Goal: Transaction & Acquisition: Obtain resource

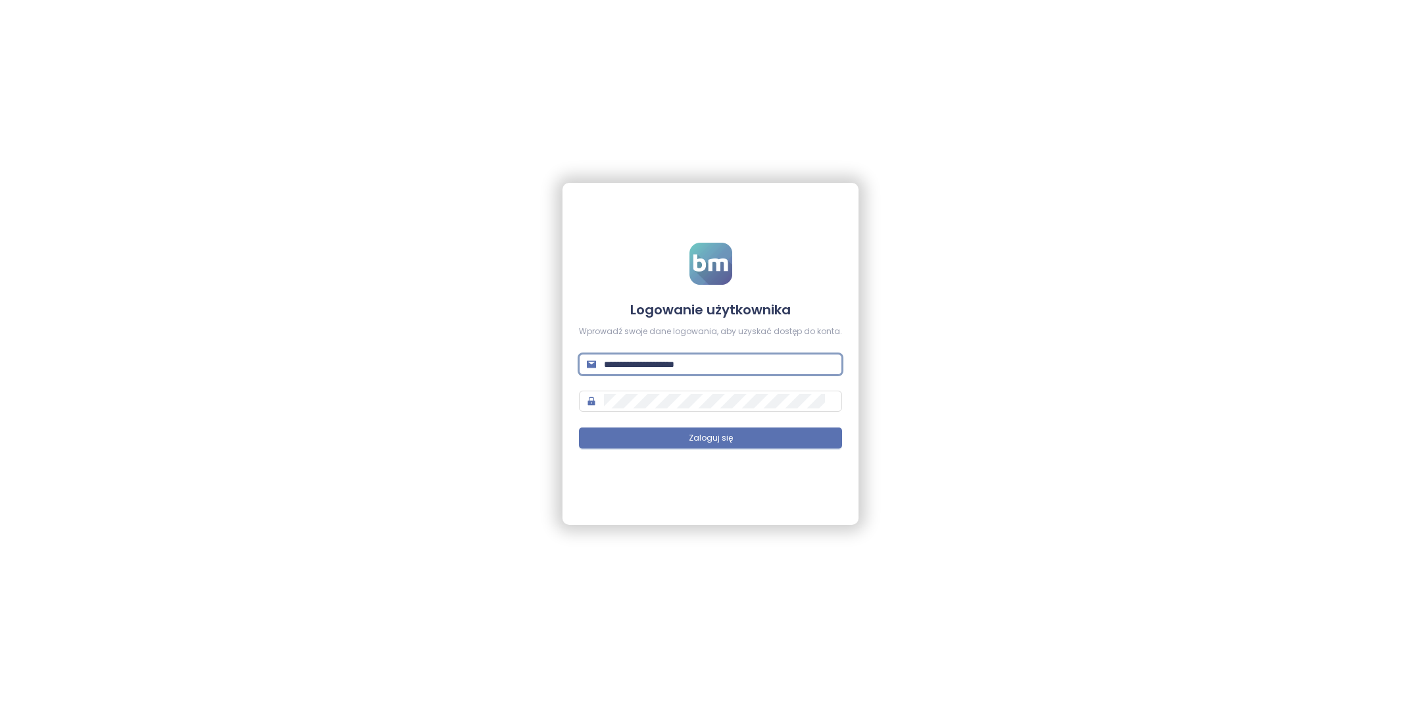
click at [713, 370] on input "**********" at bounding box center [719, 364] width 230 height 14
type input "**********"
click at [741, 434] on button "Zaloguj się" at bounding box center [710, 438] width 263 height 21
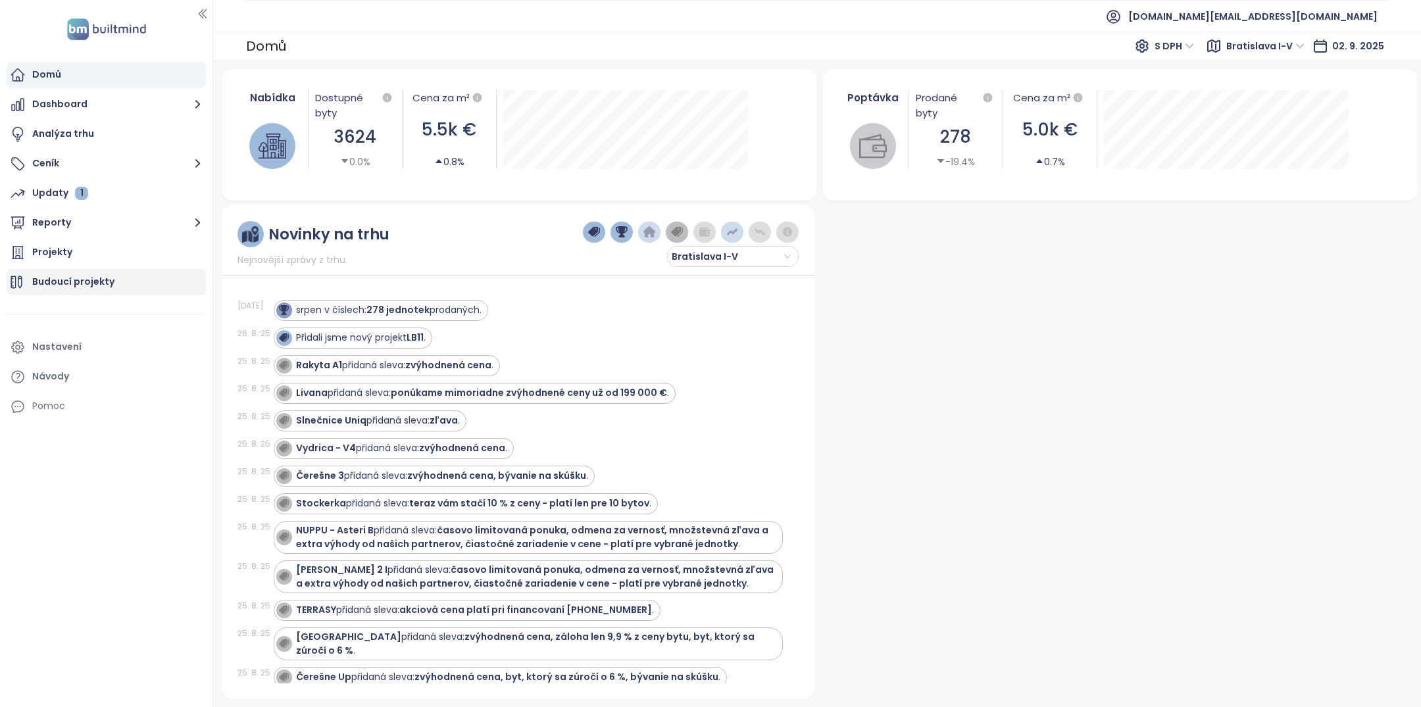
click at [122, 288] on div "Budoucí projekty" at bounding box center [106, 282] width 199 height 26
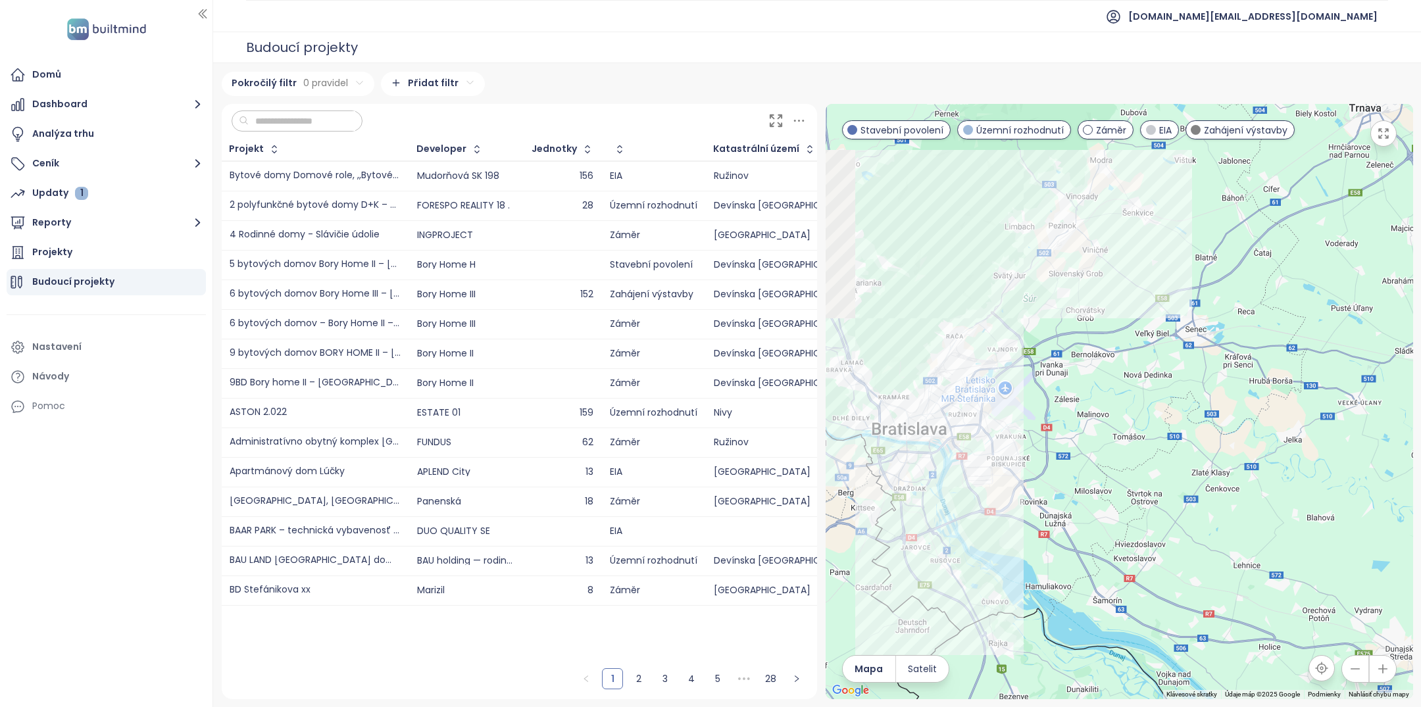
drag, startPoint x: 911, startPoint y: 498, endPoint x: 1030, endPoint y: 501, distance: 119.1
click at [1029, 500] on div at bounding box center [1120, 402] width 588 height 596
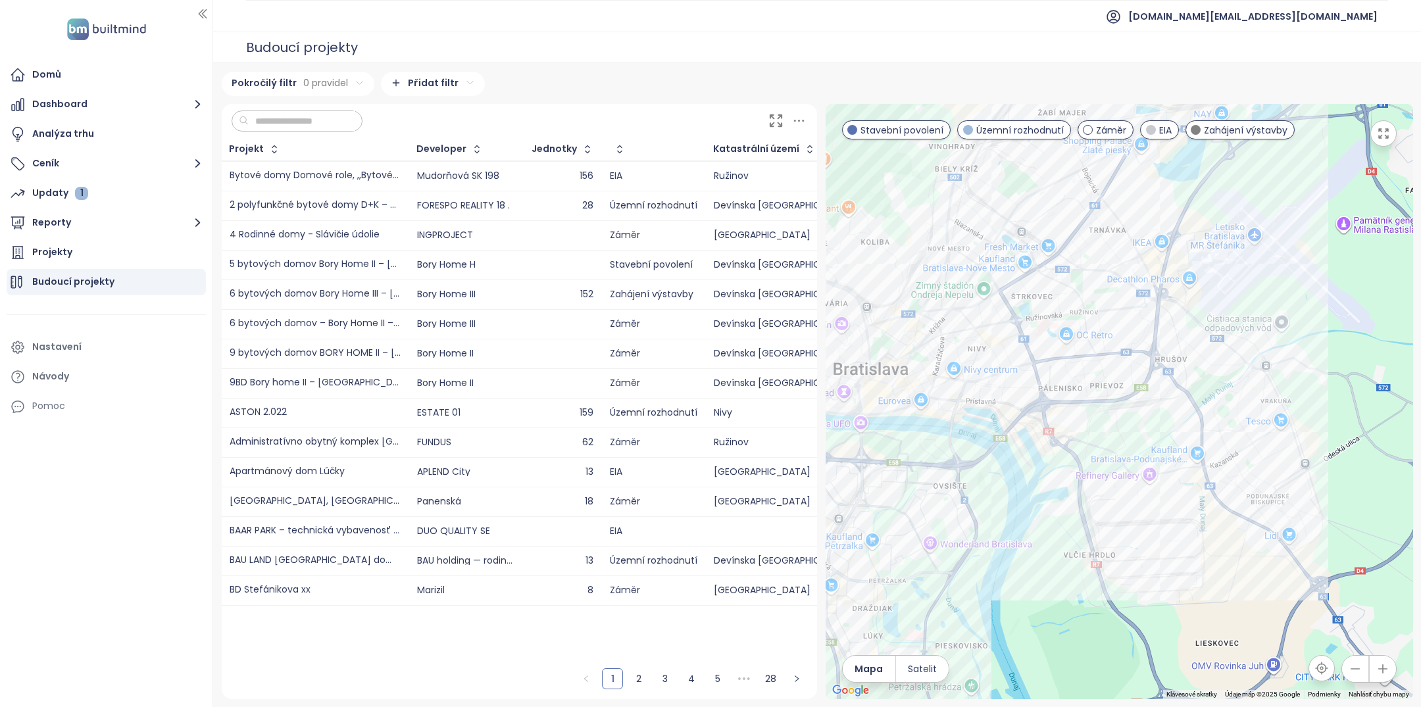
drag, startPoint x: 981, startPoint y: 490, endPoint x: 1151, endPoint y: 490, distance: 169.8
click at [1151, 490] on div at bounding box center [1120, 402] width 588 height 596
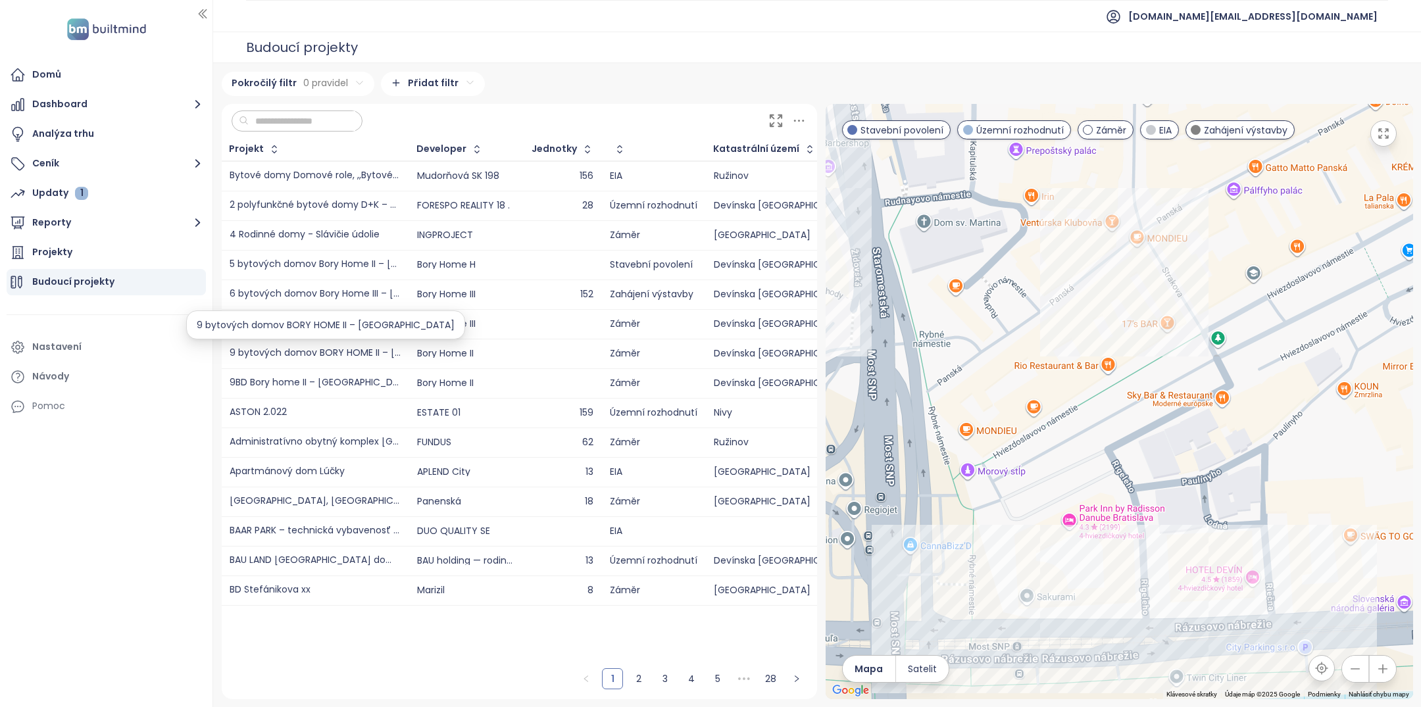
click at [344, 350] on div "9 bytových domov BORY HOME II – Lamačská brána" at bounding box center [315, 354] width 171 height 10
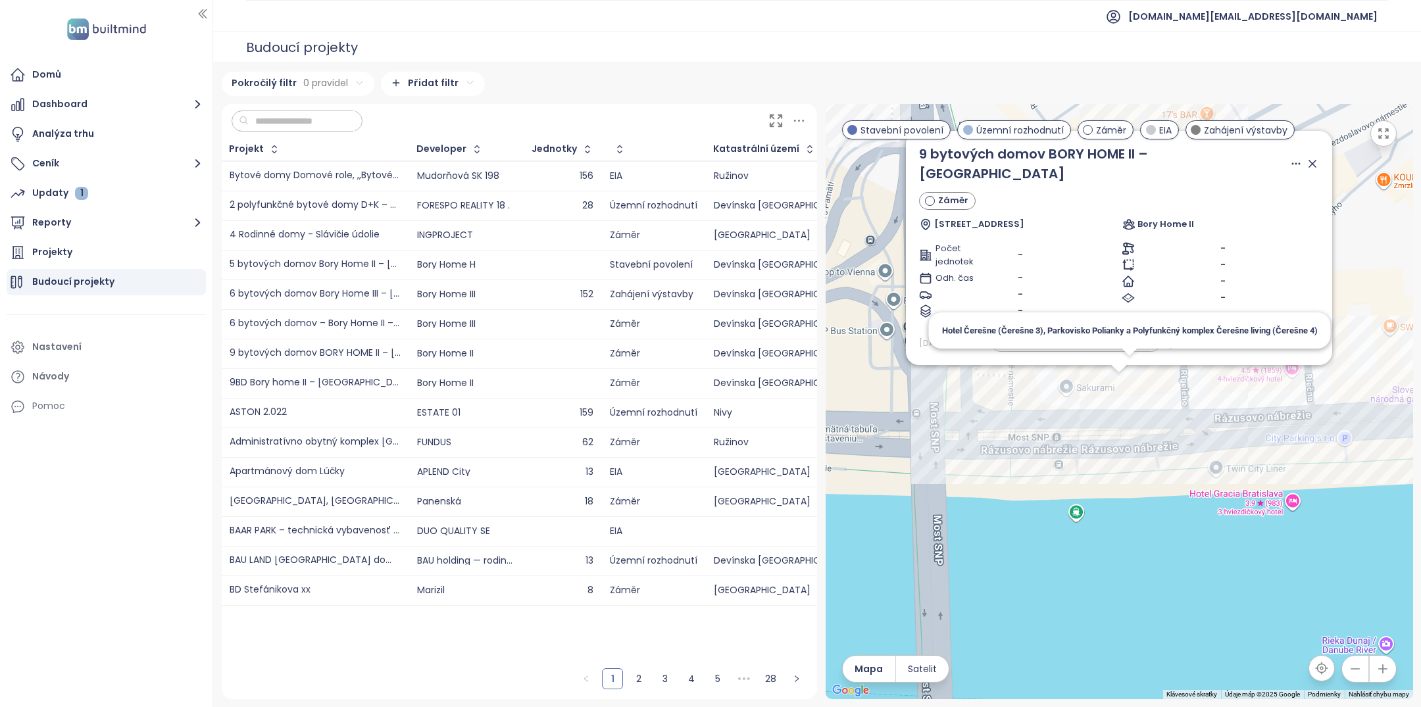
click at [1132, 376] on div "9 bytových domov BORY HOME II – Lamačská brána Záměr Rázusovo nábrežie 6, 811 0…" at bounding box center [1120, 402] width 588 height 596
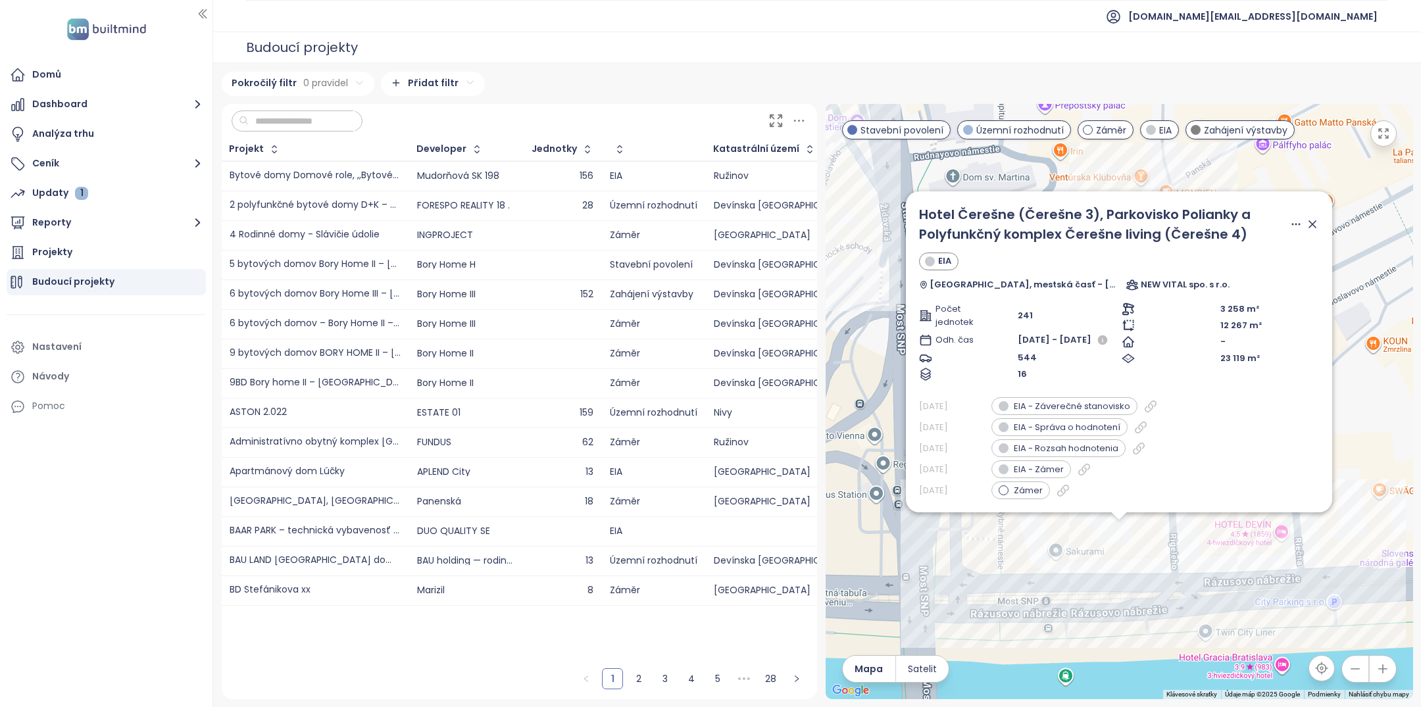
drag, startPoint x: 1179, startPoint y: 501, endPoint x: 1177, endPoint y: 648, distance: 146.8
click at [1179, 650] on div "Hotel Čerešne (Čerešne 3), Parkovisko Polianky a Polyfunkčný komplex Čerešne li…" at bounding box center [1120, 402] width 588 height 596
click at [1099, 564] on div "Hotel Čerešne (Čerešne 3), Parkovisko Polianky a Polyfunkčný komplex Čerešne li…" at bounding box center [1120, 402] width 588 height 596
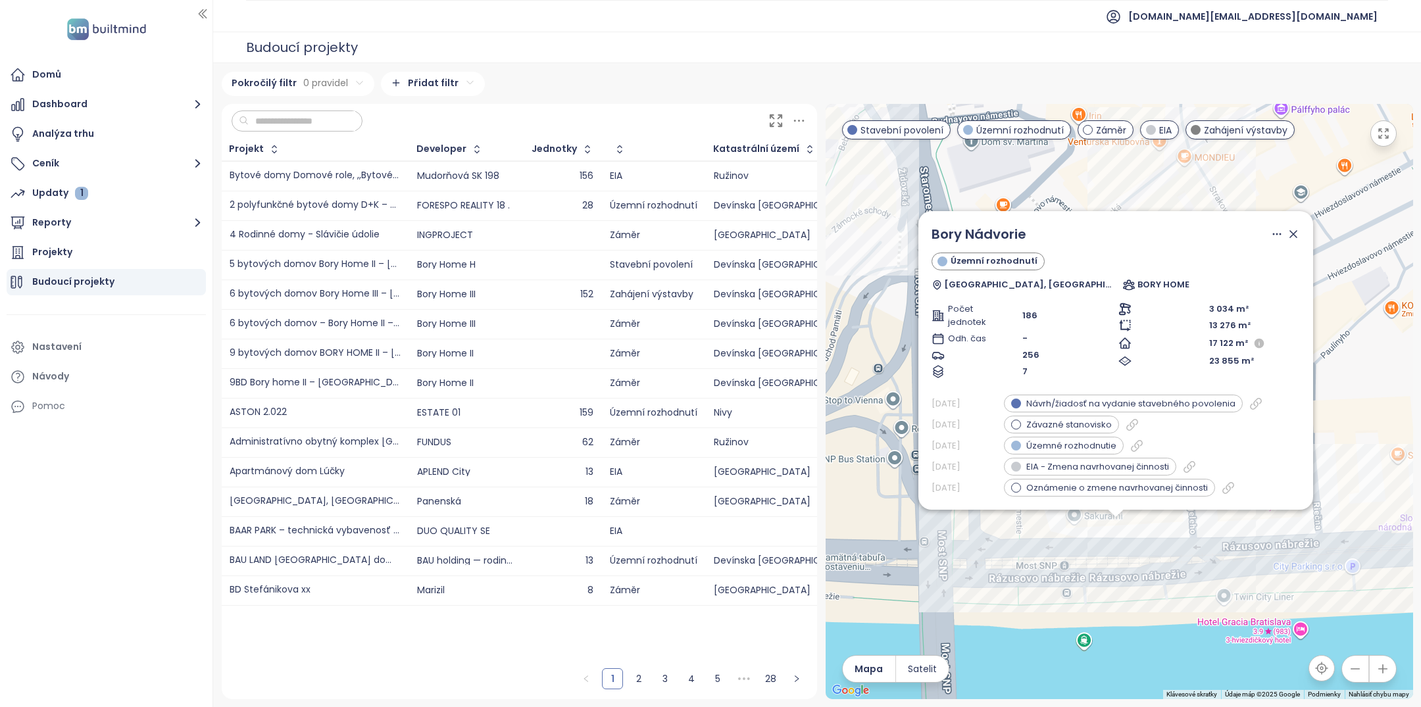
drag, startPoint x: 1088, startPoint y: 538, endPoint x: 1083, endPoint y: 682, distance: 144.9
click at [1085, 684] on div "Bory Nádvorie Územní rozhodnutí Bratislava, Lamač BORY HOME Počet jednotek 186 …" at bounding box center [1120, 402] width 588 height 596
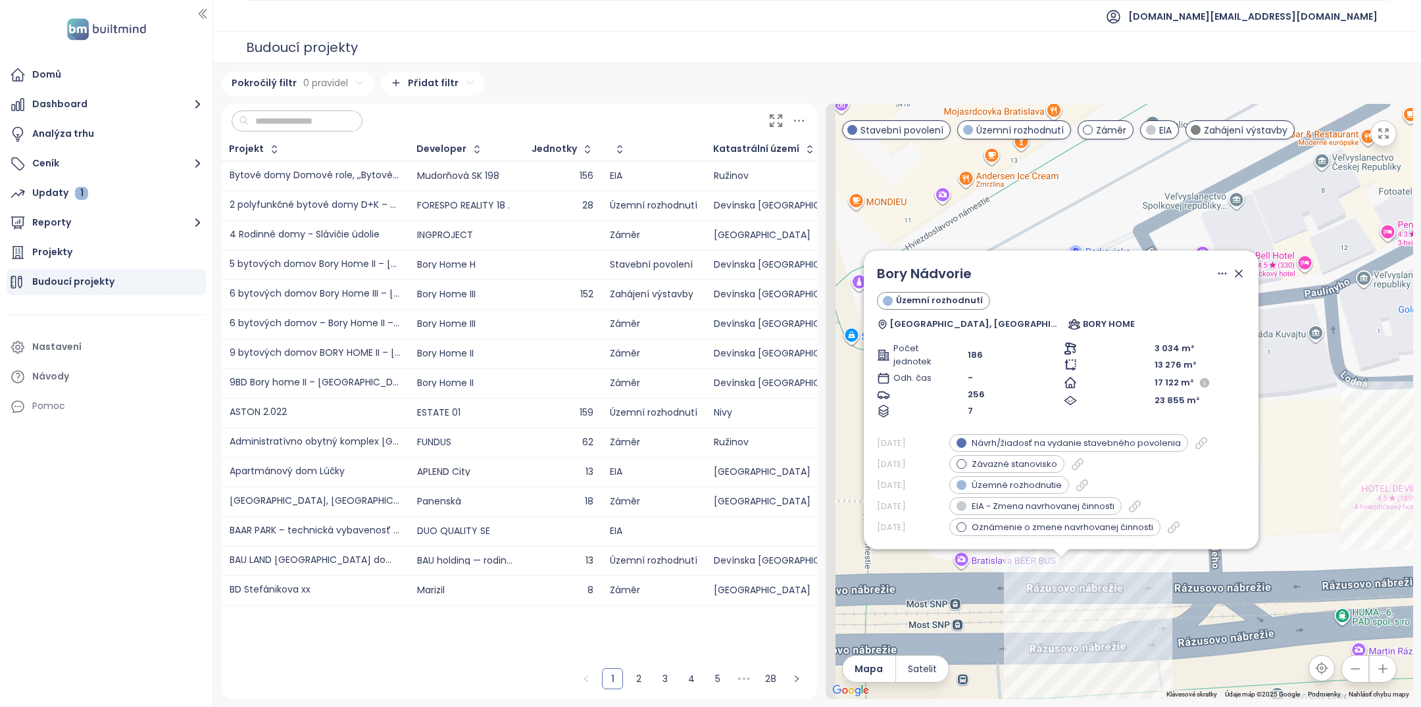
drag, startPoint x: 1014, startPoint y: 575, endPoint x: 1118, endPoint y: 615, distance: 111.7
click at [1115, 628] on div "Bory Nádvorie Územní rozhodnutí Bratislava, Lamač BORY HOME Počet jednotek 186 …" at bounding box center [1120, 402] width 588 height 596
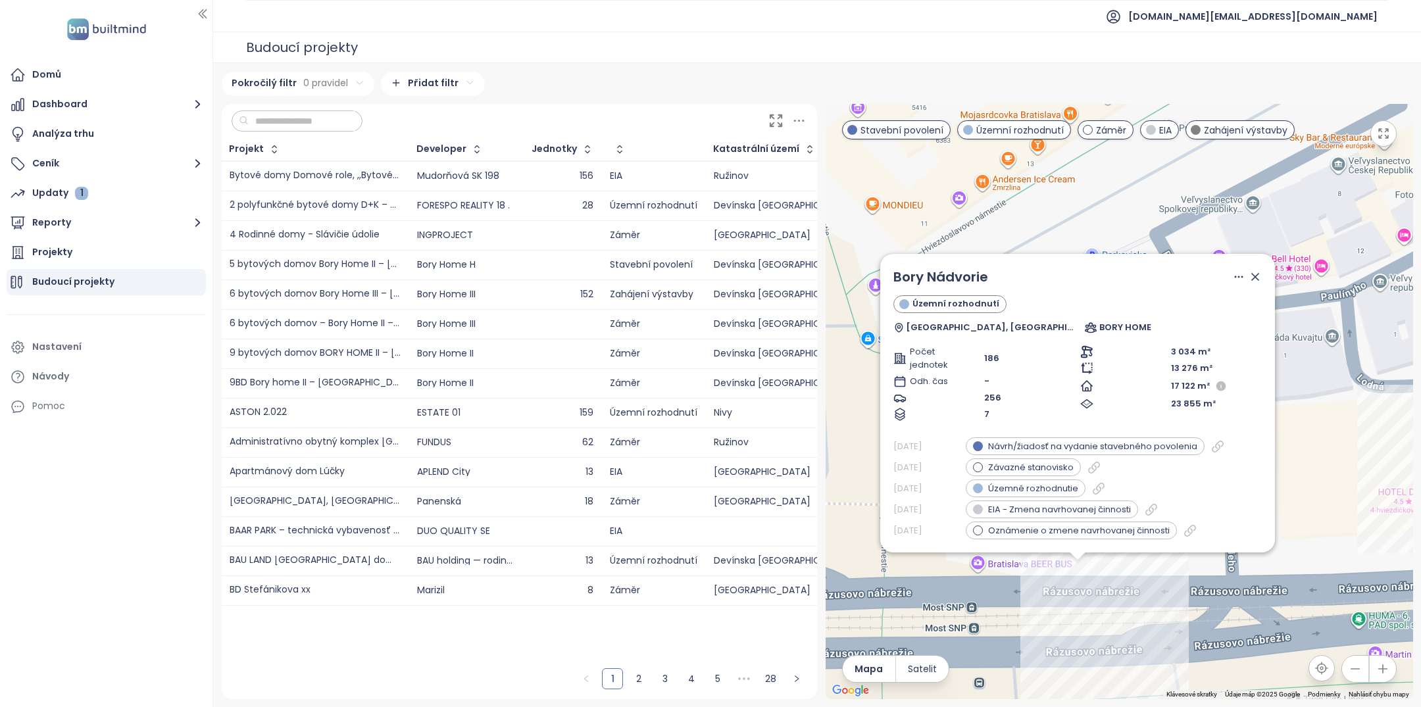
drag, startPoint x: 1254, startPoint y: 284, endPoint x: 1224, endPoint y: 322, distance: 48.7
click at [1254, 284] on icon at bounding box center [1255, 276] width 13 height 13
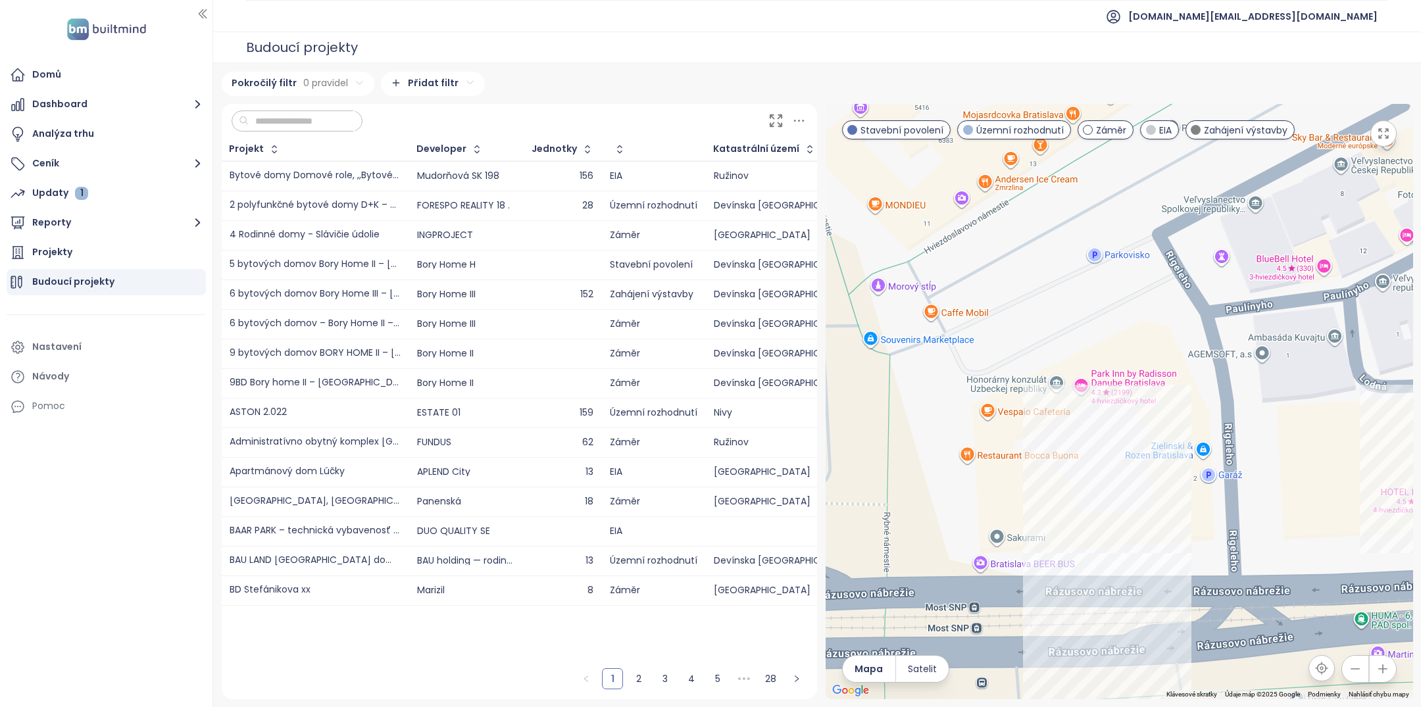
drag, startPoint x: 1008, startPoint y: 405, endPoint x: 1088, endPoint y: 503, distance: 127.1
click at [1088, 503] on div at bounding box center [1120, 402] width 588 height 596
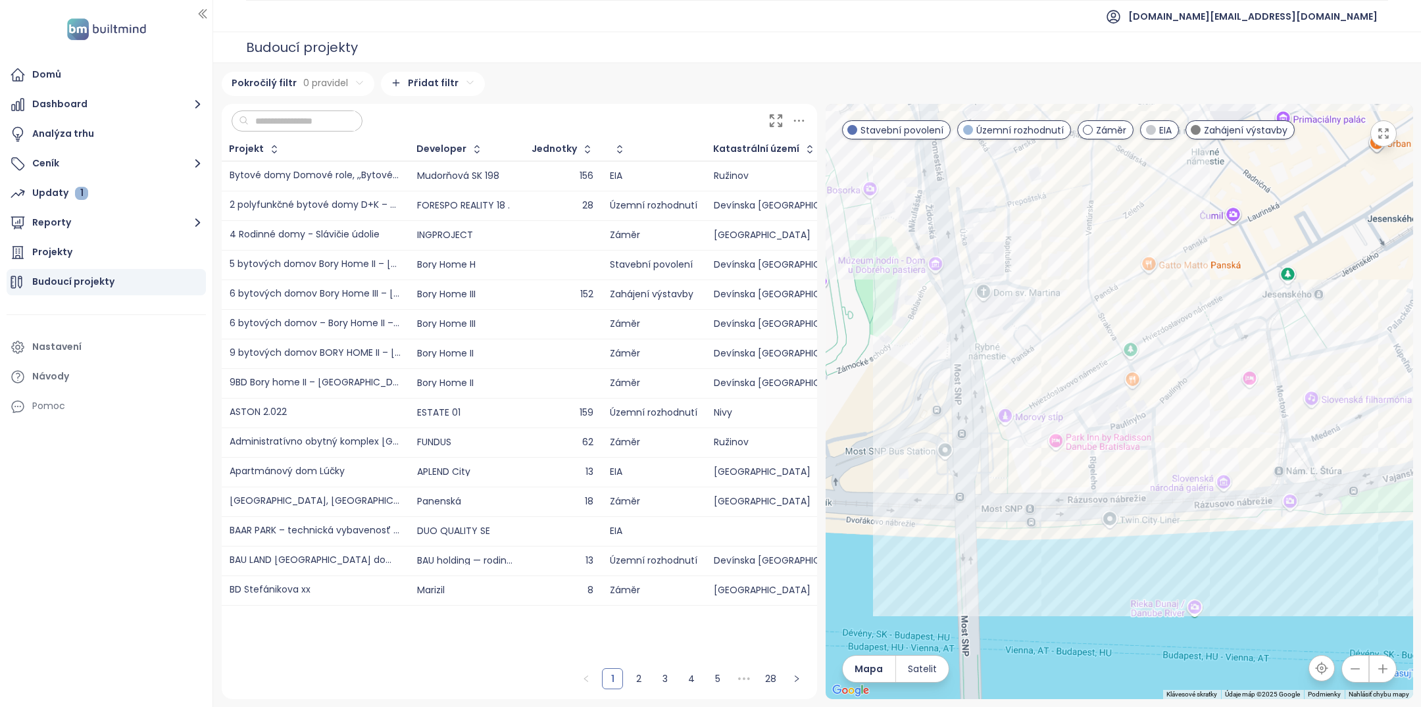
drag, startPoint x: 1047, startPoint y: 372, endPoint x: 1227, endPoint y: 448, distance: 194.9
click at [1227, 448] on div at bounding box center [1120, 402] width 588 height 596
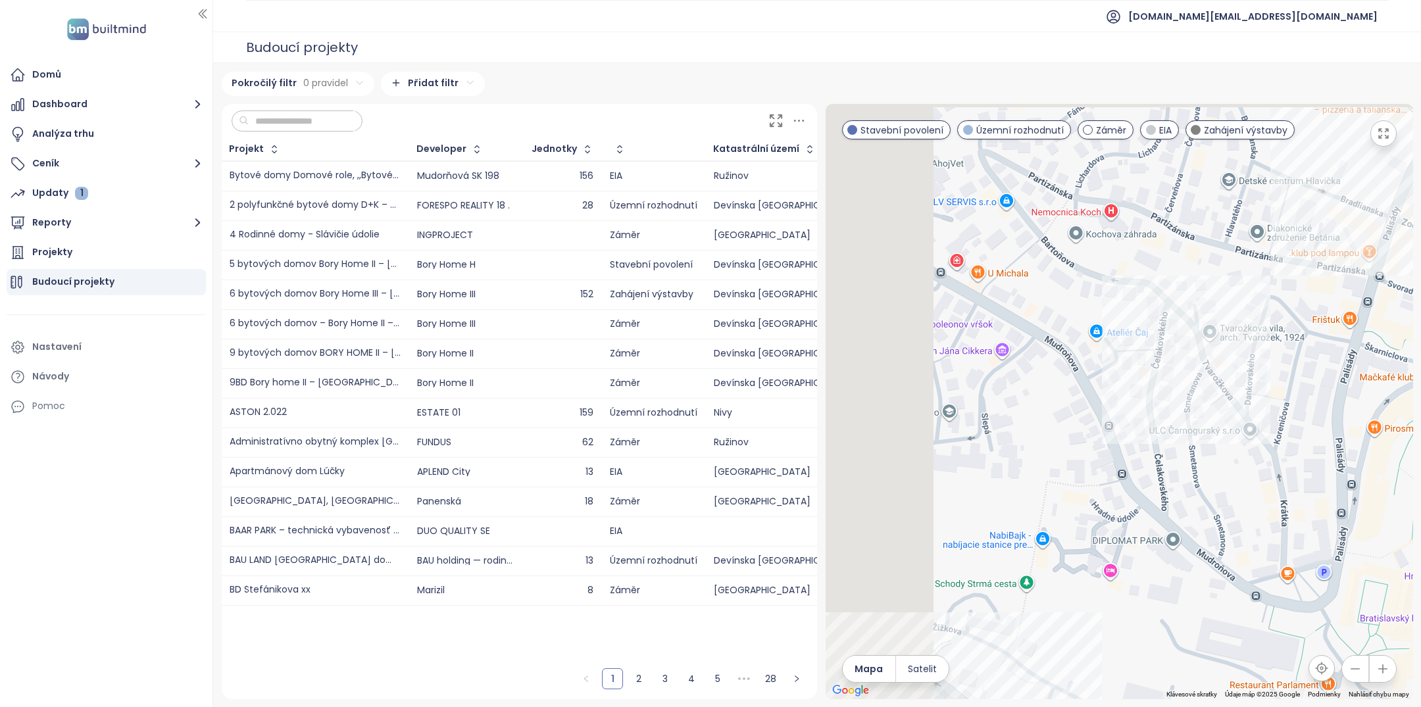
drag, startPoint x: 1083, startPoint y: 394, endPoint x: 1228, endPoint y: 473, distance: 164.6
click at [1226, 471] on div at bounding box center [1120, 402] width 588 height 596
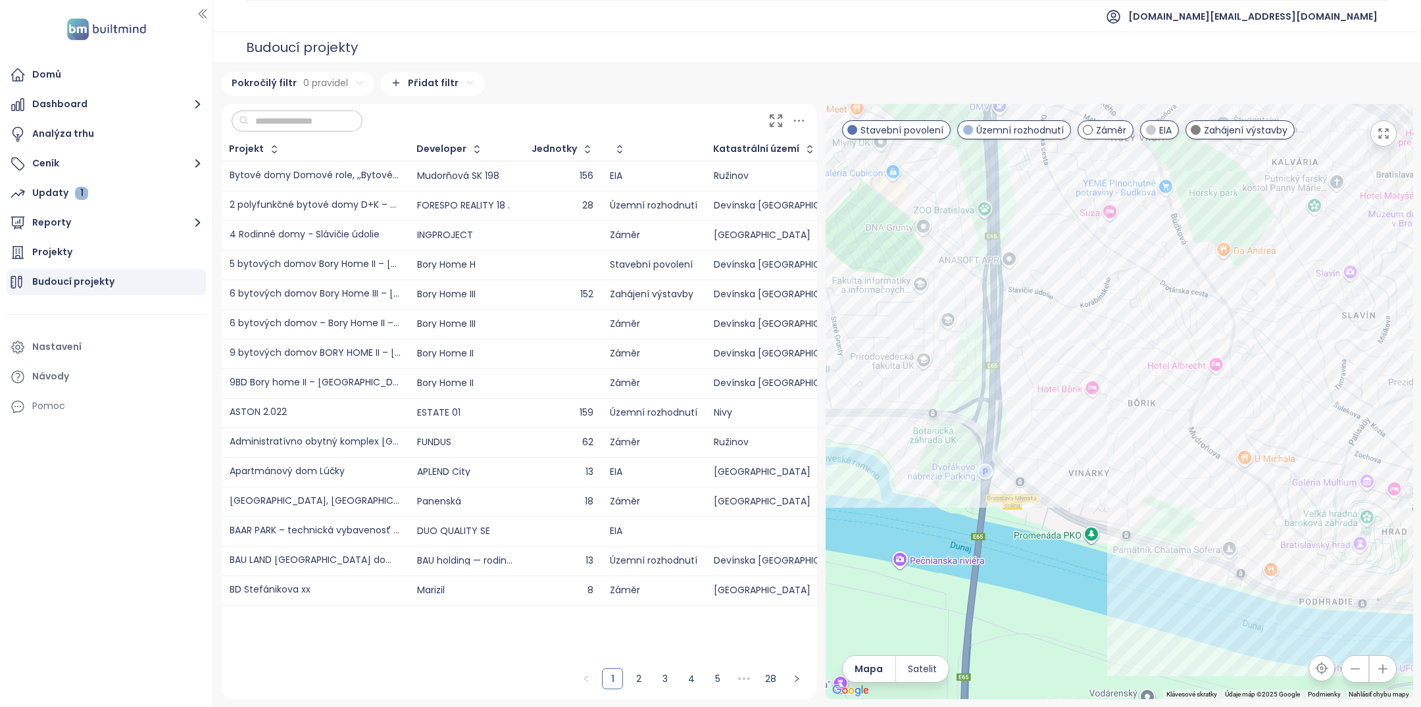
drag, startPoint x: 1171, startPoint y: 466, endPoint x: 1262, endPoint y: 546, distance: 121.2
click at [1256, 544] on div at bounding box center [1120, 402] width 588 height 596
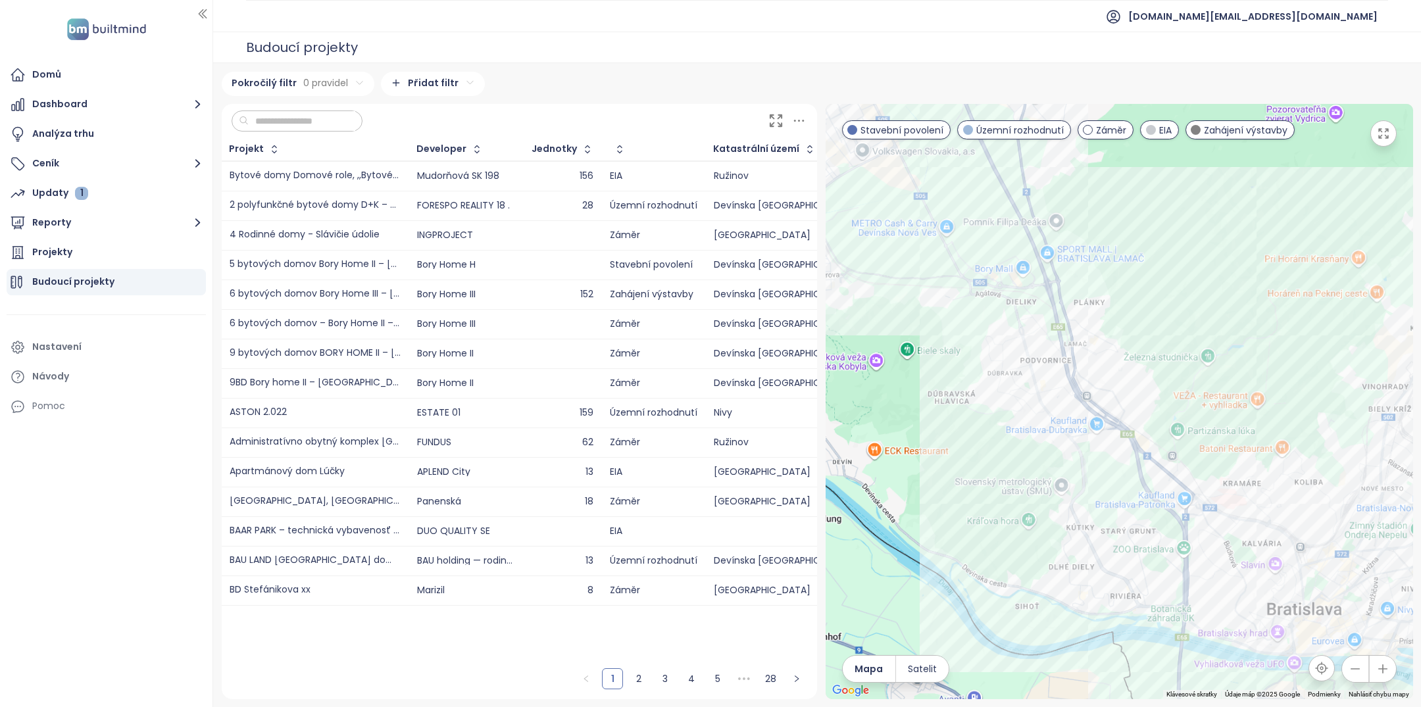
drag, startPoint x: 1010, startPoint y: 377, endPoint x: 1009, endPoint y: 448, distance: 71.1
click at [1009, 448] on div at bounding box center [1120, 402] width 588 height 596
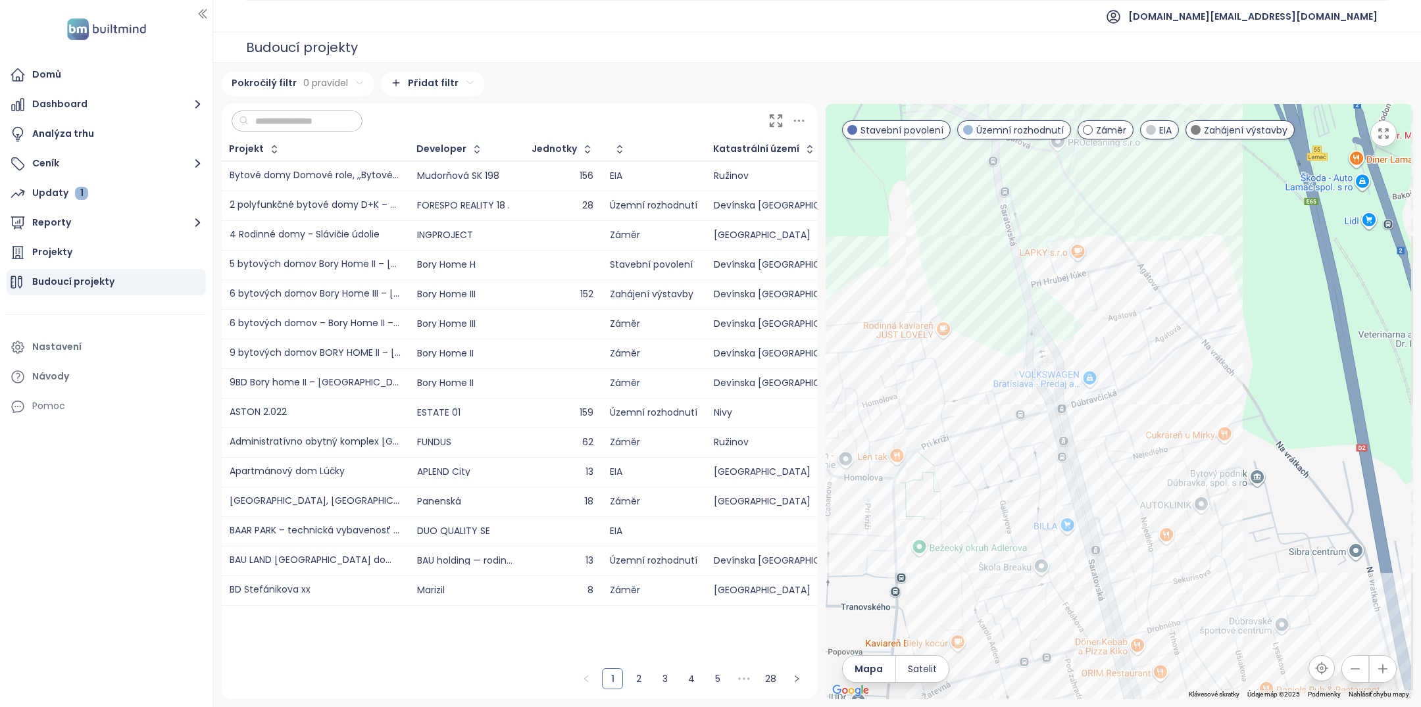
drag, startPoint x: 1098, startPoint y: 500, endPoint x: 1369, endPoint y: 609, distance: 292.3
click at [1366, 605] on div at bounding box center [1120, 402] width 588 height 596
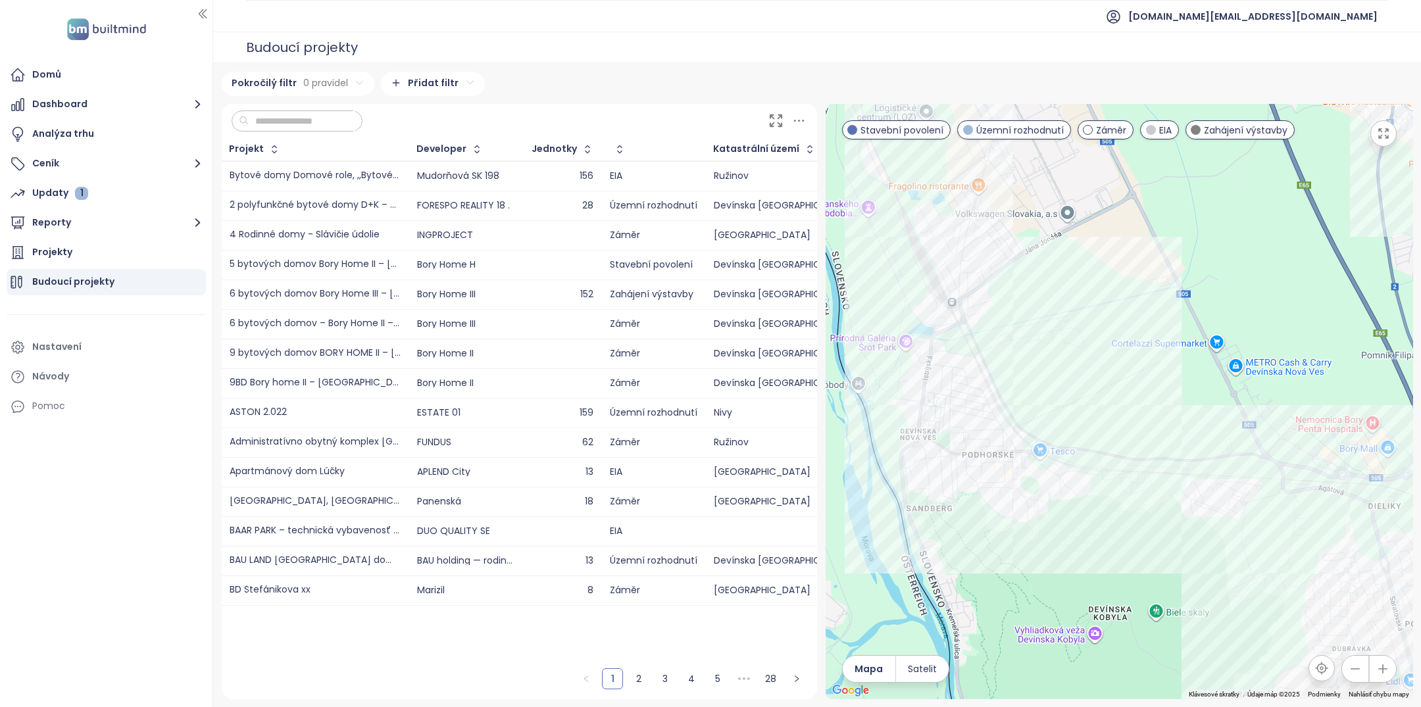
drag, startPoint x: 1104, startPoint y: 351, endPoint x: 1166, endPoint y: 490, distance: 152.0
click at [1166, 490] on div at bounding box center [1120, 402] width 588 height 596
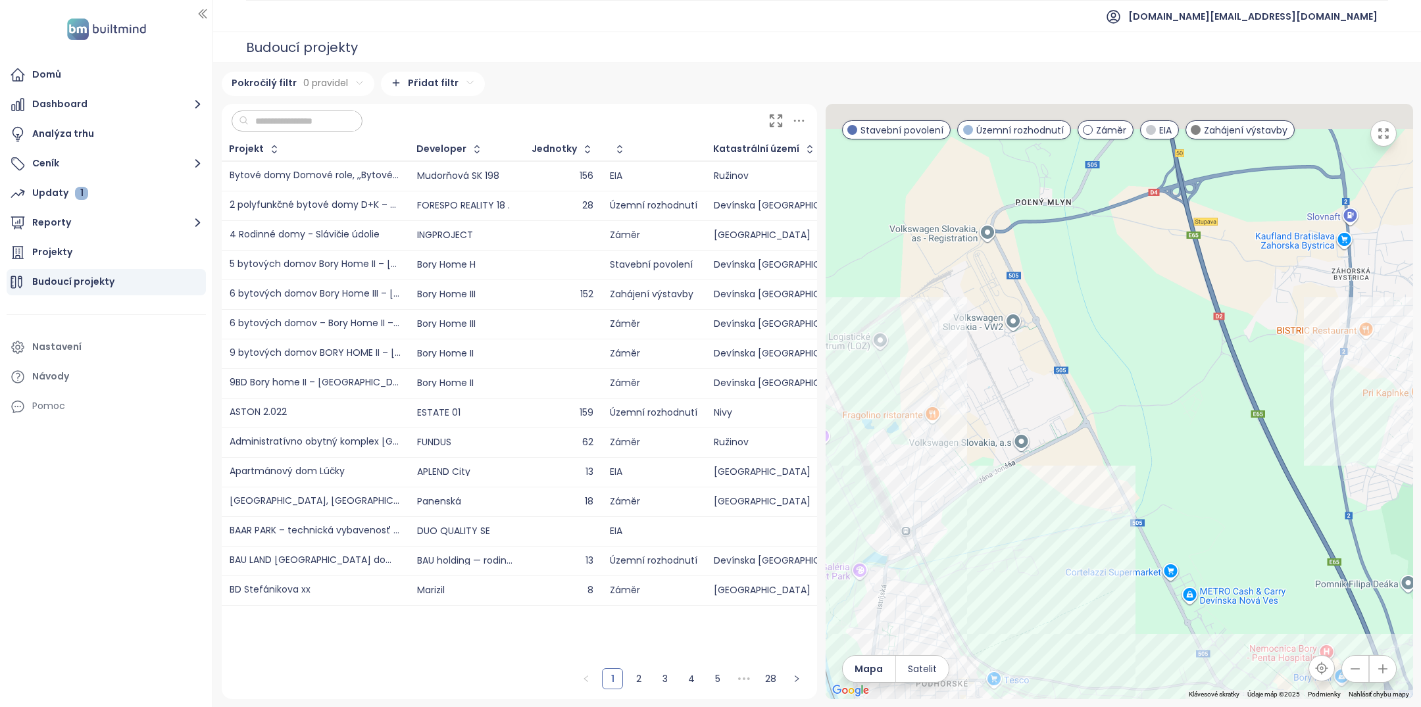
drag, startPoint x: 1142, startPoint y: 415, endPoint x: 1060, endPoint y: 469, distance: 97.8
click at [1061, 469] on div at bounding box center [1120, 402] width 588 height 596
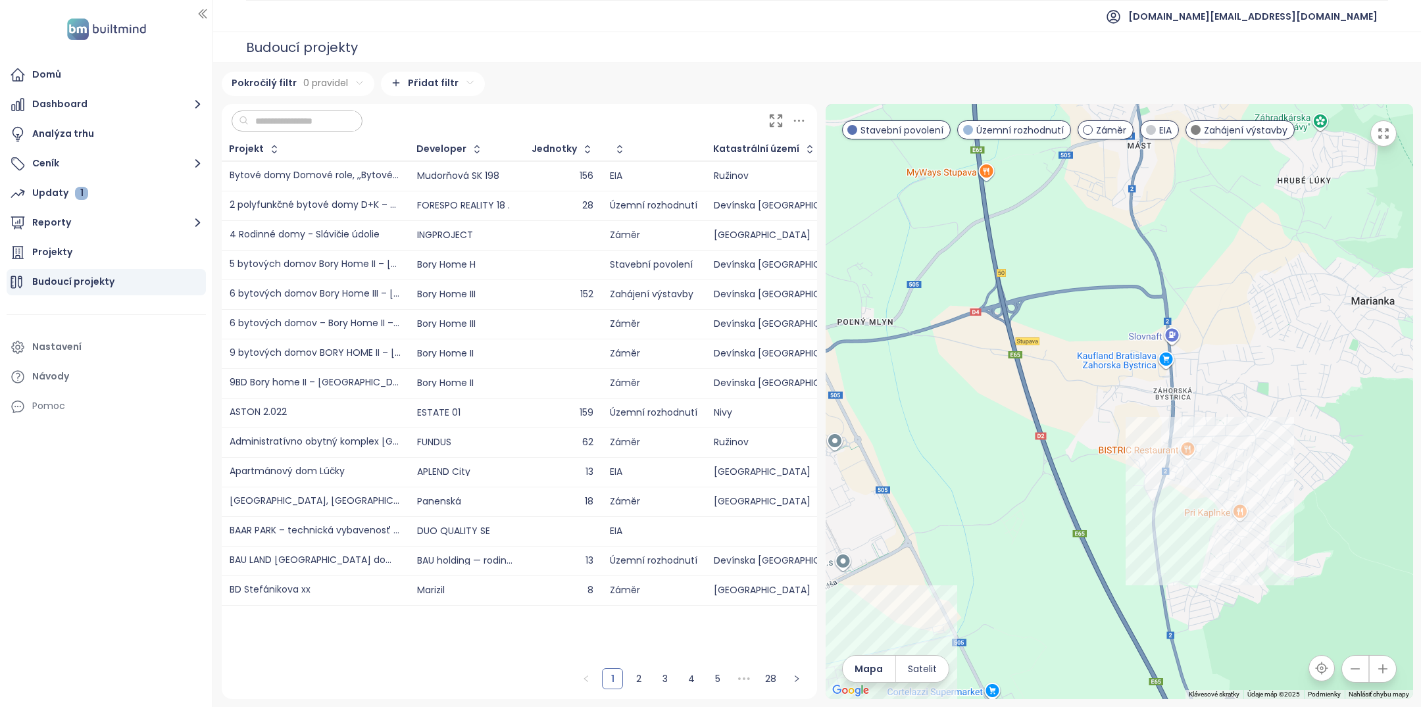
drag, startPoint x: 1142, startPoint y: 330, endPoint x: 1030, endPoint y: 388, distance: 126.9
click at [1049, 384] on div at bounding box center [1120, 402] width 588 height 596
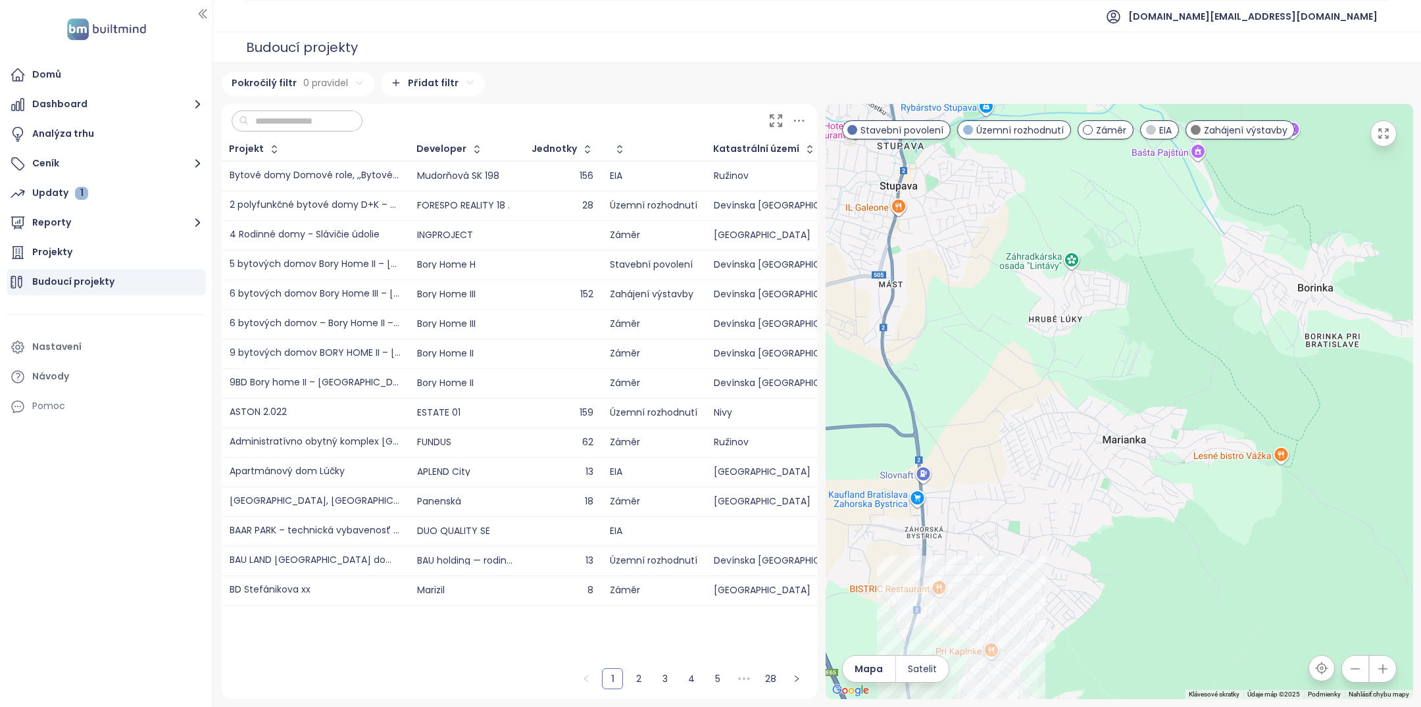
drag, startPoint x: 1107, startPoint y: 436, endPoint x: 983, endPoint y: 465, distance: 127.2
click at [986, 465] on div at bounding box center [1120, 402] width 588 height 596
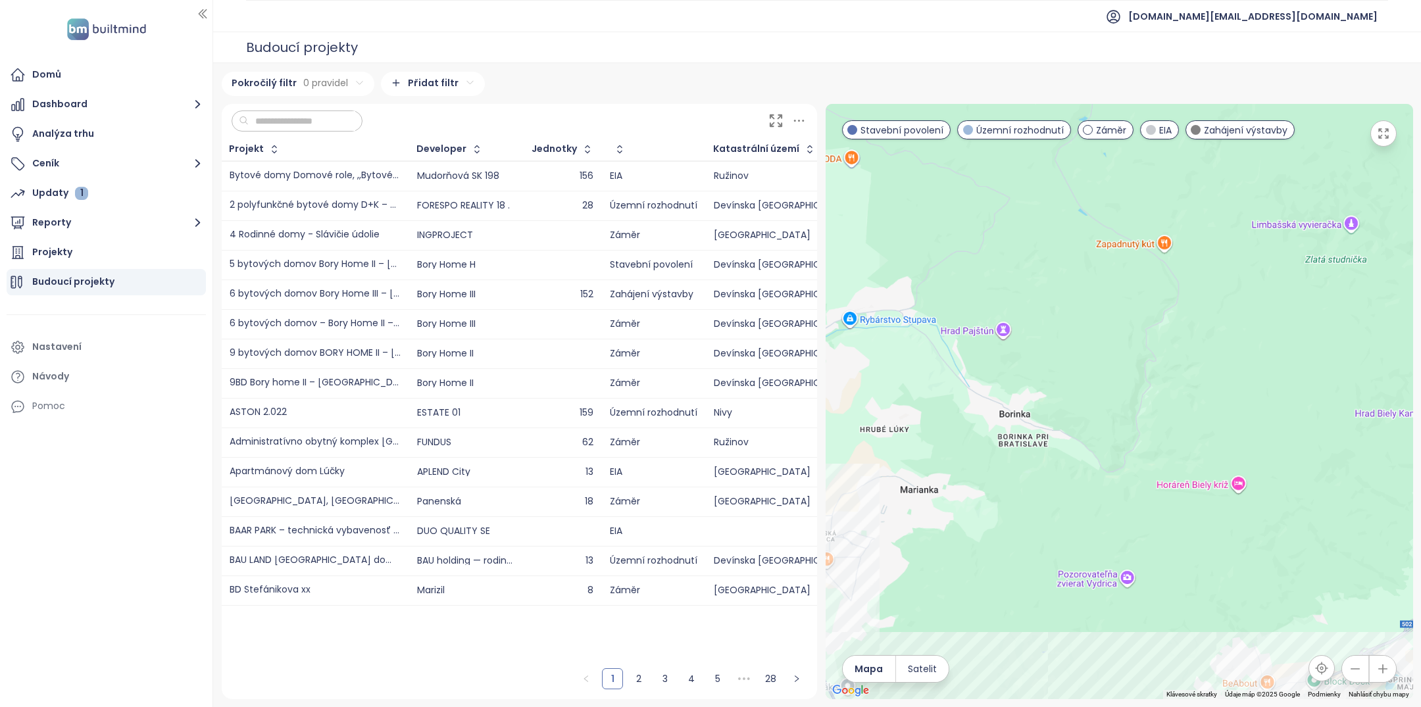
drag, startPoint x: 982, startPoint y: 475, endPoint x: 1156, endPoint y: 355, distance: 211.9
click at [1156, 355] on div at bounding box center [1120, 402] width 588 height 596
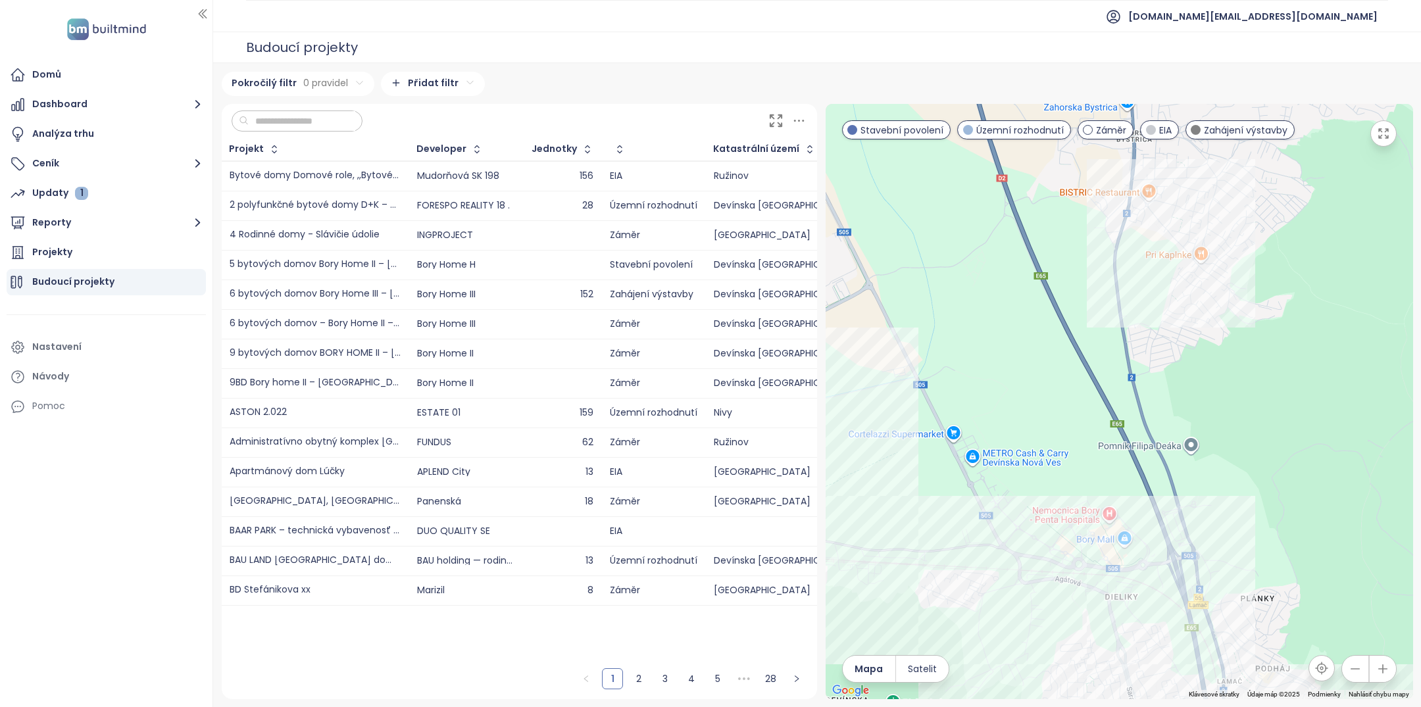
drag, startPoint x: 1144, startPoint y: 607, endPoint x: 1088, endPoint y: 528, distance: 96.8
click at [1088, 528] on div at bounding box center [1120, 402] width 588 height 596
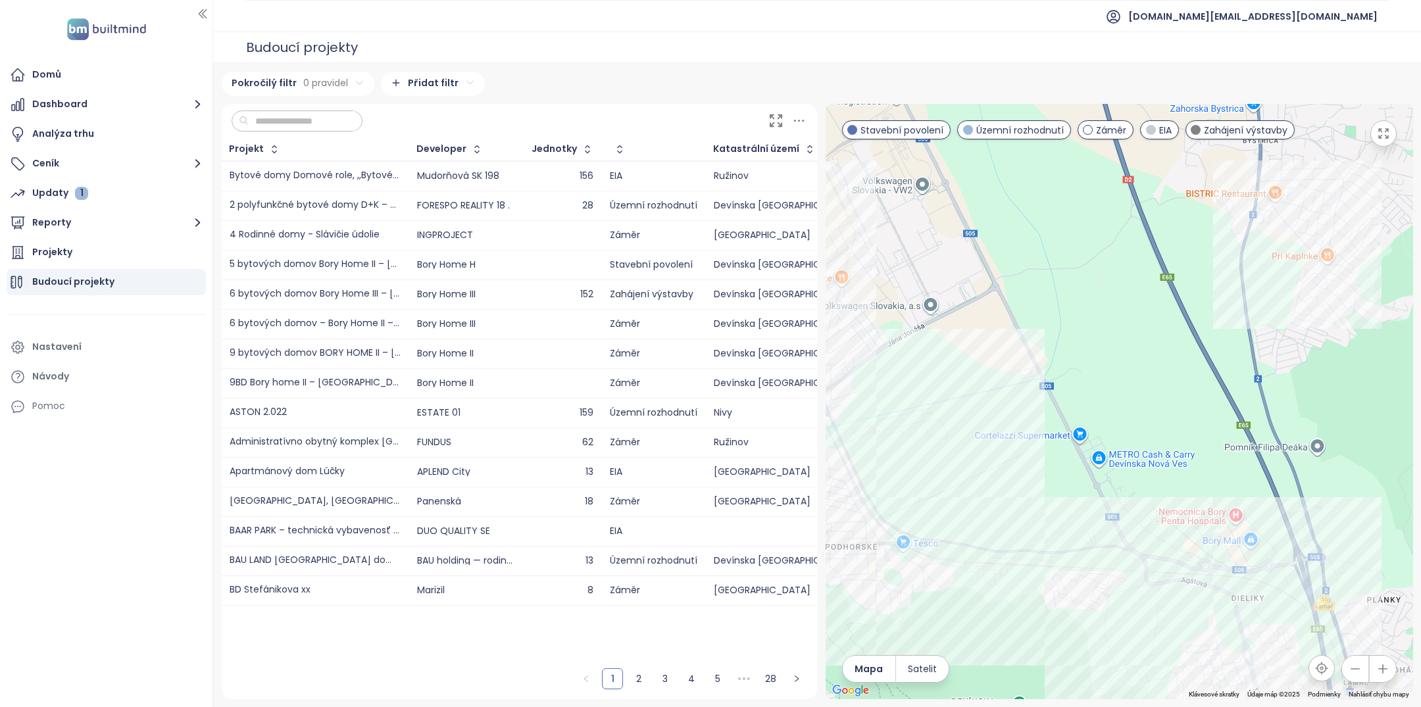
drag, startPoint x: 1022, startPoint y: 471, endPoint x: 1192, endPoint y: 512, distance: 174.8
click at [1192, 512] on div at bounding box center [1120, 402] width 588 height 596
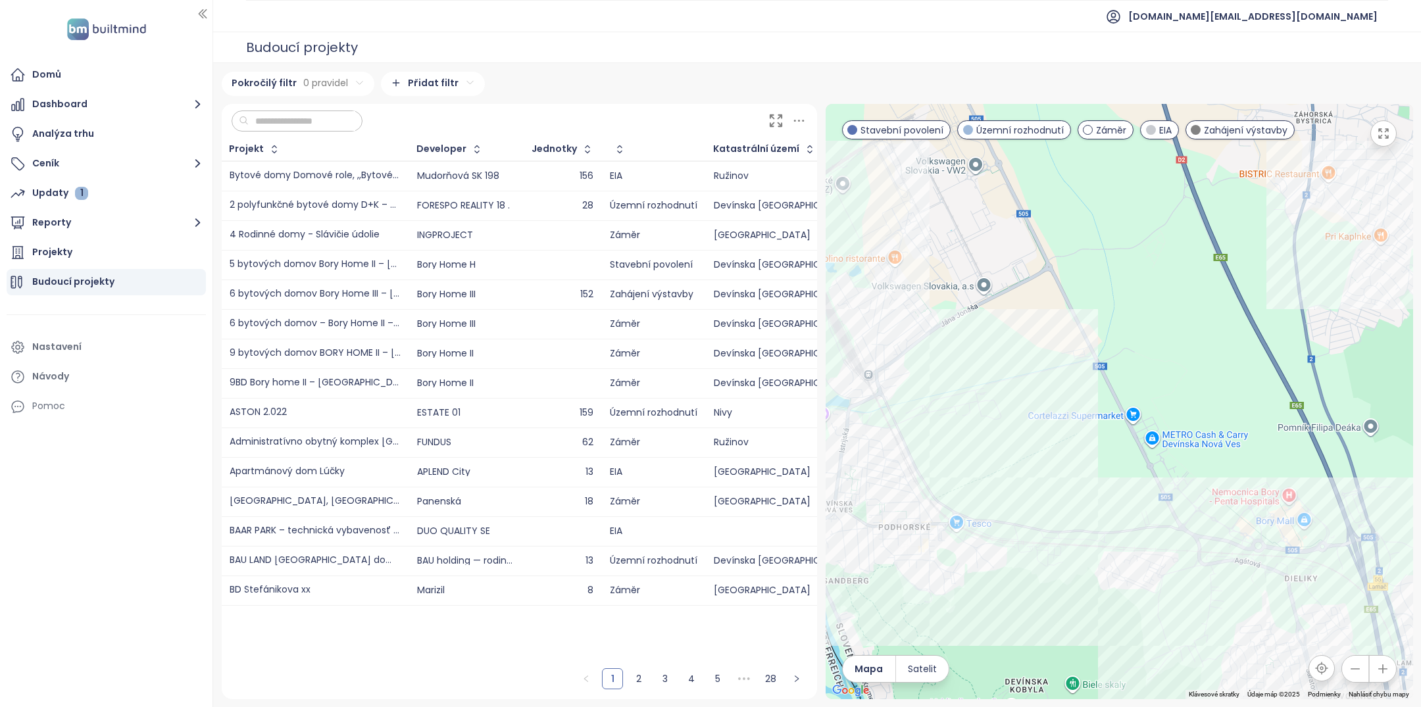
drag, startPoint x: 1142, startPoint y: 499, endPoint x: 1021, endPoint y: 459, distance: 127.6
click at [1021, 461] on div at bounding box center [1120, 402] width 588 height 596
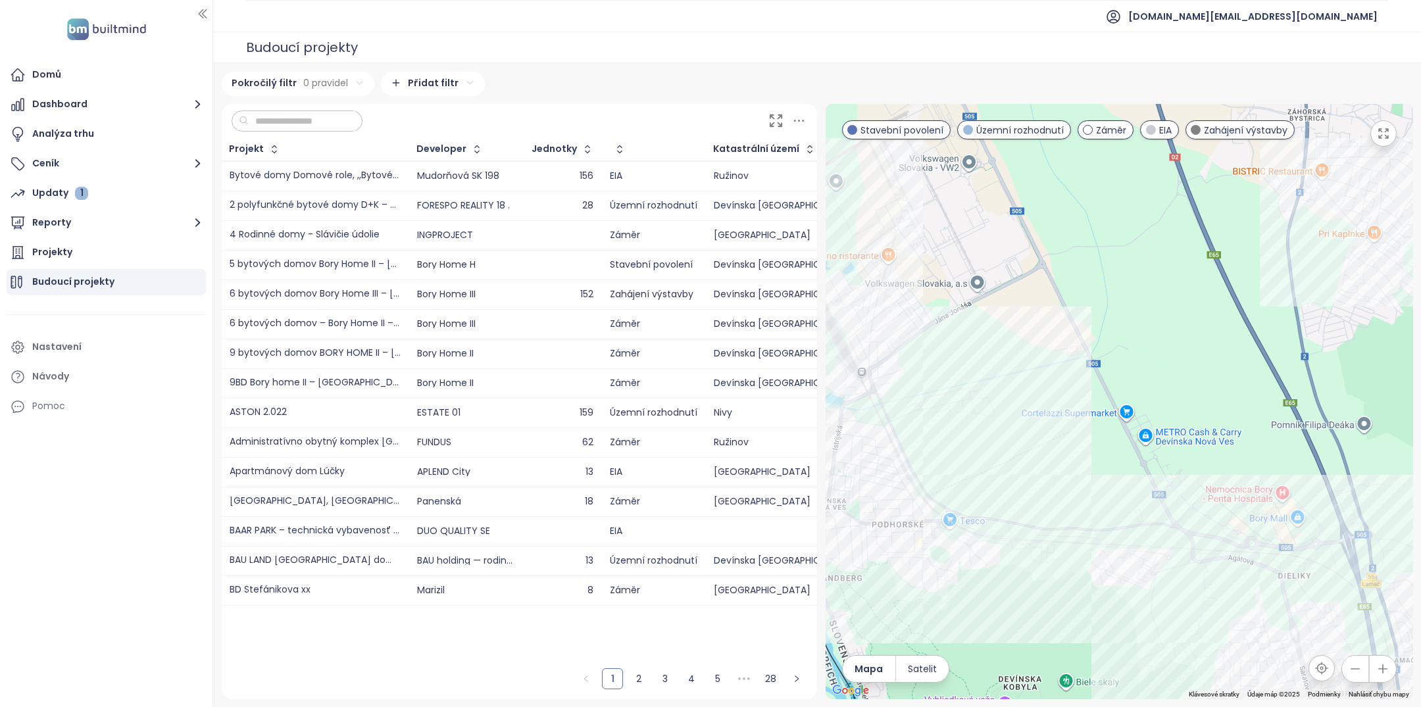
click at [367, 341] on td "9 bytových domov BORY HOME II – Lamačská brána" at bounding box center [316, 354] width 188 height 30
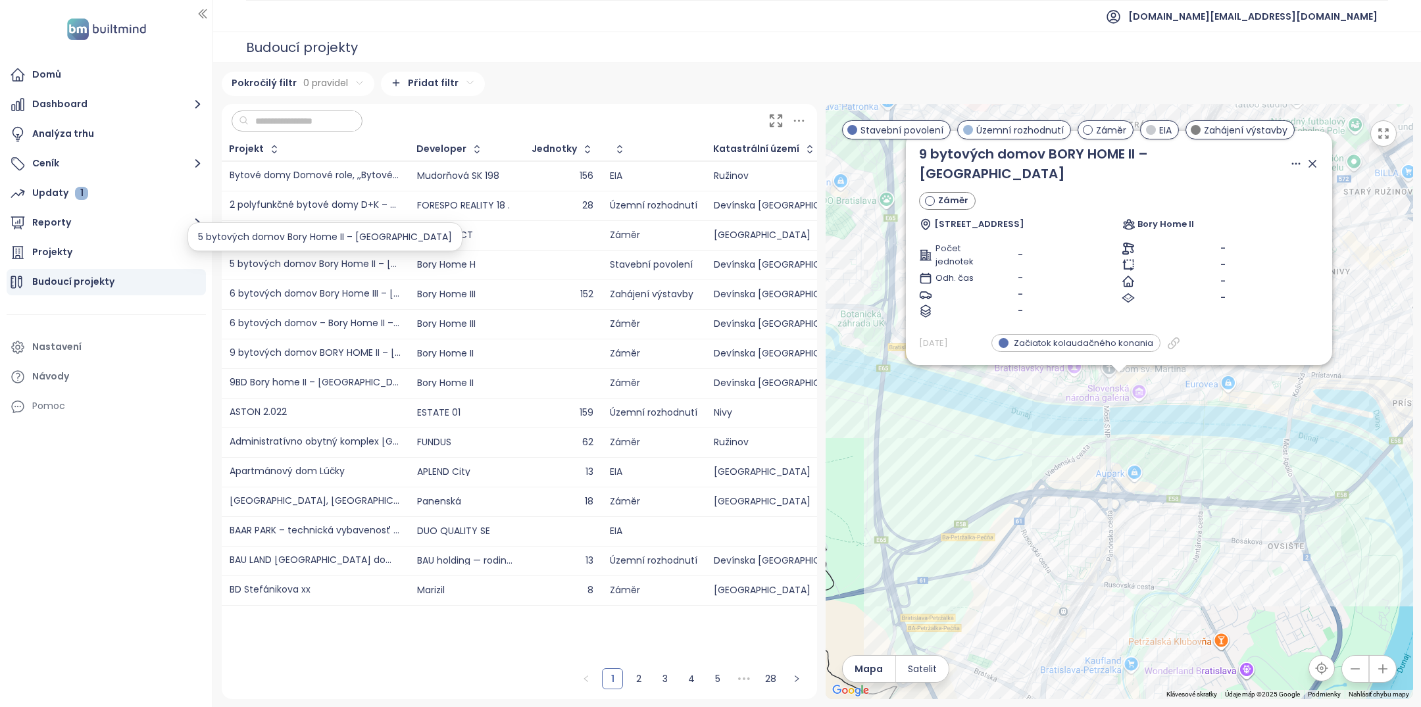
click at [345, 267] on div "5 bytových domov Bory Home II – Lamačská brána" at bounding box center [315, 265] width 171 height 10
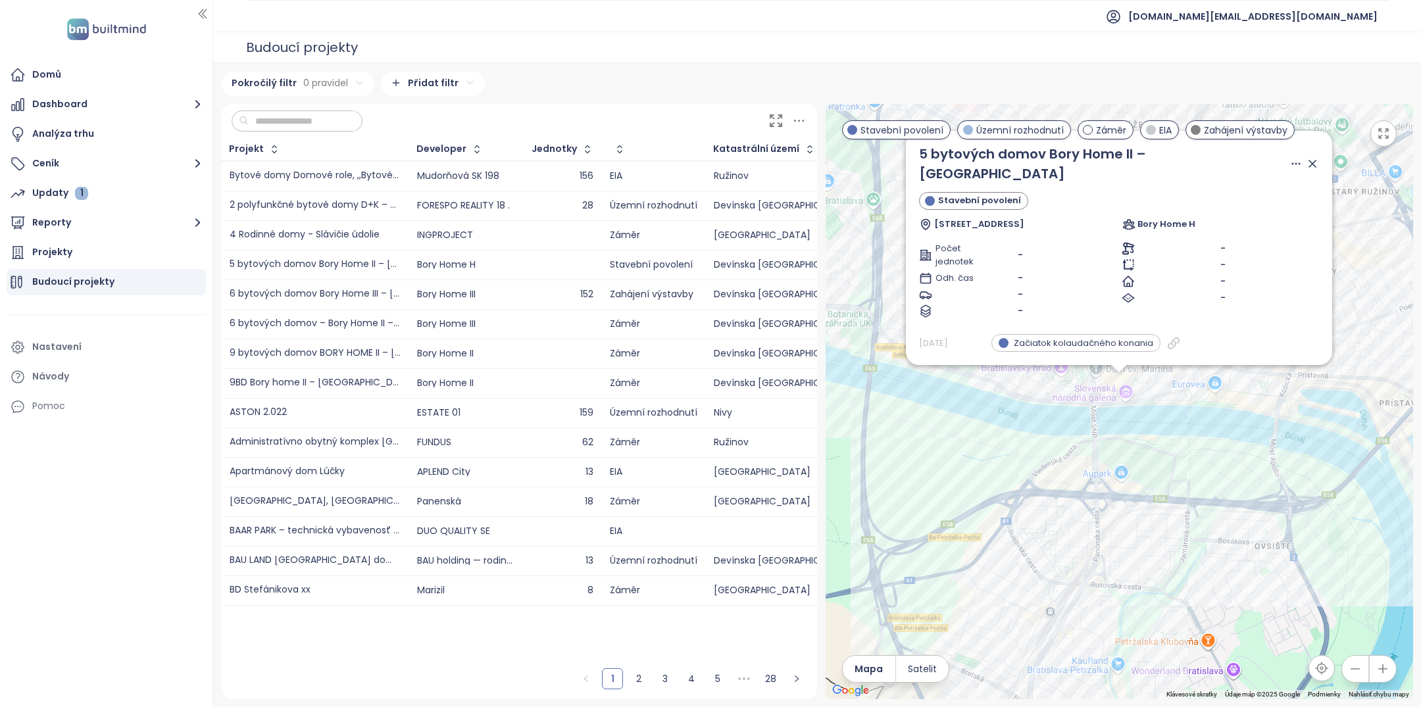
click at [299, 128] on input "text" at bounding box center [302, 121] width 107 height 20
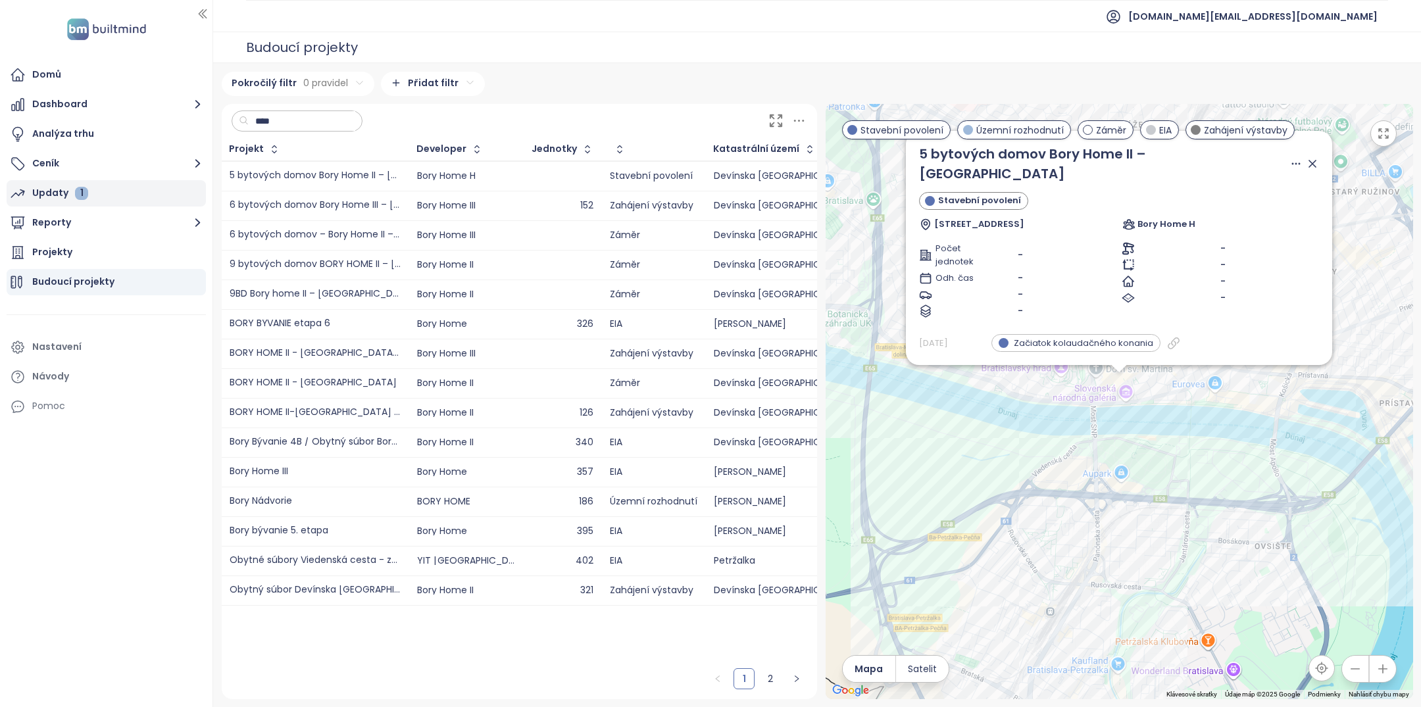
type input "****"
click at [306, 469] on div "Bory Home III" at bounding box center [315, 472] width 171 height 10
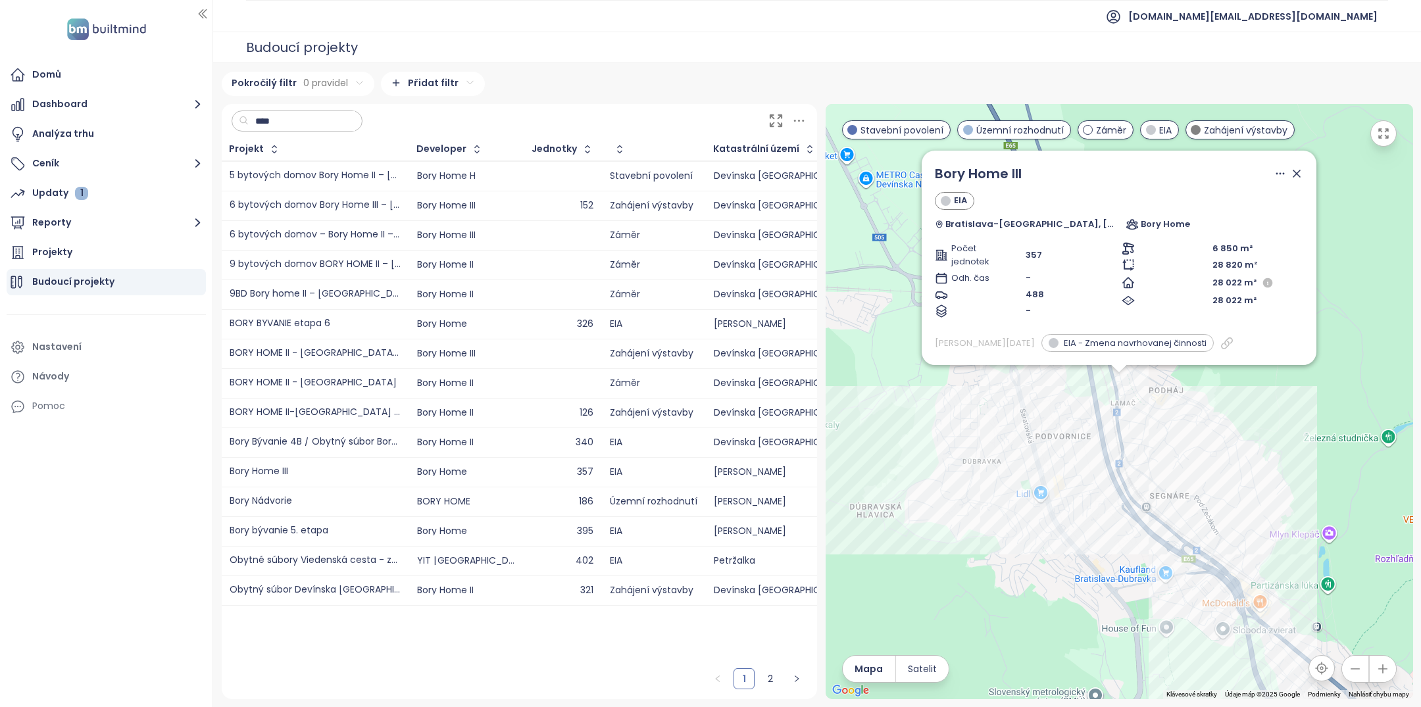
click at [540, 53] on div "Budoucí projekty" at bounding box center [817, 48] width 1208 height 32
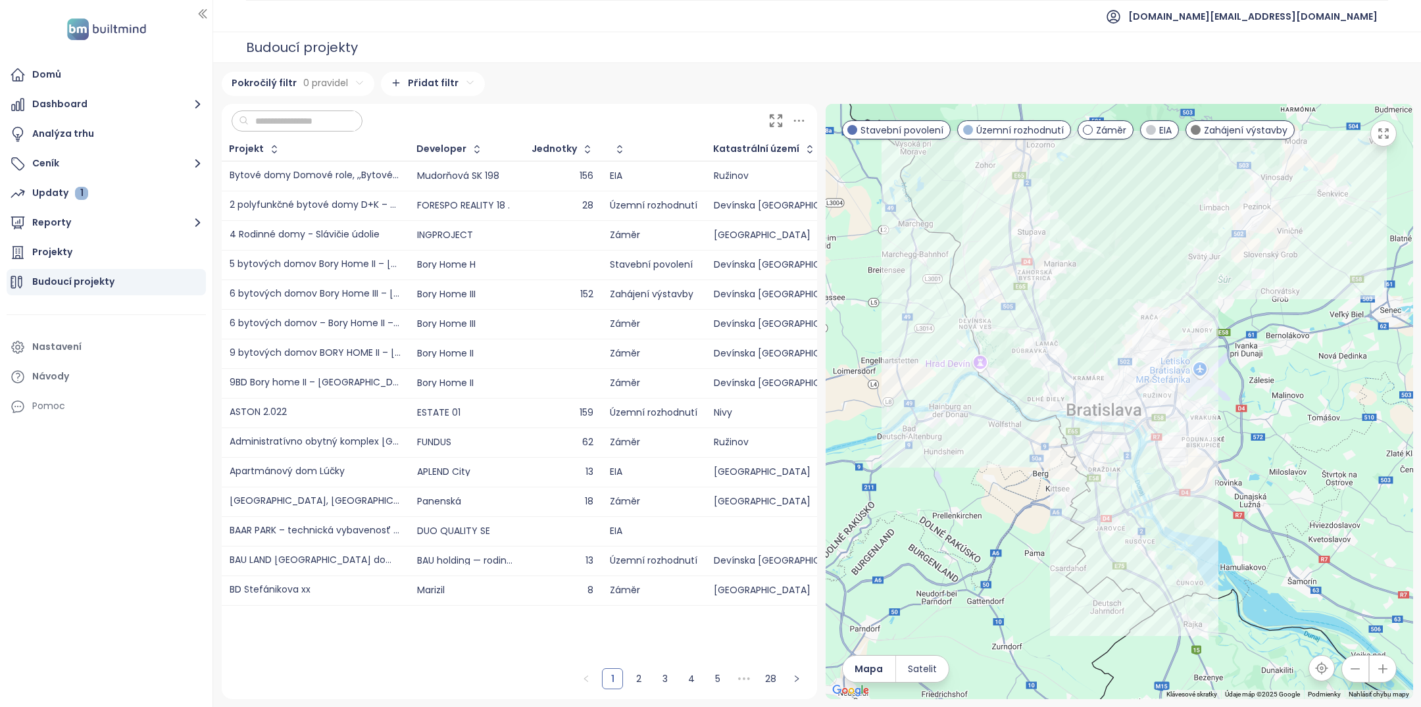
click at [328, 128] on input "text" at bounding box center [302, 121] width 107 height 20
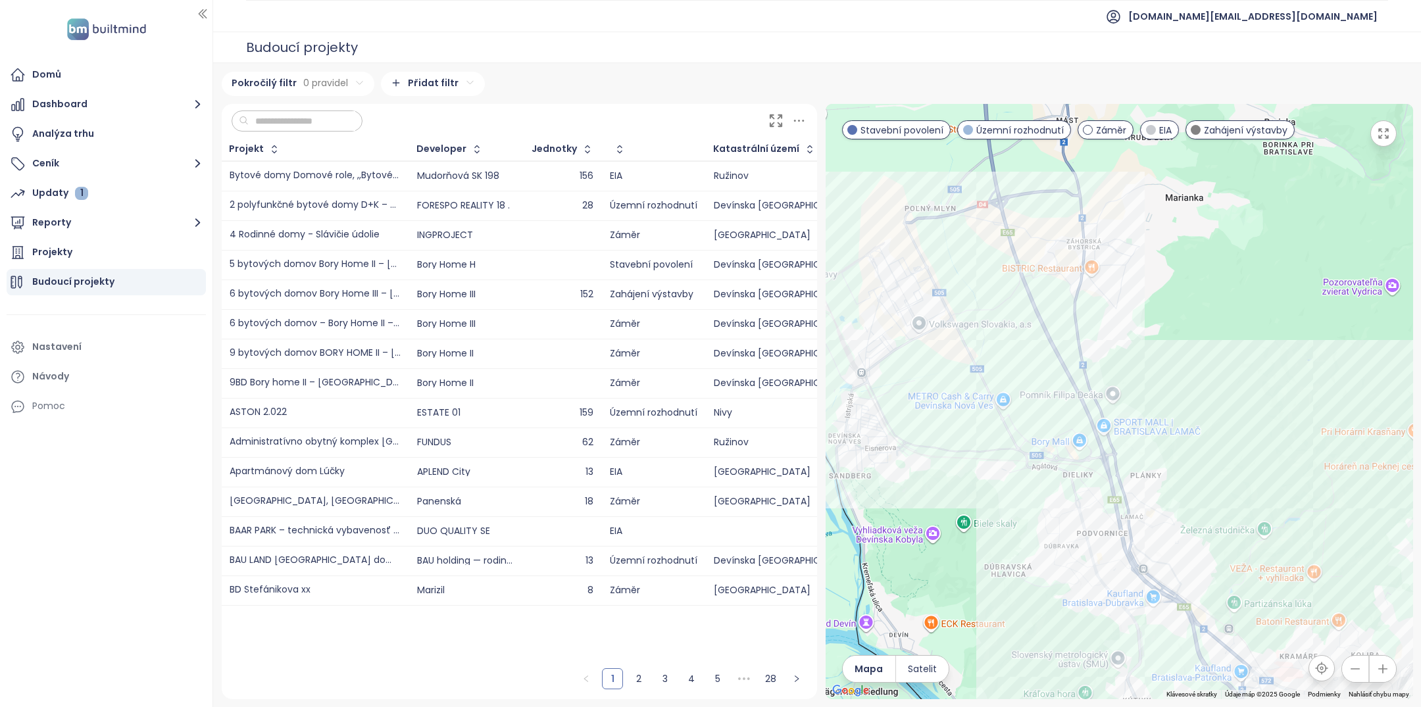
drag, startPoint x: 965, startPoint y: 417, endPoint x: 1075, endPoint y: 434, distance: 111.8
click at [1075, 434] on div at bounding box center [1120, 402] width 588 height 596
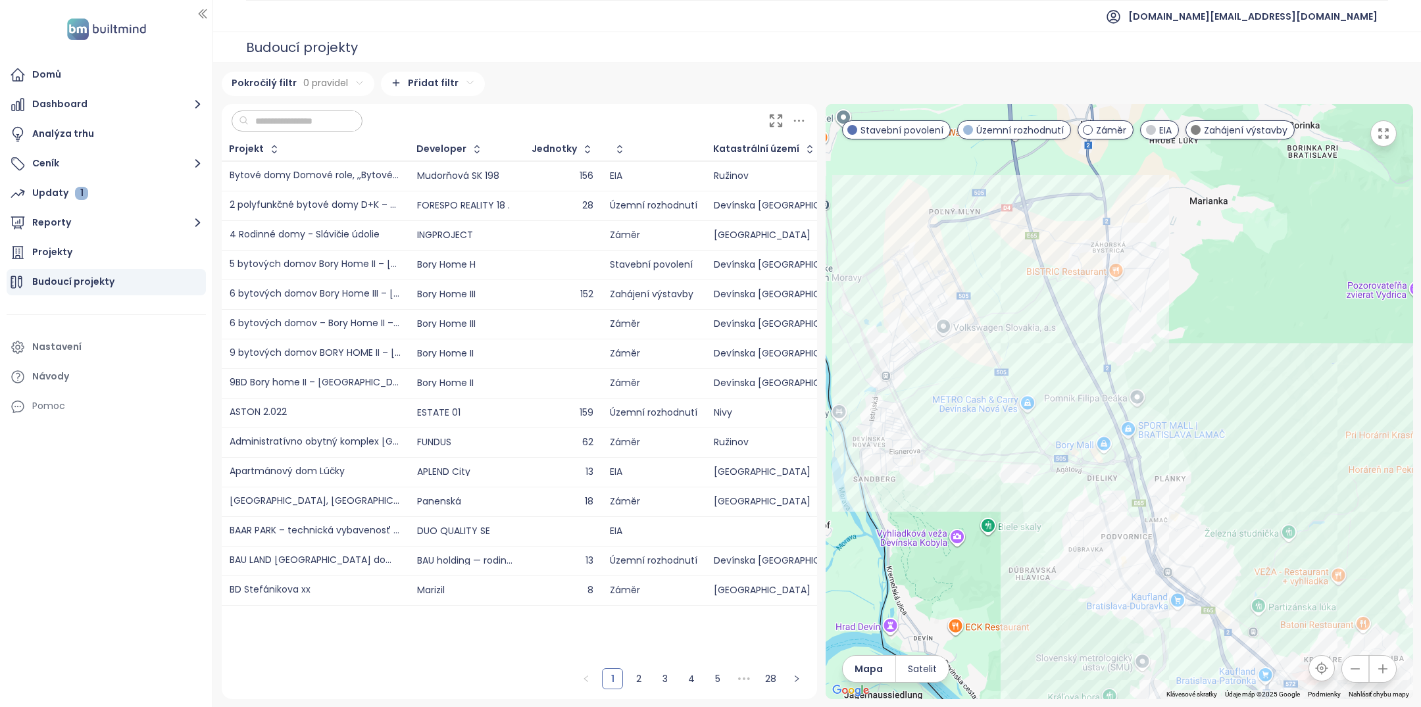
click at [255, 112] on input "text" at bounding box center [302, 121] width 107 height 20
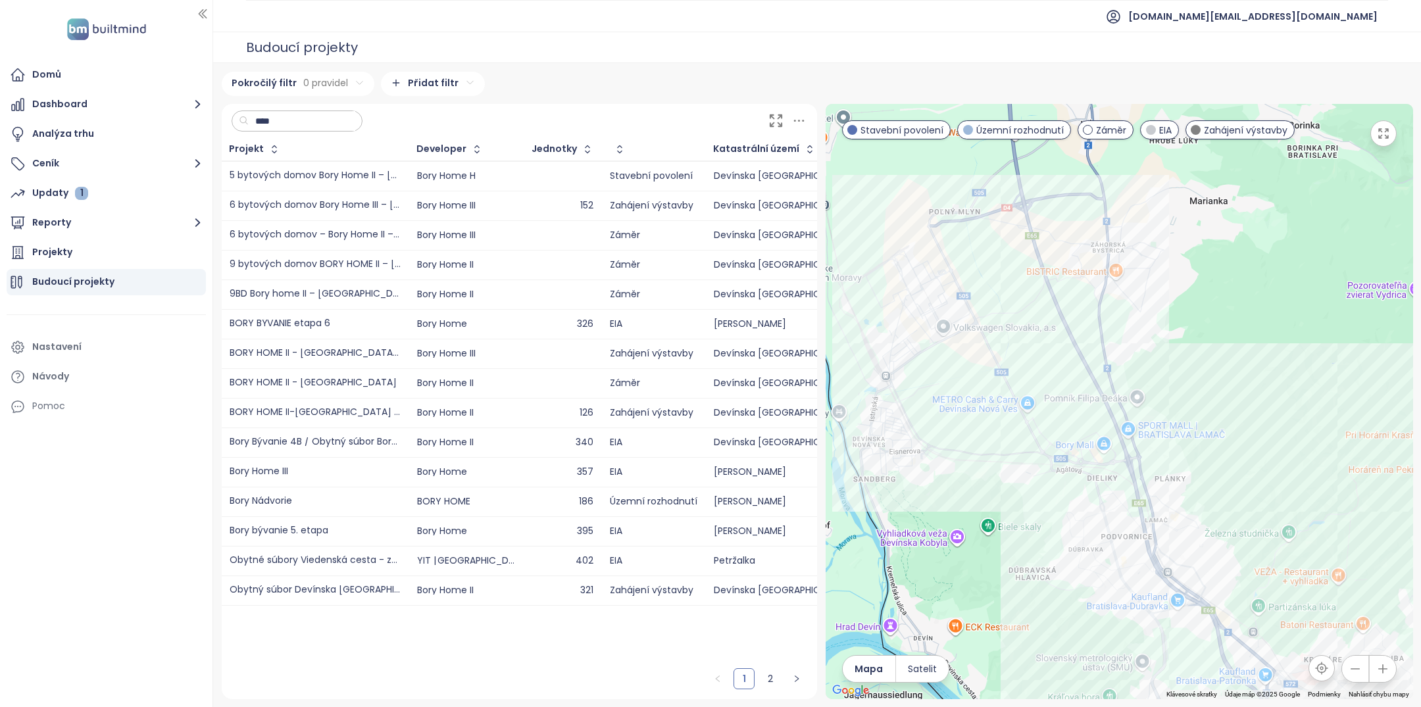
type input "****"
click at [323, 446] on div "Bory Bývanie 4B / Obytný súbor Bory Susedské Dvory" at bounding box center [315, 443] width 171 height 16
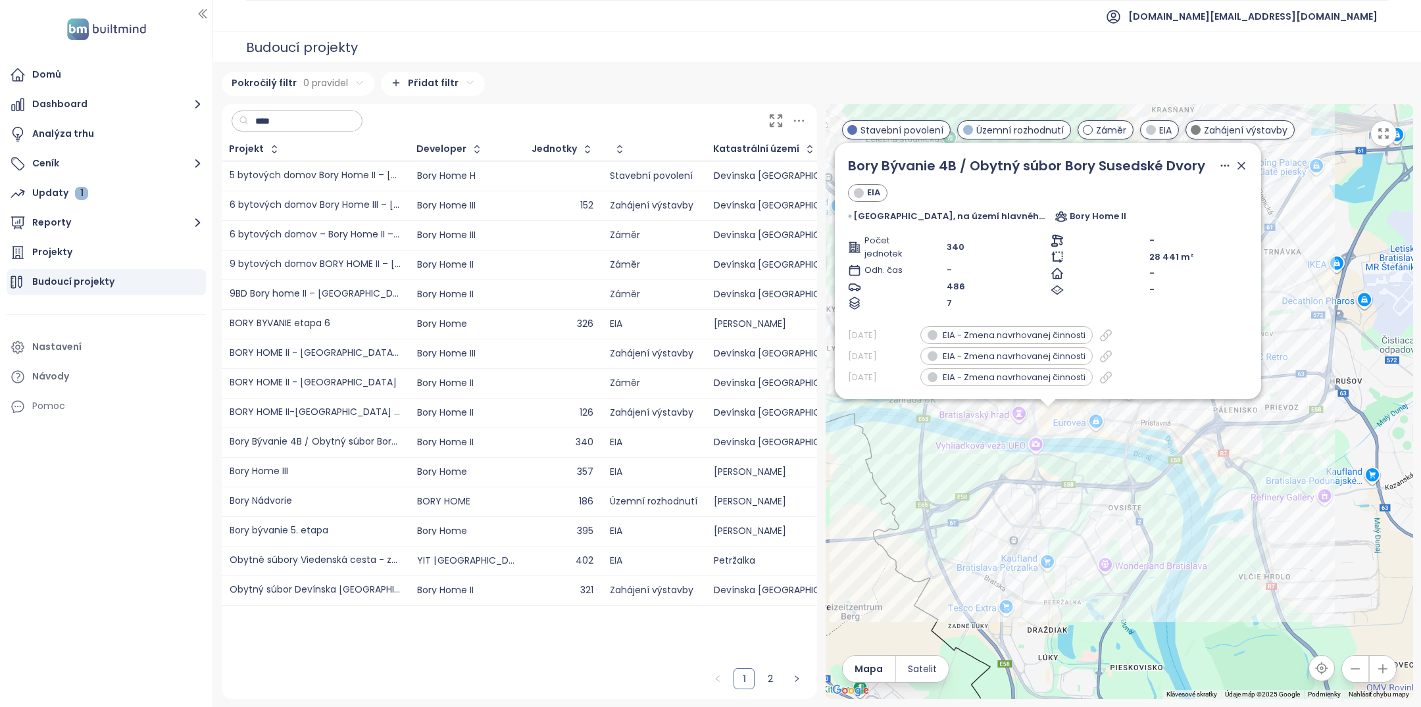
drag, startPoint x: 1083, startPoint y: 531, endPoint x: 985, endPoint y: 545, distance: 98.4
click at [985, 545] on div "Bory Bývanie 4B / Obytný súbor Bory Susedské Dvory EIA Bratislavský kraj, na úz…" at bounding box center [1120, 402] width 588 height 596
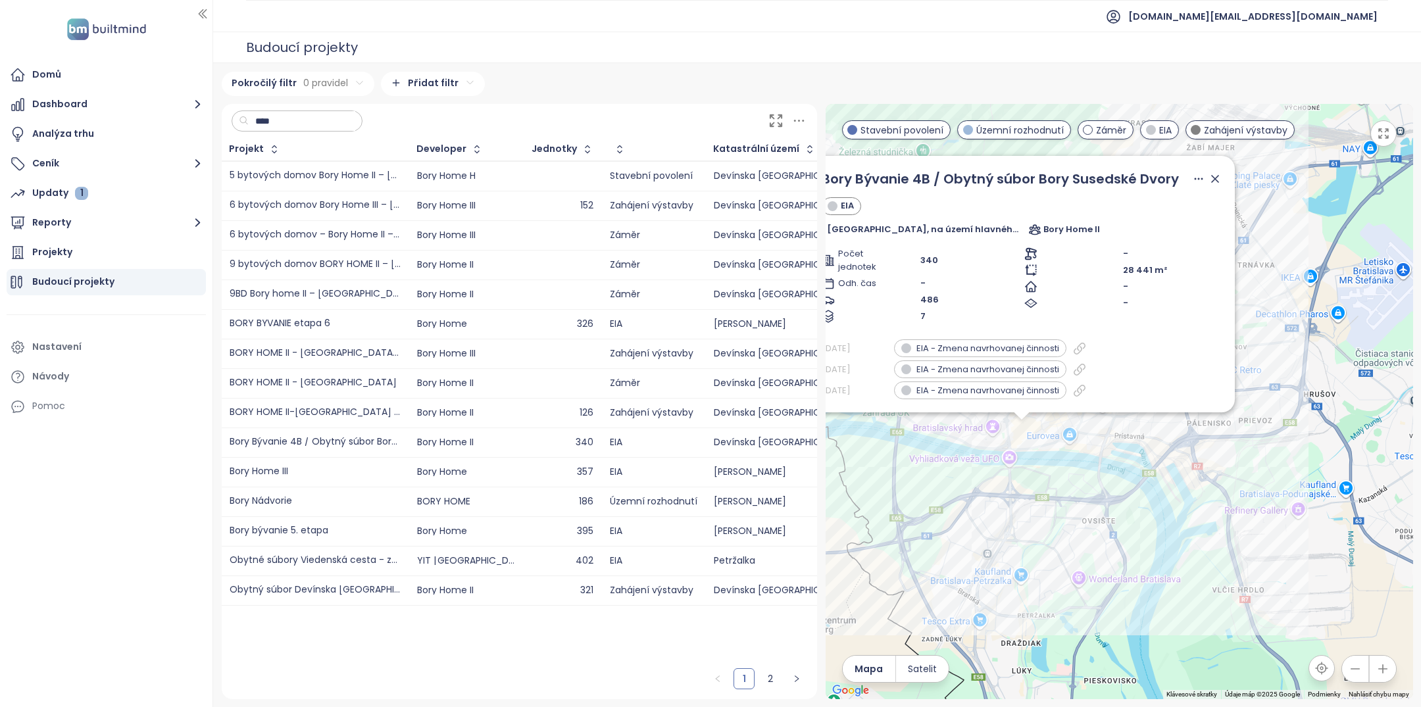
click at [538, 586] on div "321" at bounding box center [562, 590] width 61 height 9
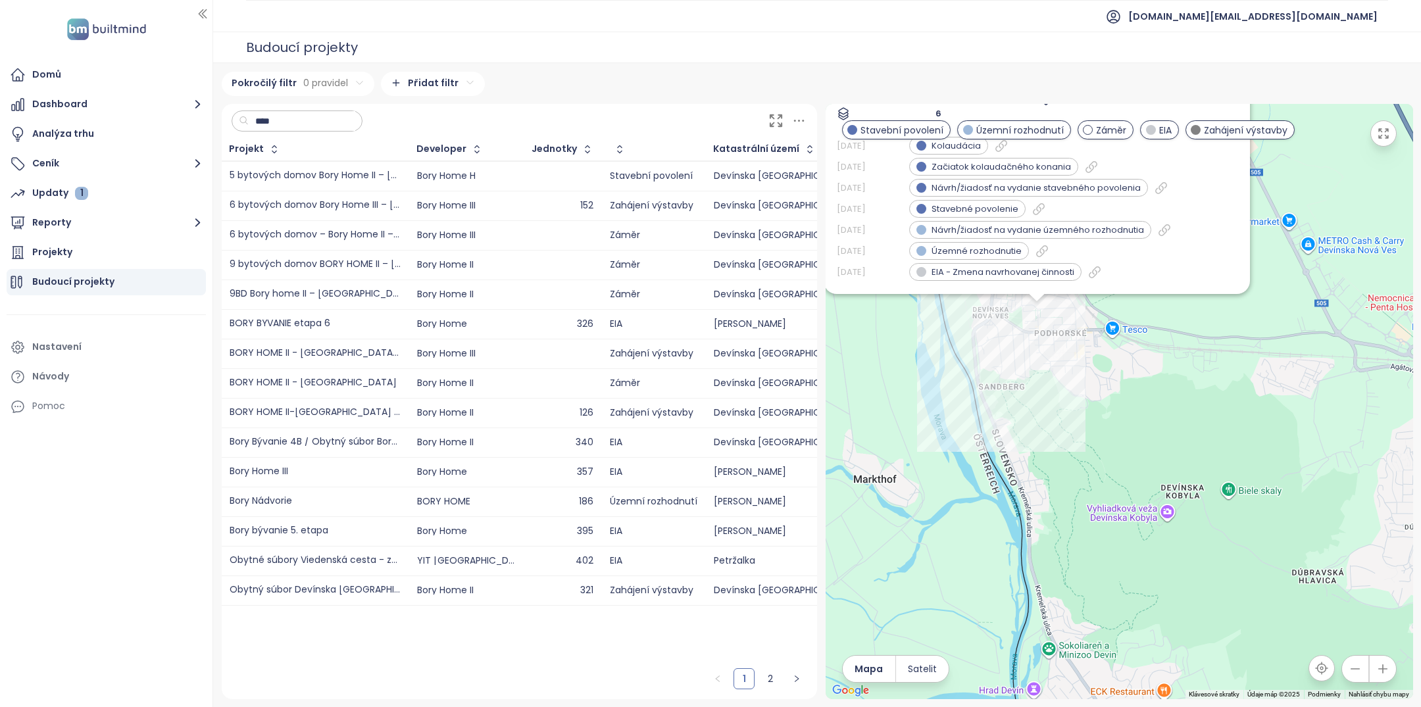
drag, startPoint x: 1202, startPoint y: 482, endPoint x: 1201, endPoint y: 661, distance: 179.0
click at [1201, 661] on div "Obytný súbor Devínska Nová Ves Zahájení výstavby Bratislava-Devínska Nová Ves, …" at bounding box center [1120, 402] width 588 height 596
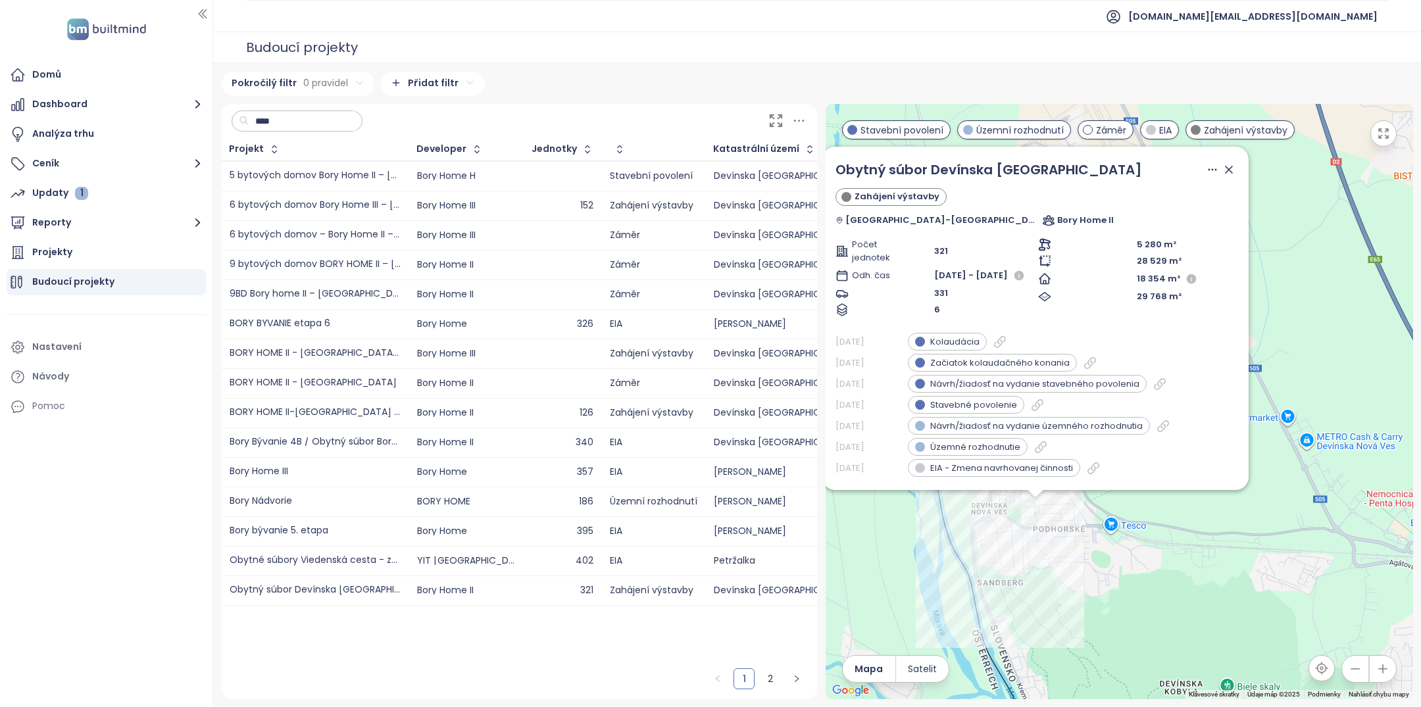
click at [1223, 174] on icon at bounding box center [1229, 169] width 13 height 13
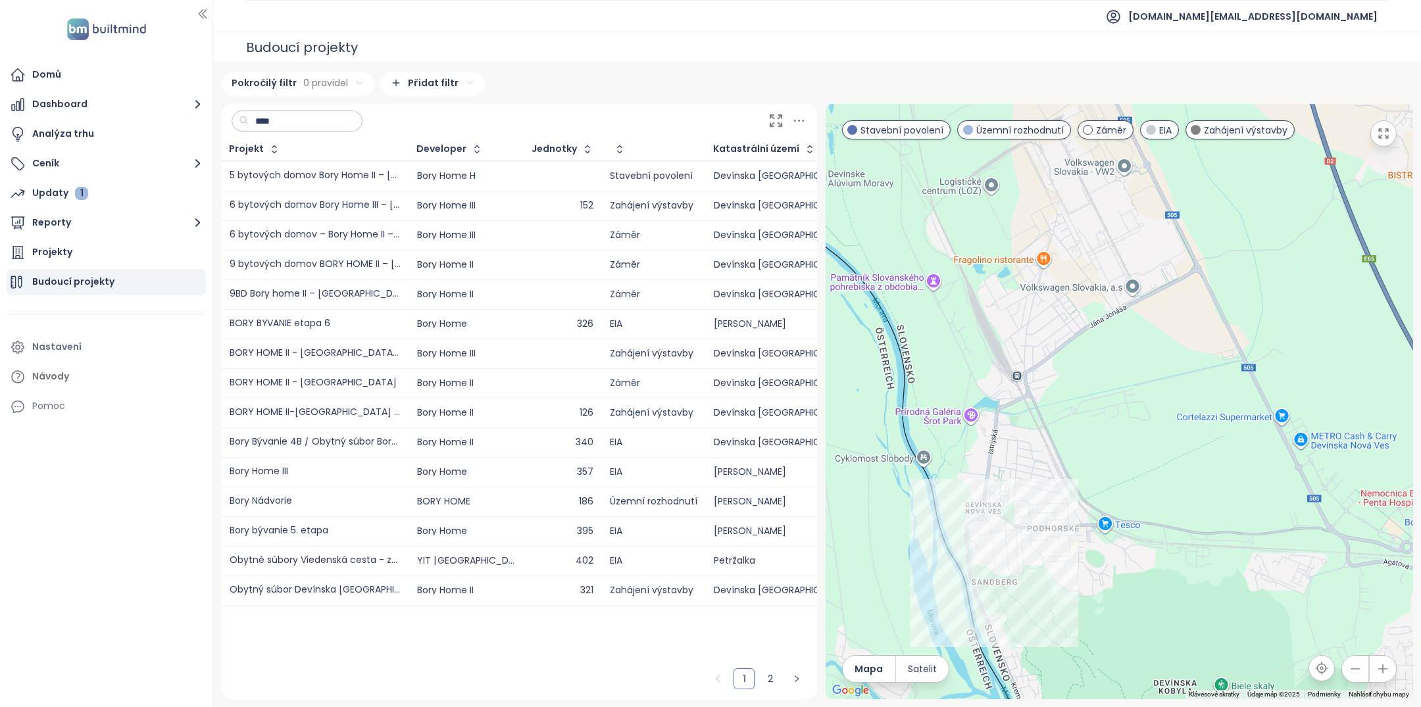
drag, startPoint x: 1243, startPoint y: 495, endPoint x: 1108, endPoint y: 421, distance: 154.3
click at [1108, 422] on div at bounding box center [1120, 402] width 588 height 596
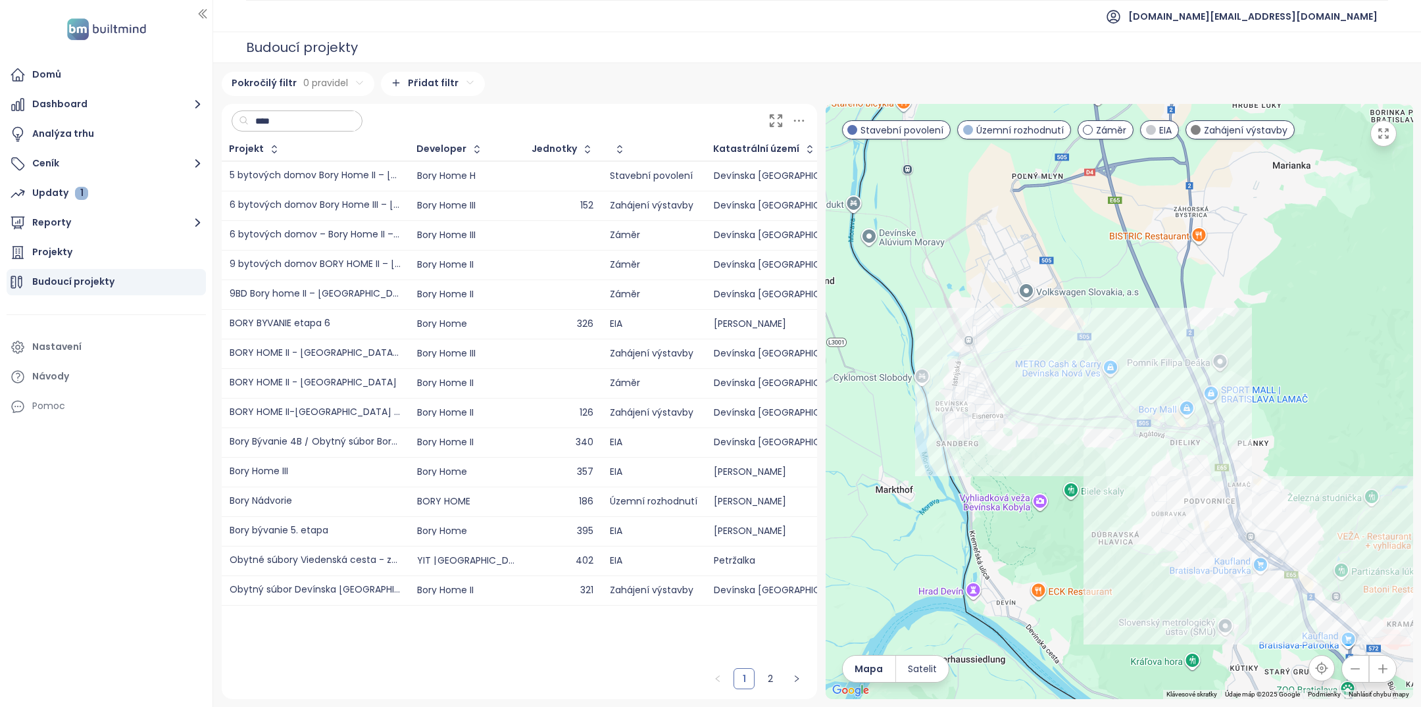
click at [661, 586] on div "Zahájení výstavby" at bounding box center [654, 590] width 88 height 9
click at [471, 576] on td "Bory Home II" at bounding box center [466, 591] width 115 height 30
click at [361, 586] on div "Obytný súbor Devínska Nová Ves" at bounding box center [315, 591] width 171 height 10
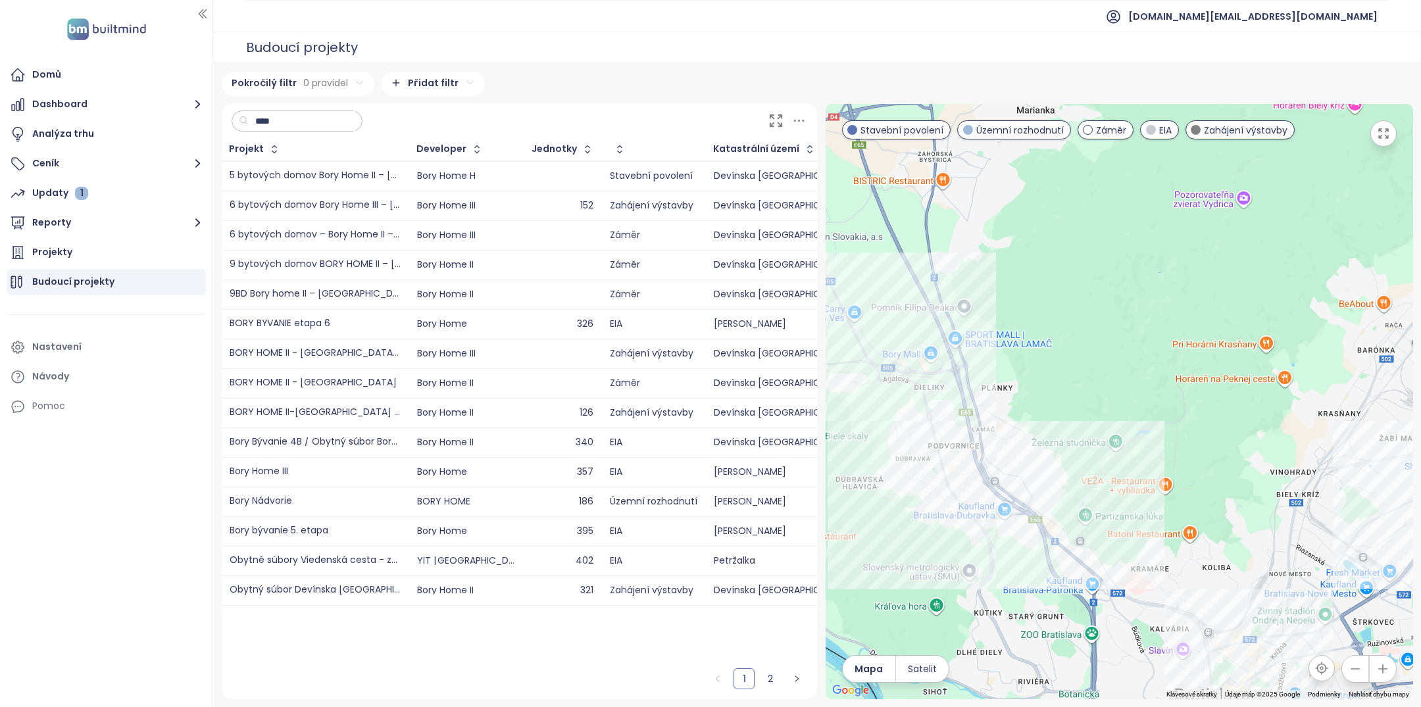
drag, startPoint x: 1031, startPoint y: 511, endPoint x: 773, endPoint y: 456, distance: 263.8
click at [773, 456] on div "**** Projekt Developer Jednotky Katastrální území Okres Obec 5 bytových domov B…" at bounding box center [818, 402] width 1192 height 596
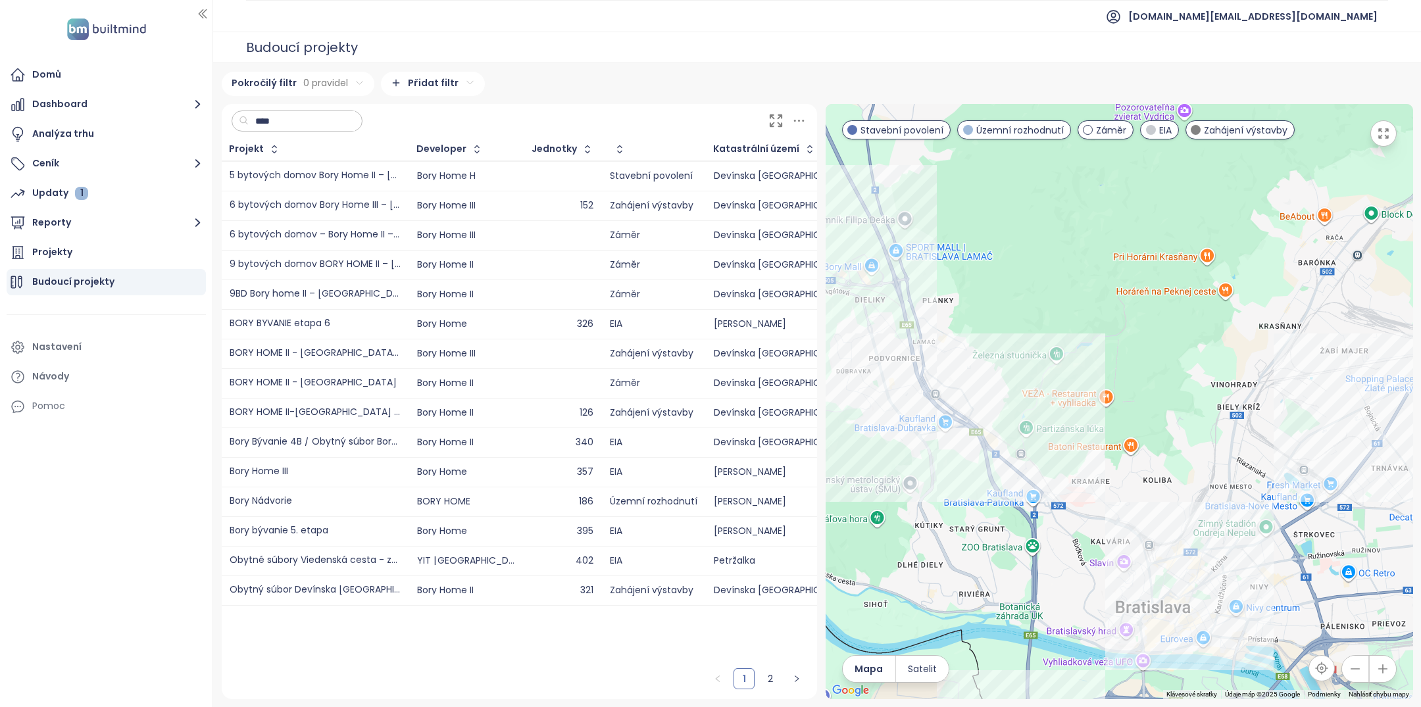
drag, startPoint x: 1139, startPoint y: 615, endPoint x: 1127, endPoint y: 536, distance: 79.9
click at [1127, 536] on div at bounding box center [1120, 402] width 588 height 596
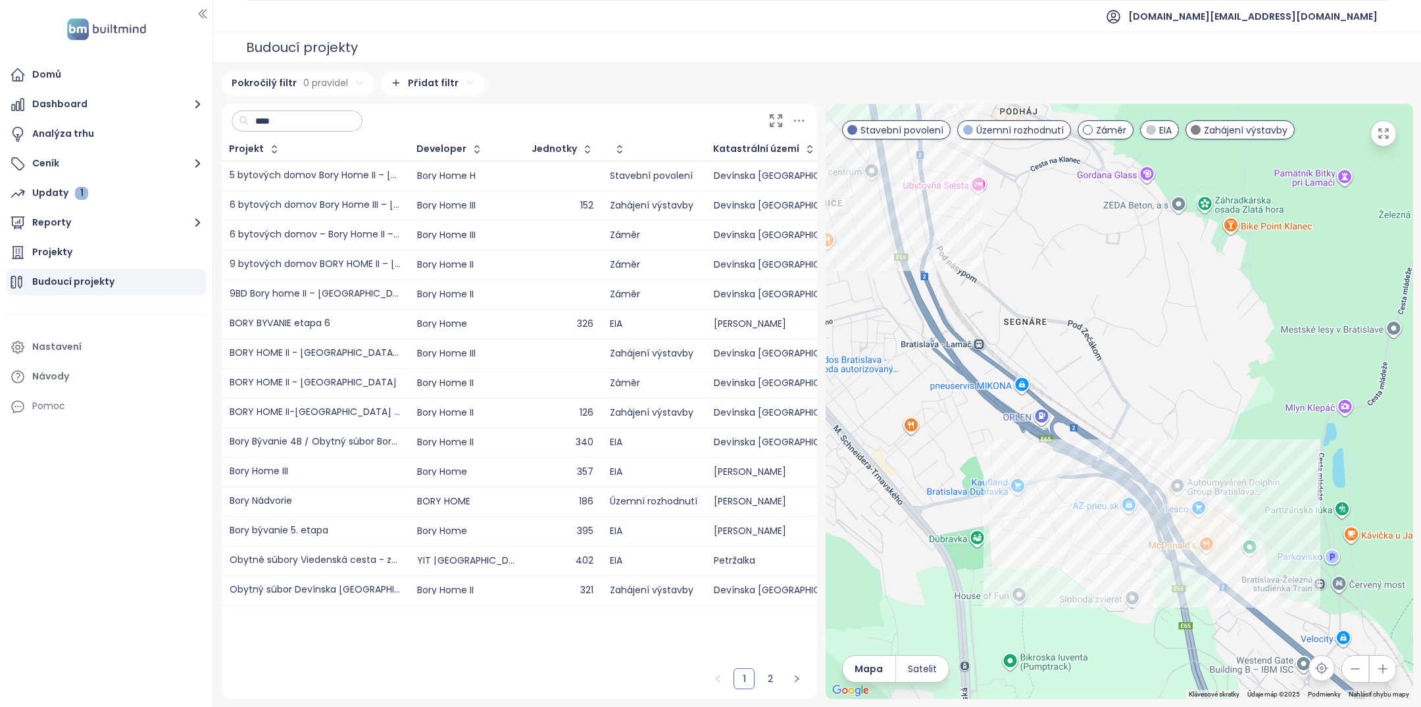
drag, startPoint x: 1106, startPoint y: 617, endPoint x: 1110, endPoint y: 403, distance: 214.6
click at [1110, 403] on div at bounding box center [1120, 402] width 588 height 596
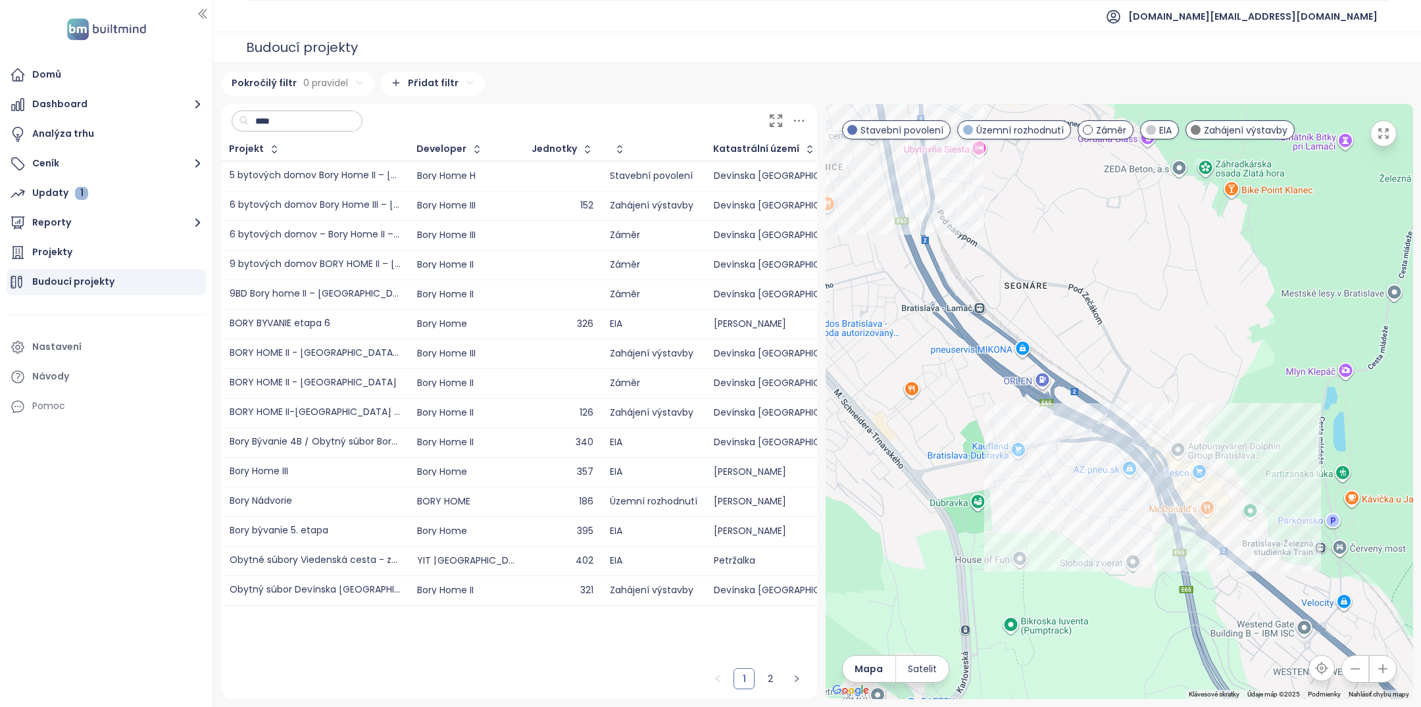
drag, startPoint x: 1131, startPoint y: 439, endPoint x: 1123, endPoint y: 428, distance: 13.2
click at [1123, 428] on div at bounding box center [1120, 402] width 588 height 596
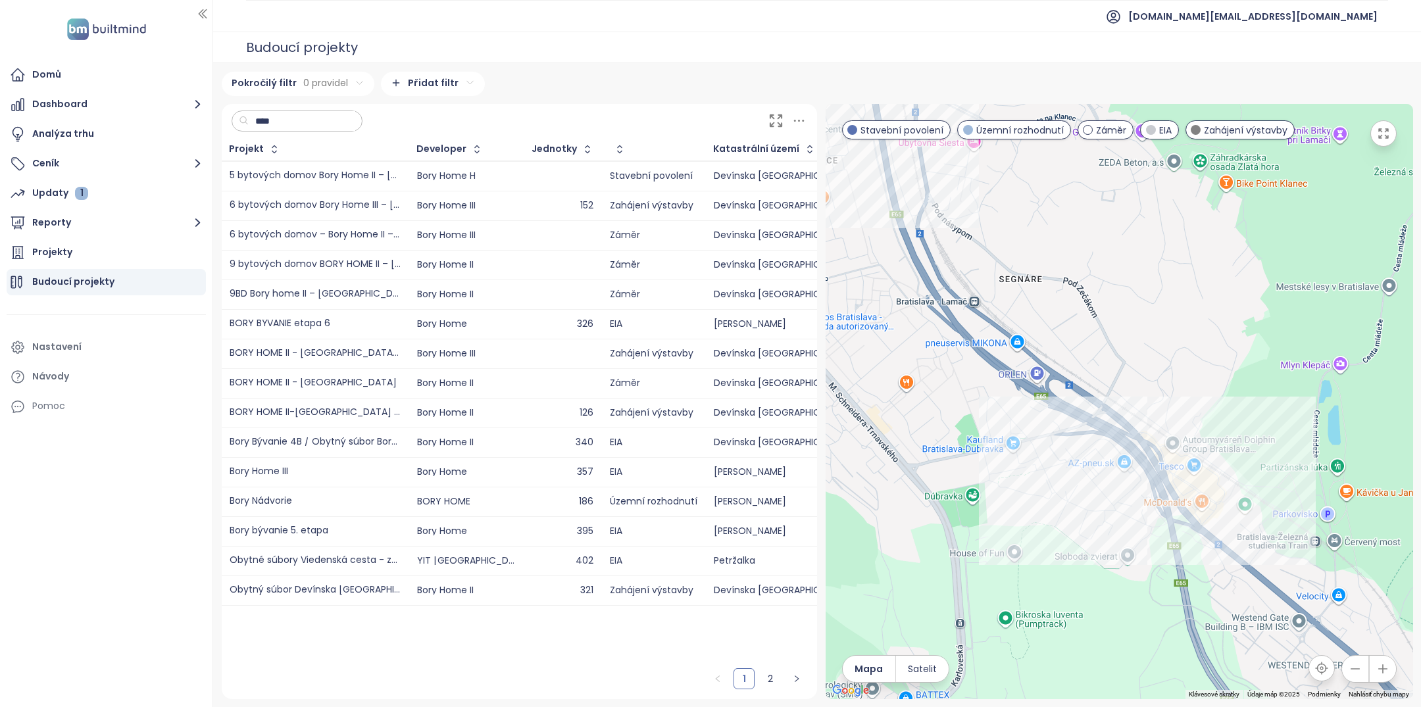
drag, startPoint x: 1008, startPoint y: 540, endPoint x: 920, endPoint y: 533, distance: 87.8
click at [920, 534] on div at bounding box center [1120, 402] width 588 height 596
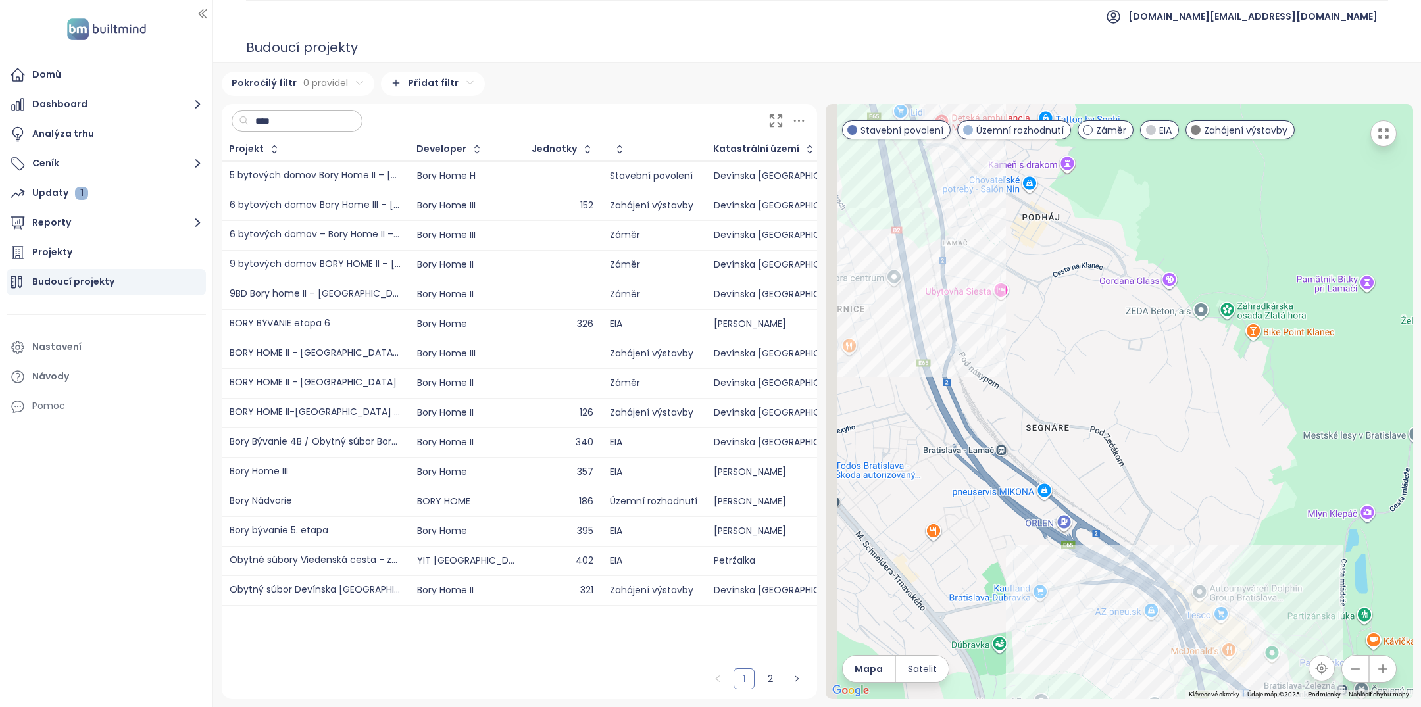
drag, startPoint x: 1051, startPoint y: 538, endPoint x: 1168, endPoint y: 698, distance: 197.7
click at [1168, 698] on div at bounding box center [1120, 402] width 588 height 596
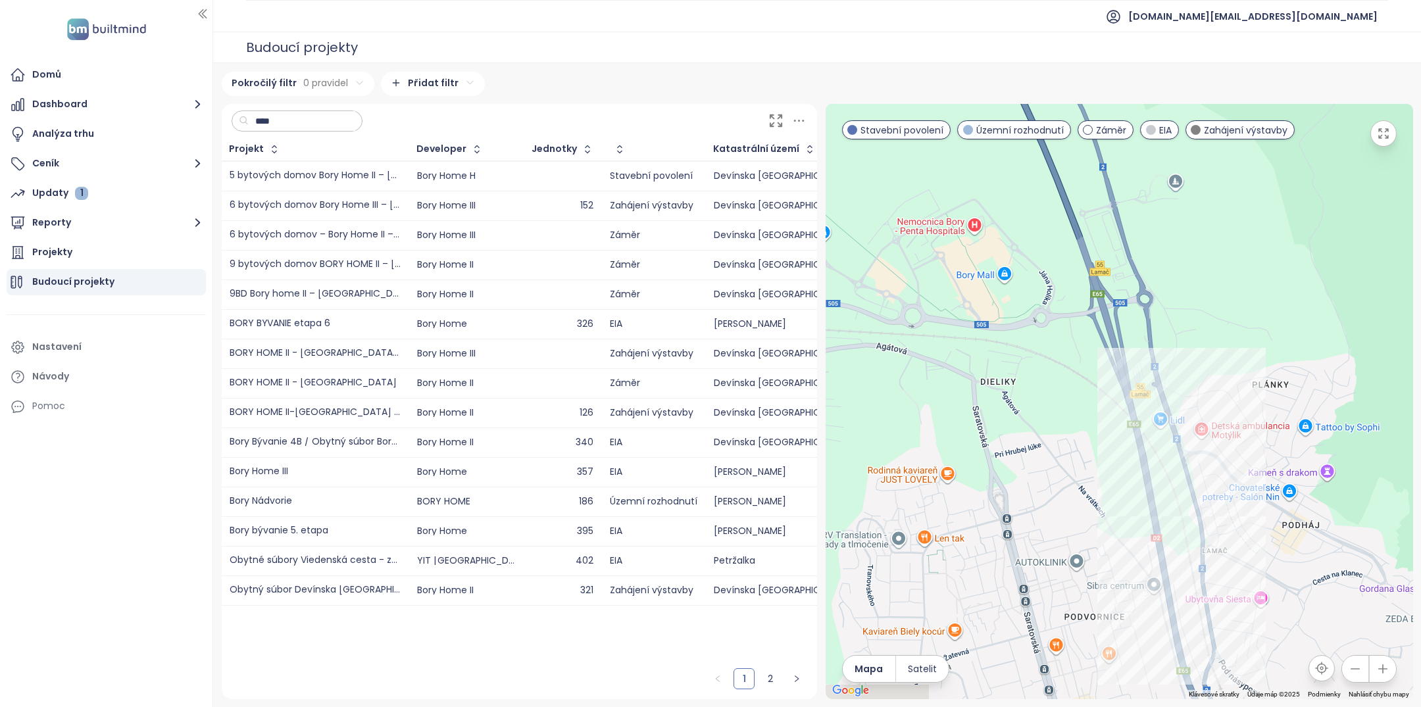
drag, startPoint x: 1133, startPoint y: 603, endPoint x: 1189, endPoint y: 398, distance: 212.0
click at [1187, 400] on div at bounding box center [1120, 402] width 588 height 596
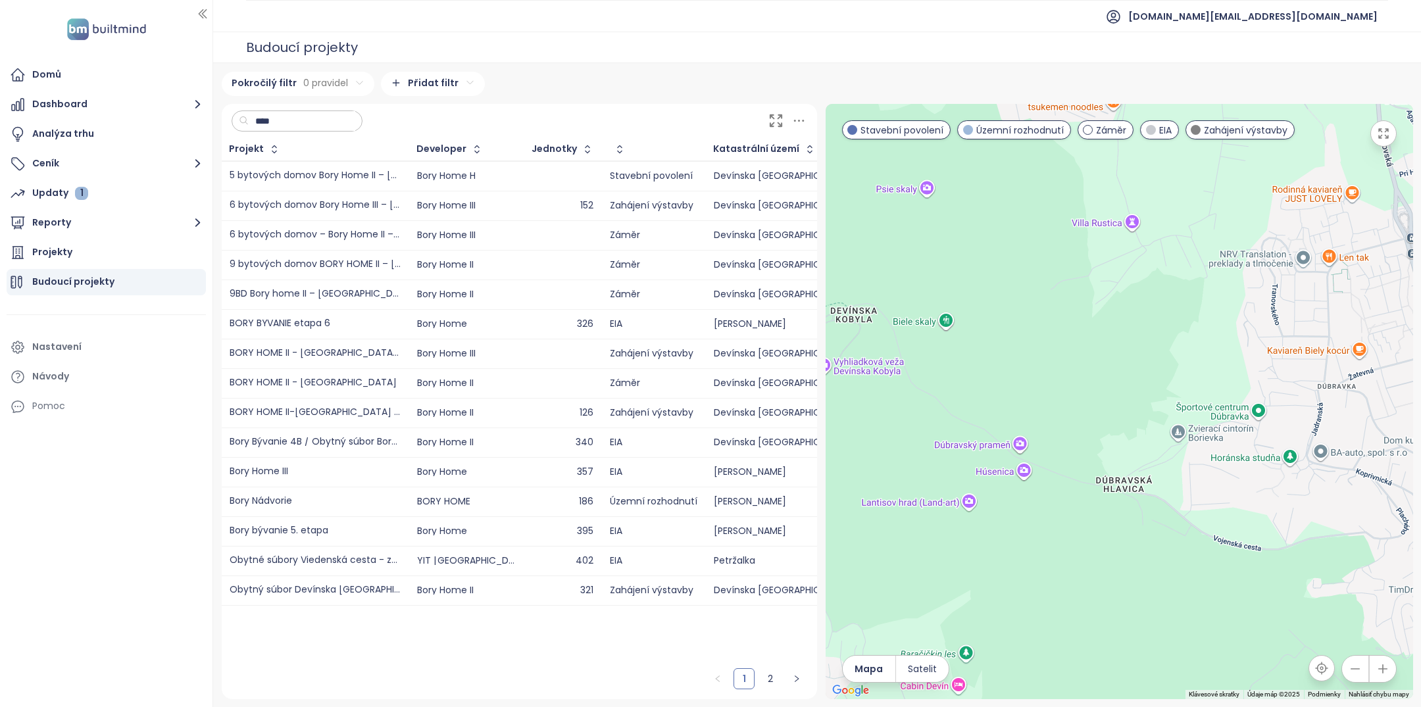
drag, startPoint x: 1153, startPoint y: 542, endPoint x: 983, endPoint y: 340, distance: 263.4
click at [989, 340] on div at bounding box center [1120, 402] width 588 height 596
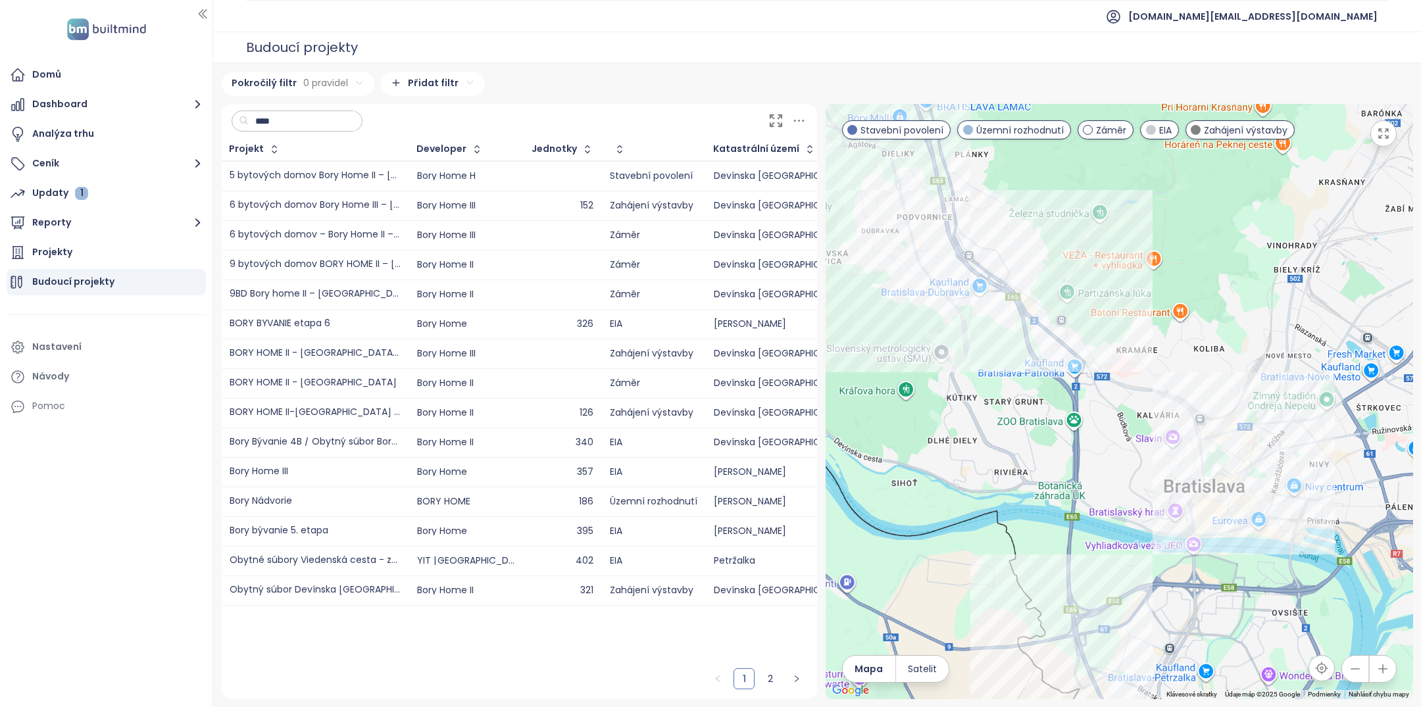
drag, startPoint x: 1101, startPoint y: 446, endPoint x: 905, endPoint y: 276, distance: 259.8
click at [905, 276] on div at bounding box center [1120, 402] width 588 height 596
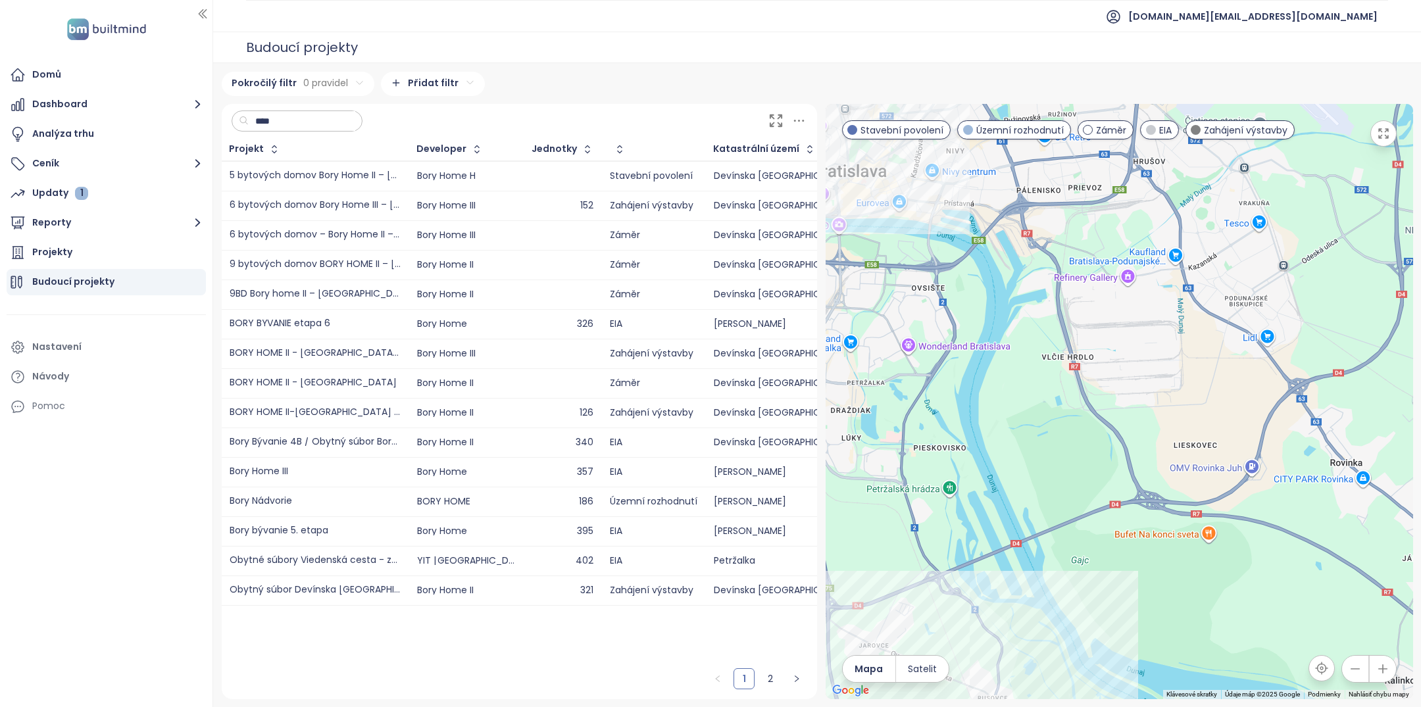
drag, startPoint x: 940, startPoint y: 322, endPoint x: 990, endPoint y: 368, distance: 68.0
click at [990, 368] on div at bounding box center [1120, 402] width 588 height 596
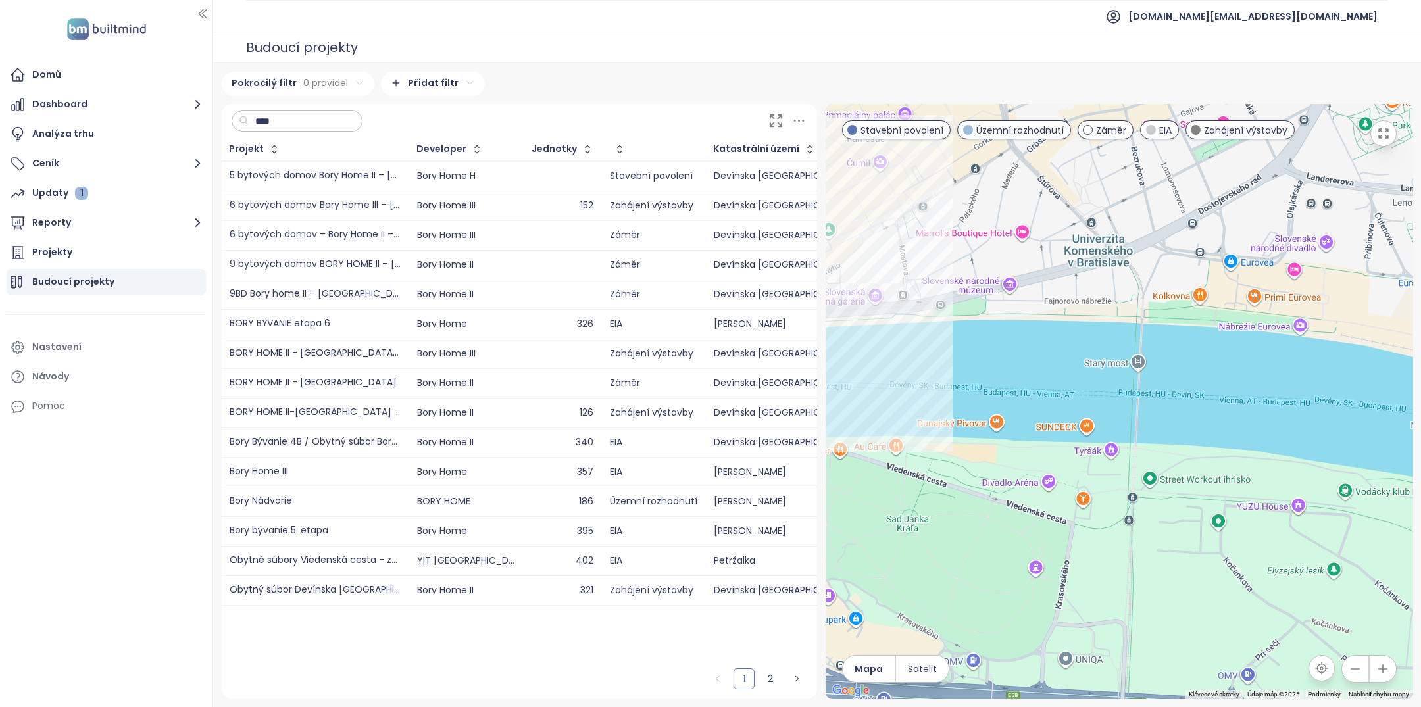
drag, startPoint x: 879, startPoint y: 172, endPoint x: 911, endPoint y: 207, distance: 47.0
click at [911, 207] on div at bounding box center [1120, 402] width 588 height 596
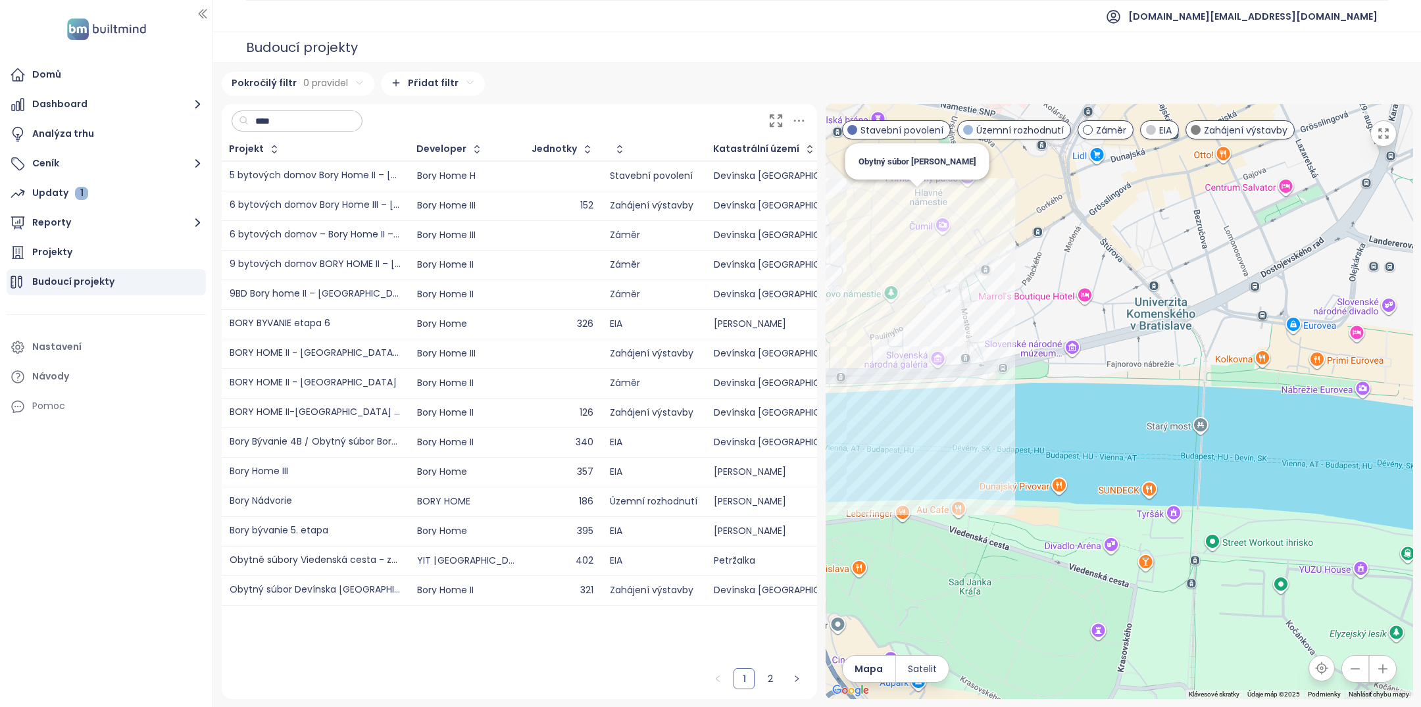
click at [919, 196] on div "Obytný súbor Lamač" at bounding box center [1120, 402] width 588 height 596
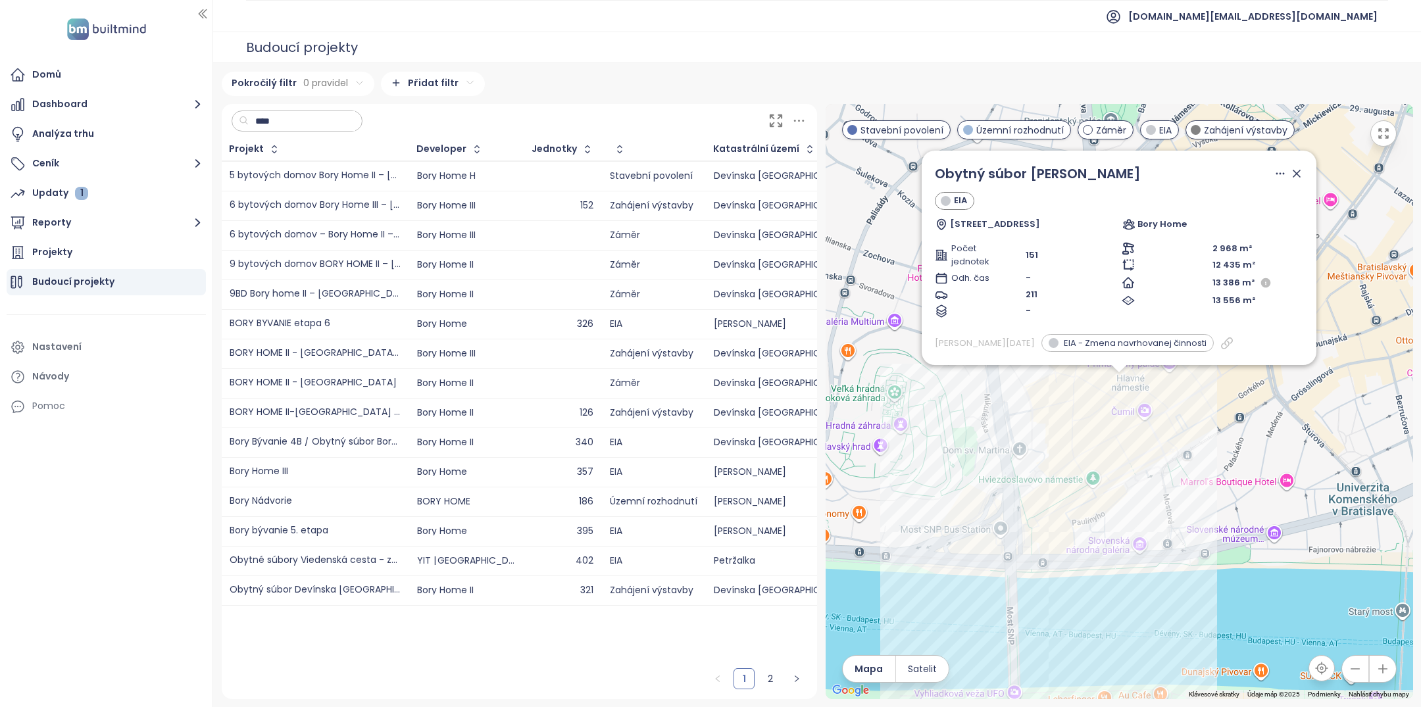
click at [1029, 177] on span "Obytný súbor Lamač" at bounding box center [1038, 174] width 206 height 18
click at [1024, 175] on span "Obytný súbor Lamač" at bounding box center [1038, 174] width 206 height 18
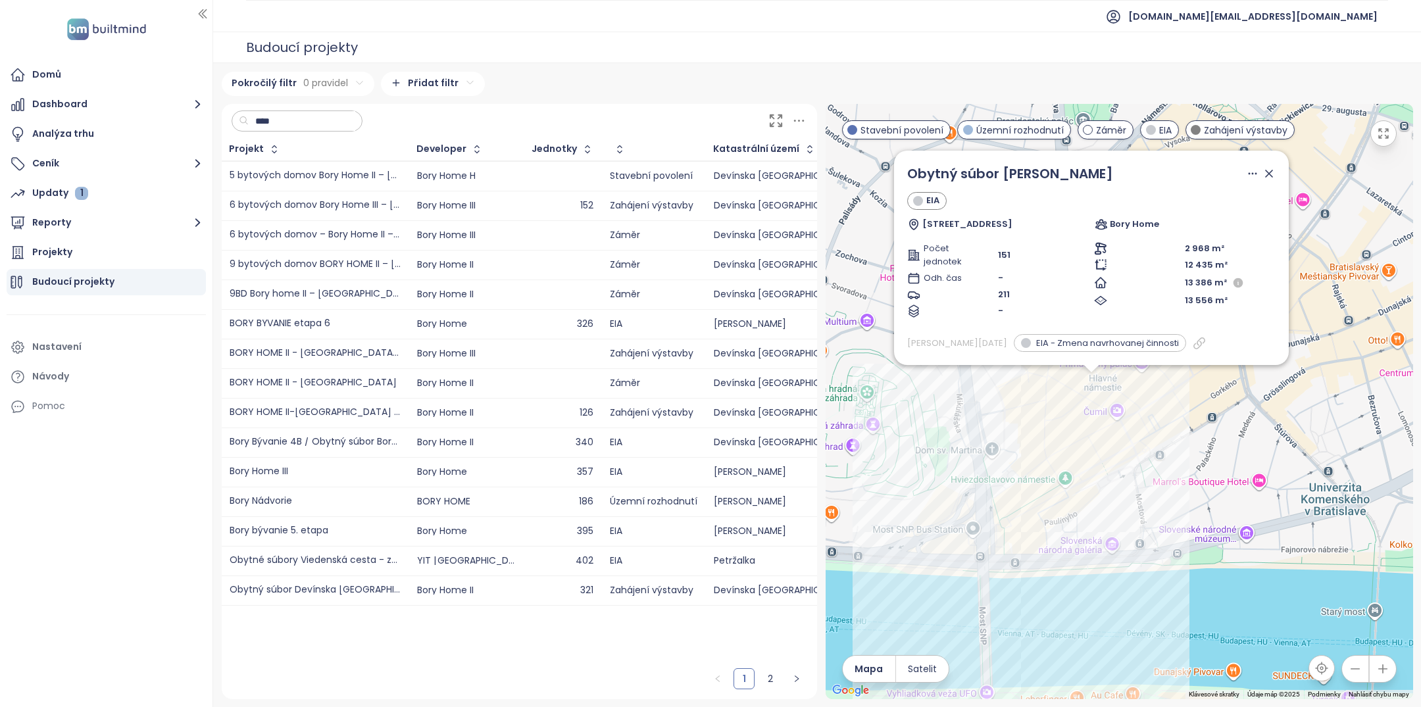
drag, startPoint x: 1149, startPoint y: 528, endPoint x: 956, endPoint y: 492, distance: 196.2
click at [963, 504] on div "Obytný súbor Lamač EIA Hlavné námestie, 811 01 Bratislava Bory Home Počet jedno…" at bounding box center [1120, 402] width 588 height 596
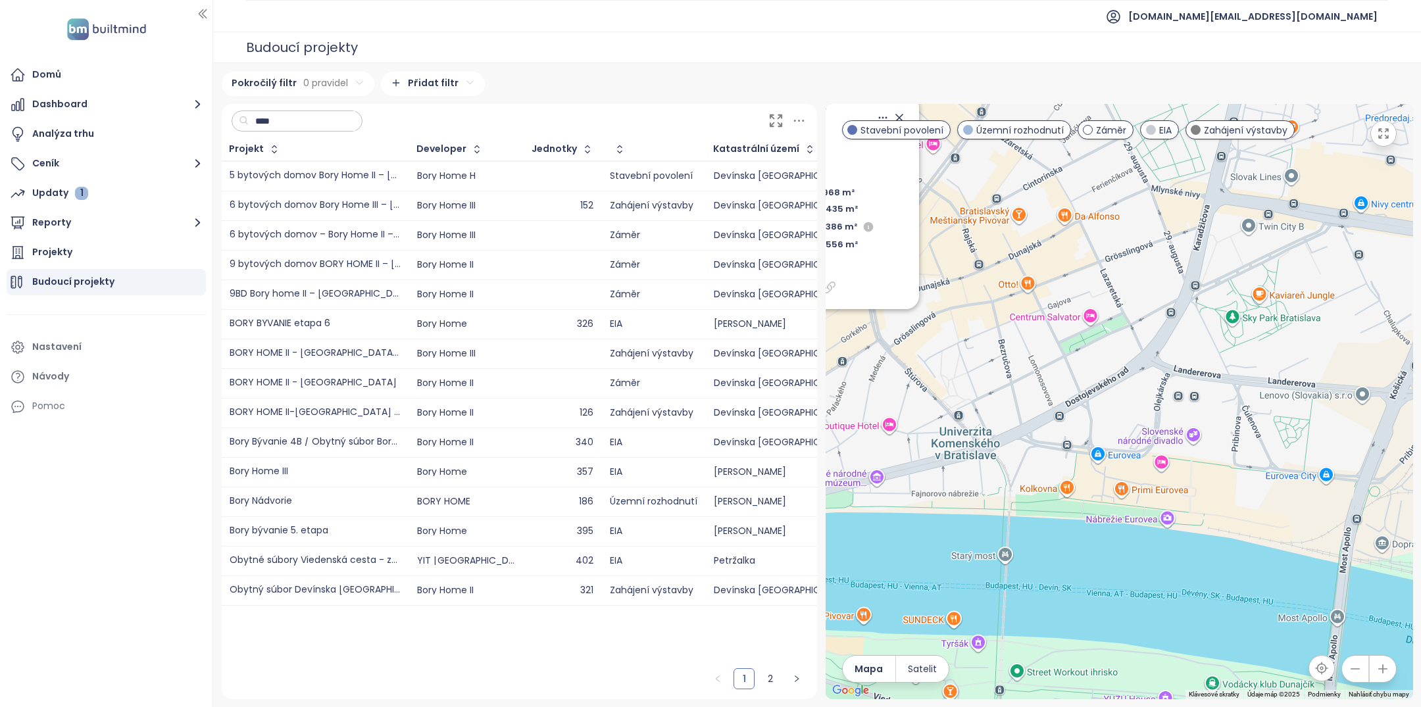
drag, startPoint x: 1218, startPoint y: 434, endPoint x: 1145, endPoint y: 557, distance: 143.7
click at [1147, 553] on div "Obytný súbor Lamač EIA Hlavné námestie, 811 01 Bratislava Bory Home Počet jedno…" at bounding box center [1120, 402] width 588 height 596
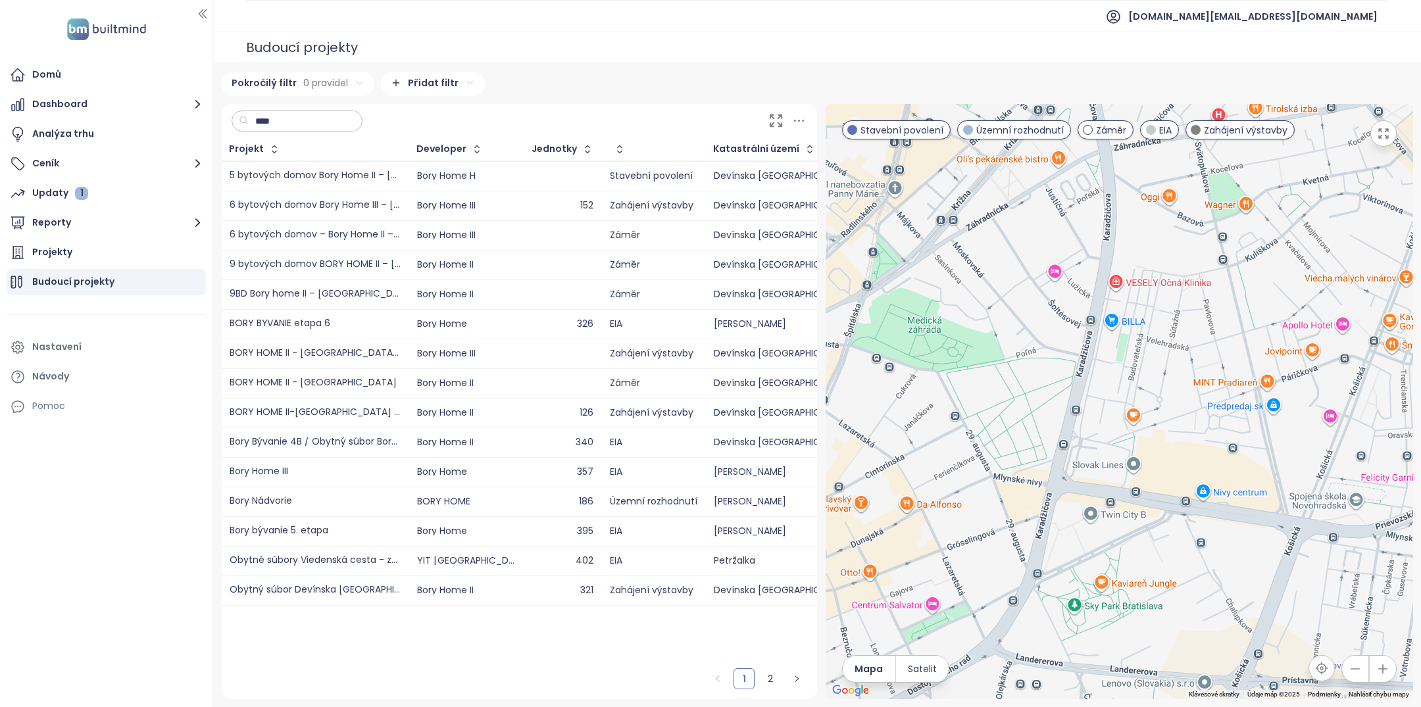
drag, startPoint x: 1110, startPoint y: 376, endPoint x: 1311, endPoint y: 446, distance: 213.1
click at [1302, 442] on div "Obytný súbor Lamač EIA Hlavné námestie, 811 01 Bratislava Bory Home Počet jedno…" at bounding box center [1120, 402] width 588 height 596
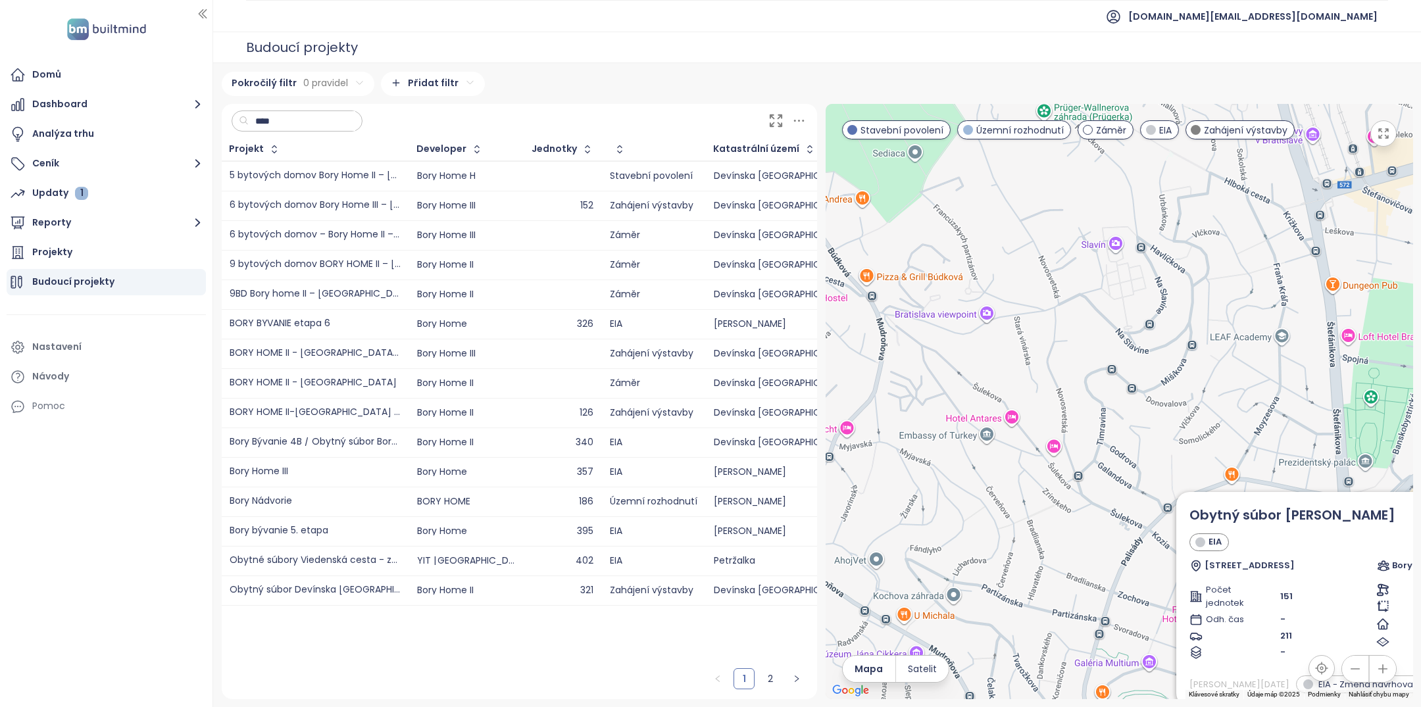
drag, startPoint x: 1157, startPoint y: 388, endPoint x: 1063, endPoint y: 183, distance: 225.3
click at [1065, 189] on div "Obytný súbor Lamač EIA Hlavné námestie, 811 01 Bratislava Bory Home Počet jedno…" at bounding box center [1120, 402] width 588 height 596
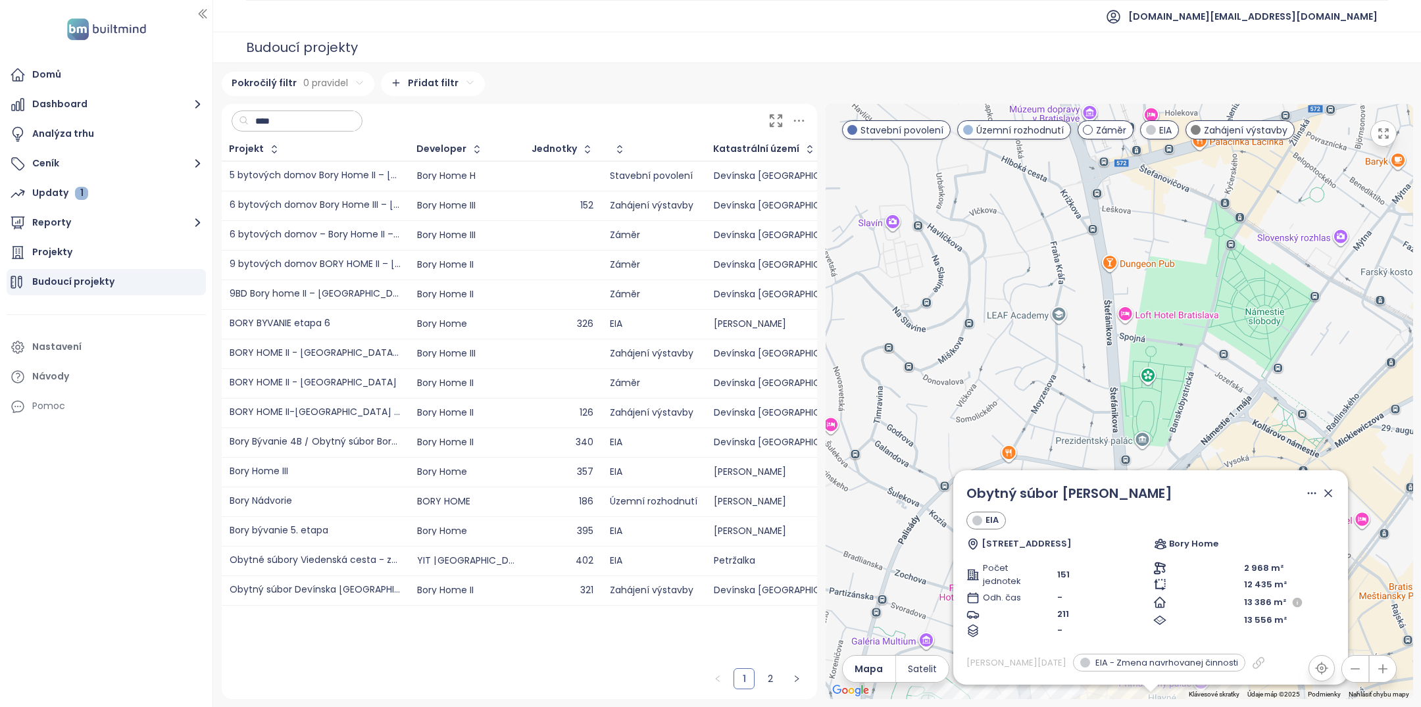
click at [1332, 490] on icon at bounding box center [1328, 493] width 13 height 13
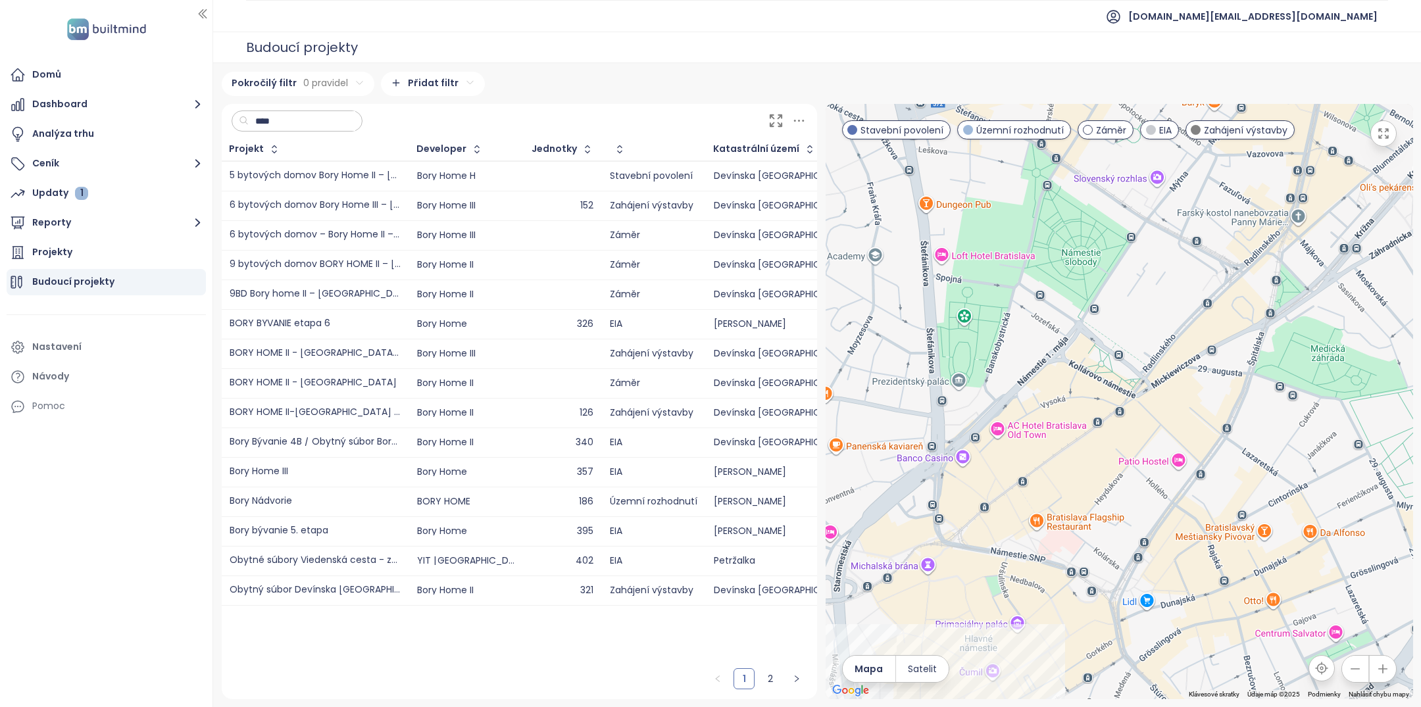
drag, startPoint x: 1329, startPoint y: 483, endPoint x: 1125, endPoint y: 421, distance: 213.2
click at [1125, 421] on div at bounding box center [1120, 402] width 588 height 596
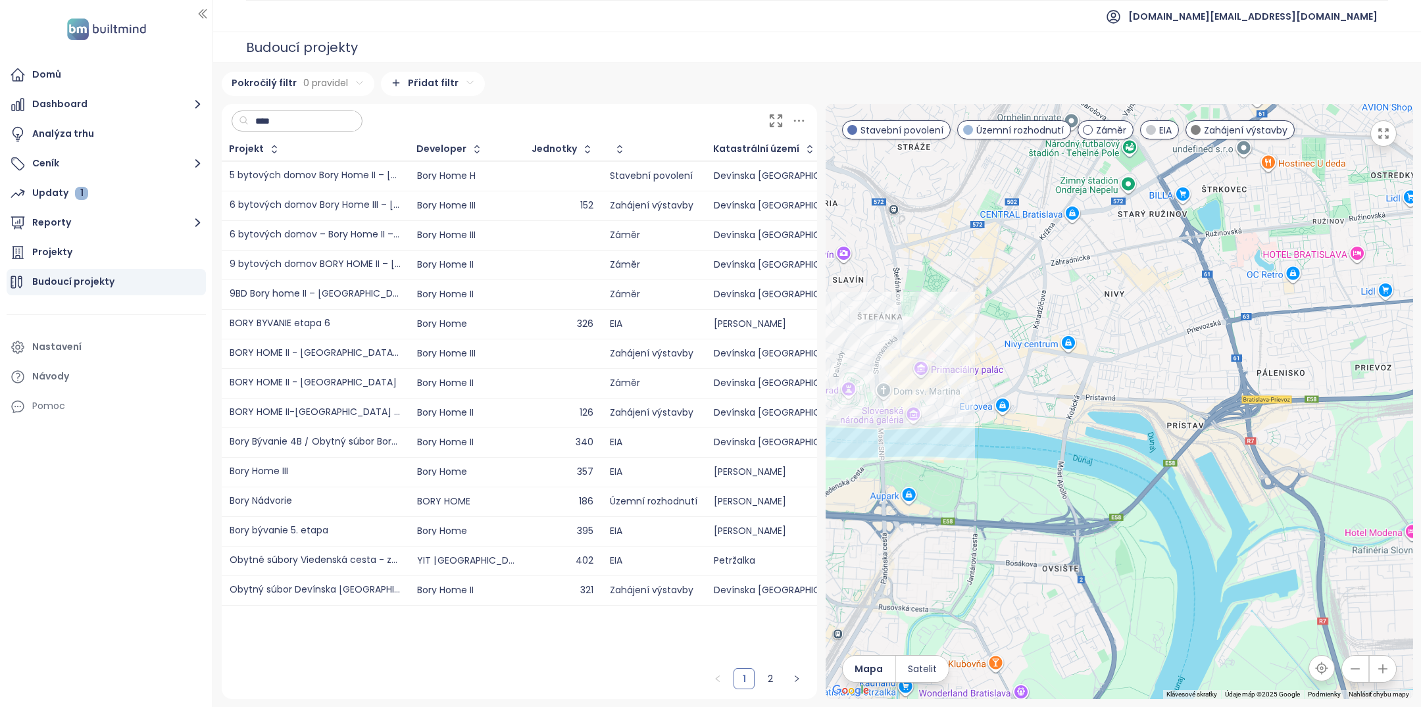
drag, startPoint x: 1175, startPoint y: 487, endPoint x: 1208, endPoint y: 435, distance: 61.2
click at [1205, 435] on div at bounding box center [1120, 402] width 588 height 596
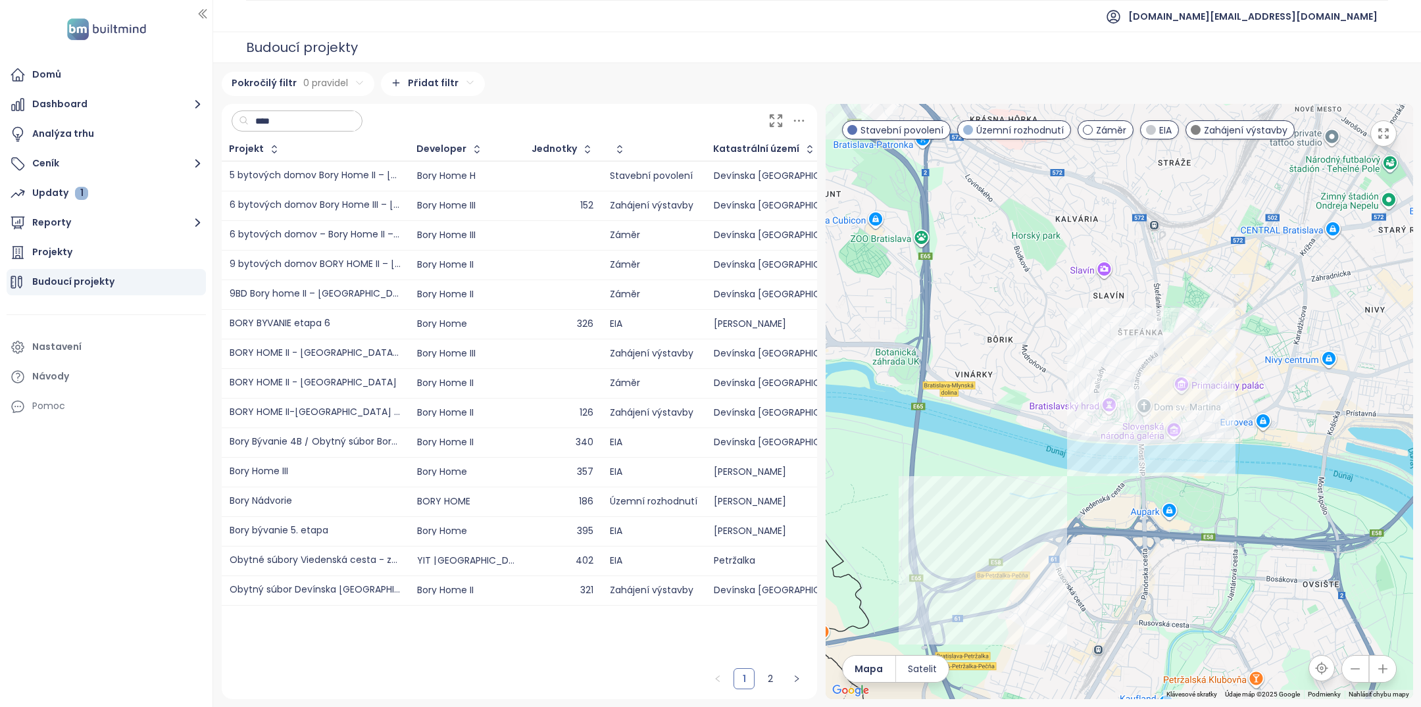
click at [323, 126] on input "****" at bounding box center [302, 121] width 107 height 20
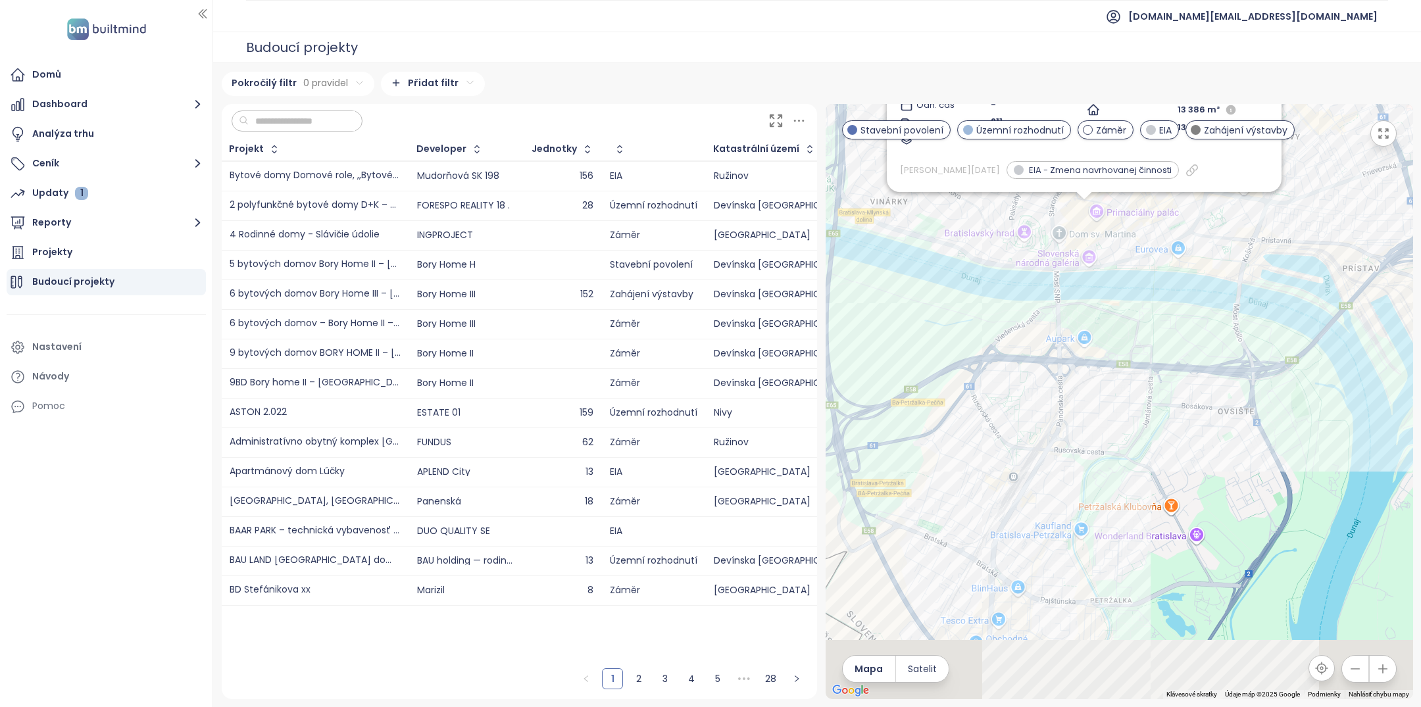
drag, startPoint x: 1013, startPoint y: 663, endPoint x: 1091, endPoint y: 424, distance: 250.8
click at [1091, 424] on div "Obytný súbor Lamač EIA Hlavné námestie, 811 01 Bratislava Bory Home Počet jedno…" at bounding box center [1120, 402] width 588 height 596
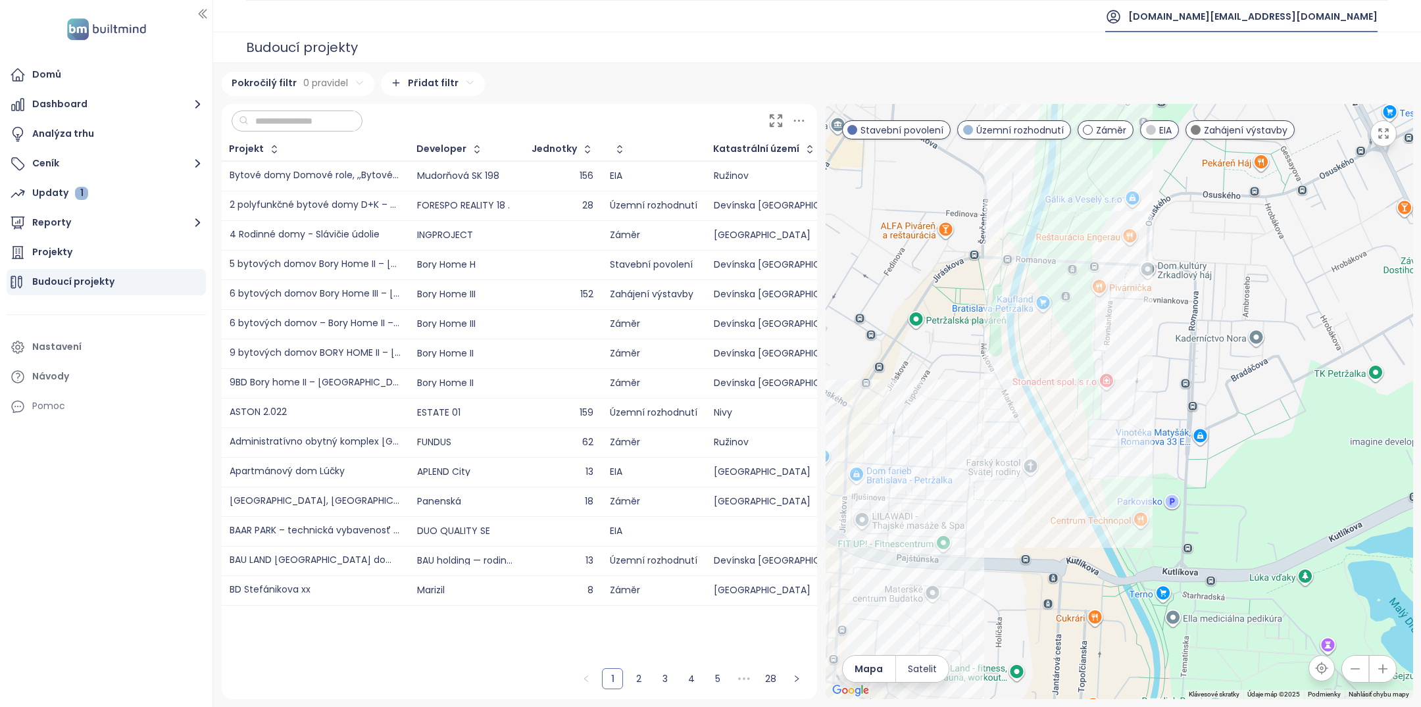
click at [1321, 19] on span "[DOMAIN_NAME][EMAIL_ADDRESS][DOMAIN_NAME]" at bounding box center [1253, 17] width 249 height 32
click at [1281, 55] on span "Odhlásit se" at bounding box center [1256, 52] width 51 height 13
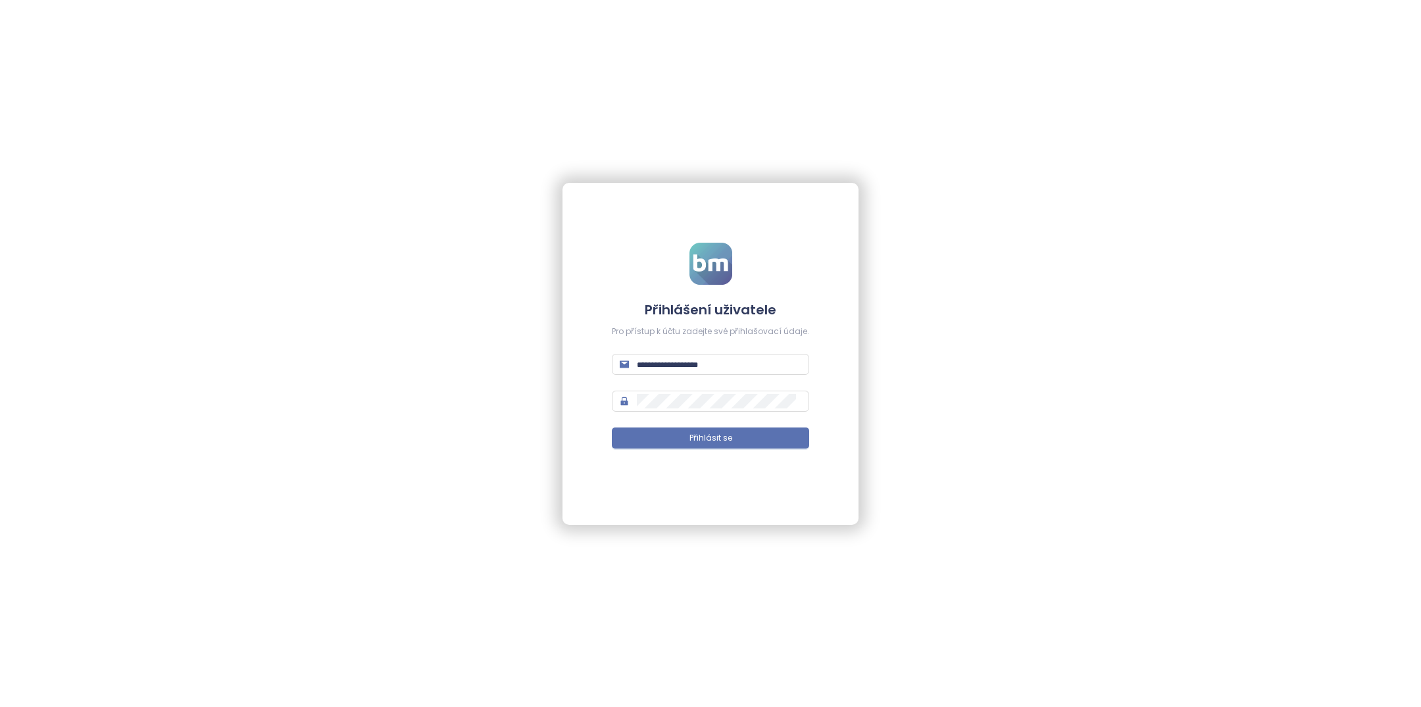
type input "**********"
click at [694, 367] on input "**********" at bounding box center [719, 364] width 165 height 14
type input "**********"
click at [663, 433] on button "Přihlásit se" at bounding box center [703, 438] width 197 height 21
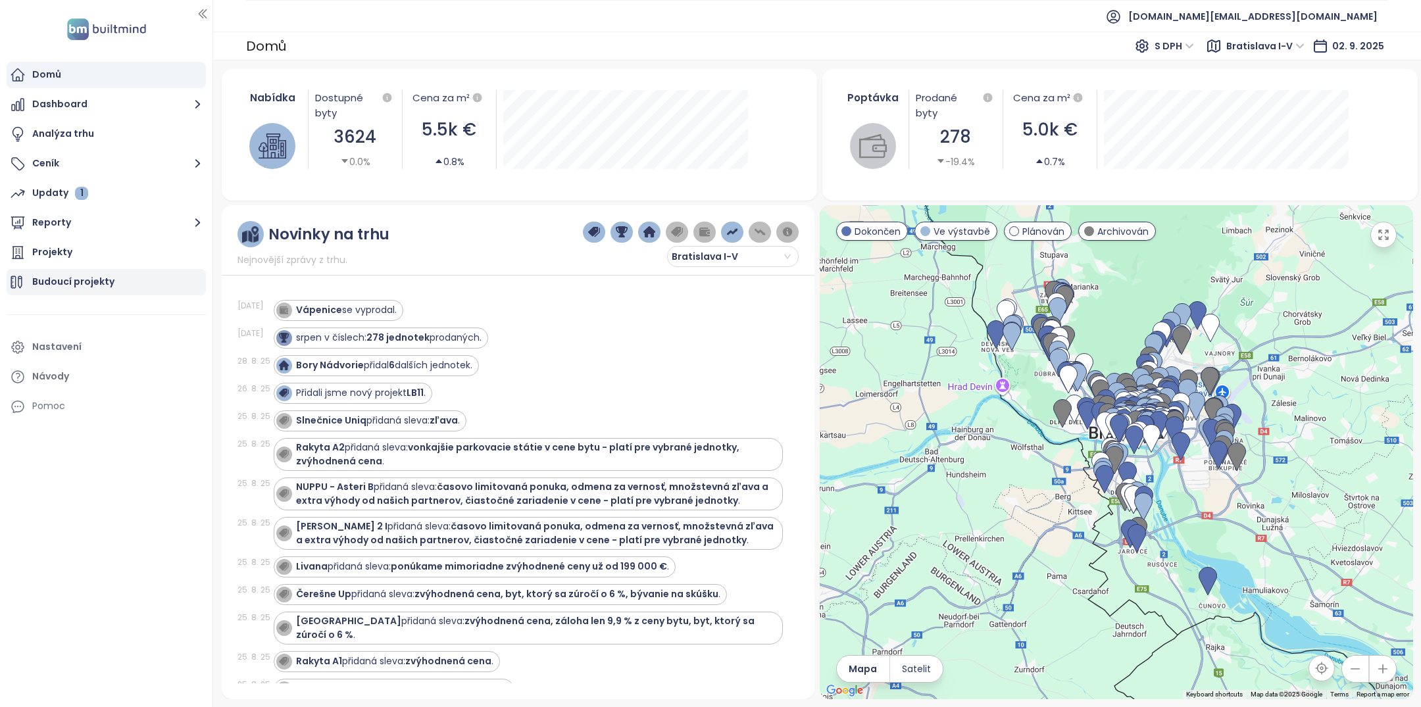
click at [122, 283] on div "Budoucí projekty" at bounding box center [106, 282] width 199 height 26
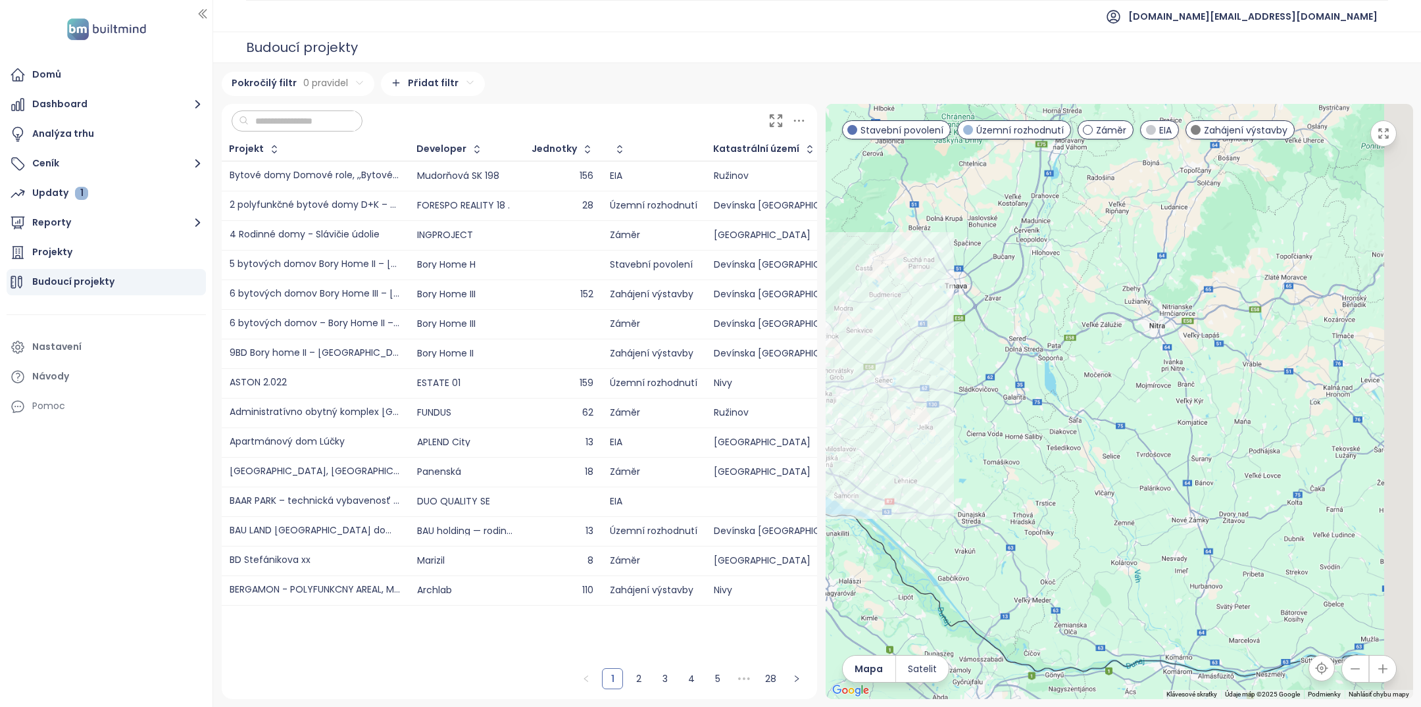
drag, startPoint x: 902, startPoint y: 482, endPoint x: 1042, endPoint y: 523, distance: 145.5
click at [1043, 523] on div at bounding box center [1120, 402] width 588 height 596
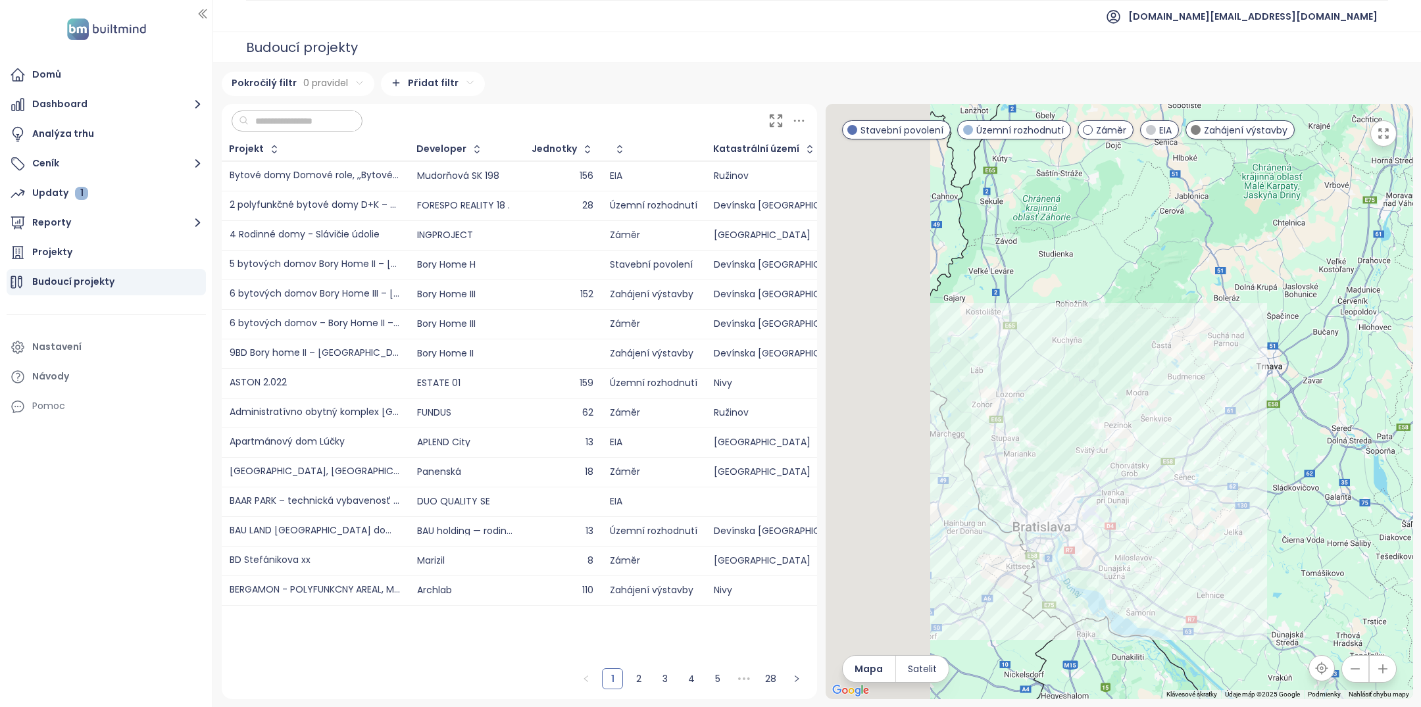
drag, startPoint x: 925, startPoint y: 540, endPoint x: 1115, endPoint y: 600, distance: 199.4
click at [1116, 600] on div at bounding box center [1120, 402] width 588 height 596
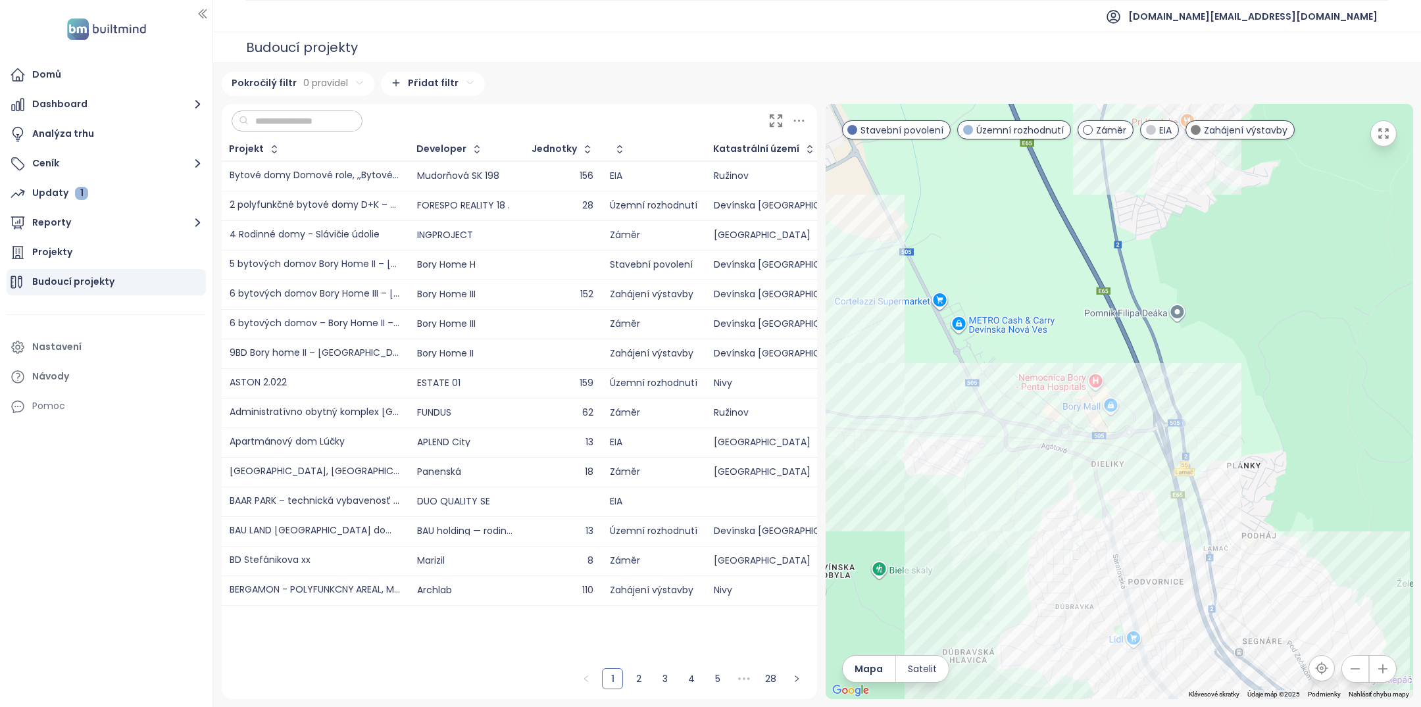
drag, startPoint x: 1221, startPoint y: 504, endPoint x: 1338, endPoint y: 609, distance: 157.5
click at [1338, 609] on div at bounding box center [1120, 402] width 588 height 596
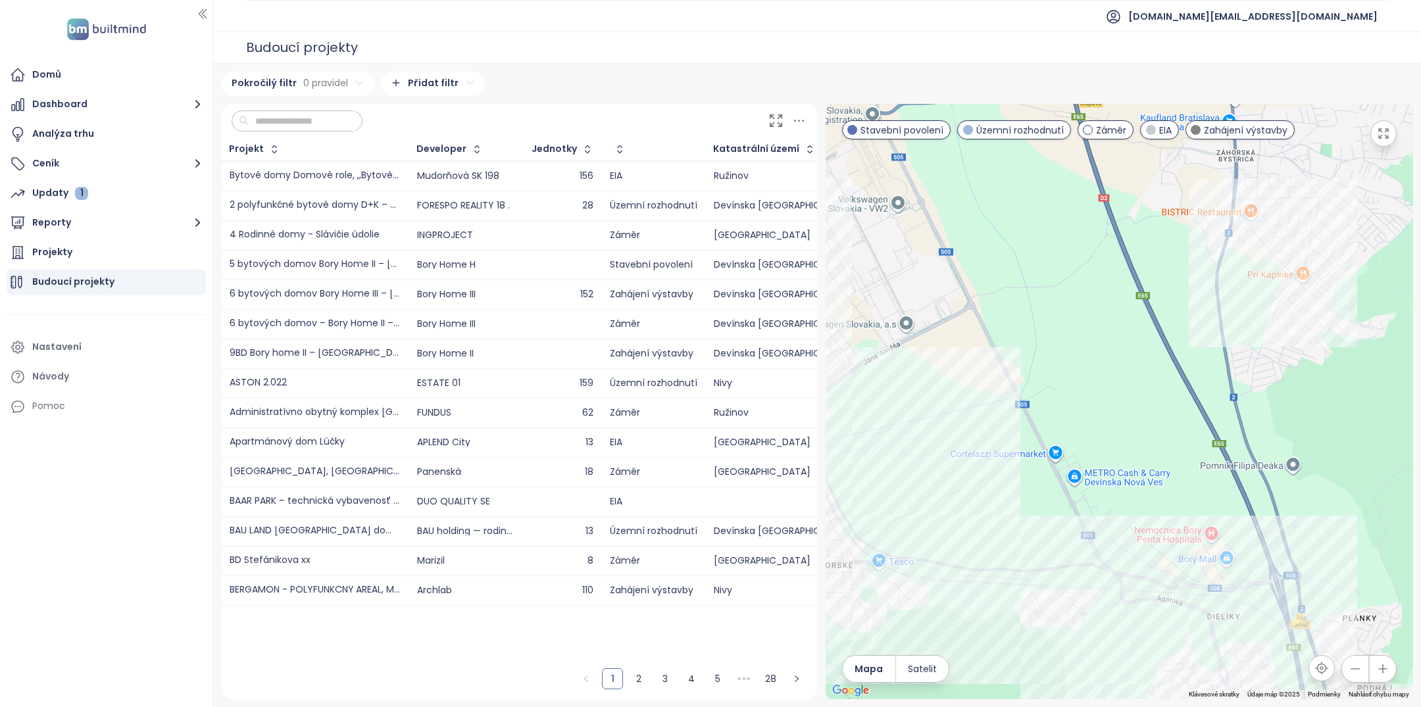
drag, startPoint x: 1214, startPoint y: 555, endPoint x: 1241, endPoint y: 538, distance: 32.3
click at [1241, 538] on div at bounding box center [1120, 402] width 588 height 596
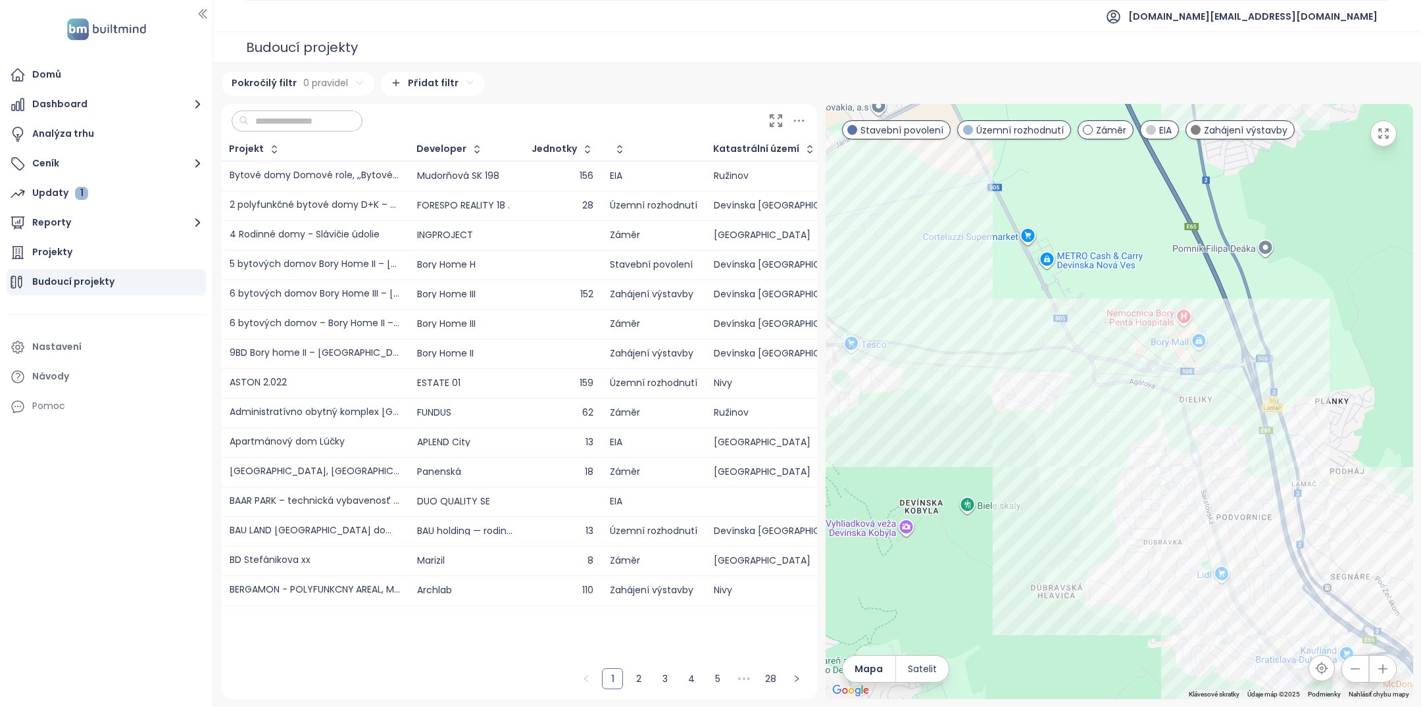
drag, startPoint x: 1019, startPoint y: 586, endPoint x: 956, endPoint y: 384, distance: 211.9
click at [956, 384] on div at bounding box center [1120, 402] width 588 height 596
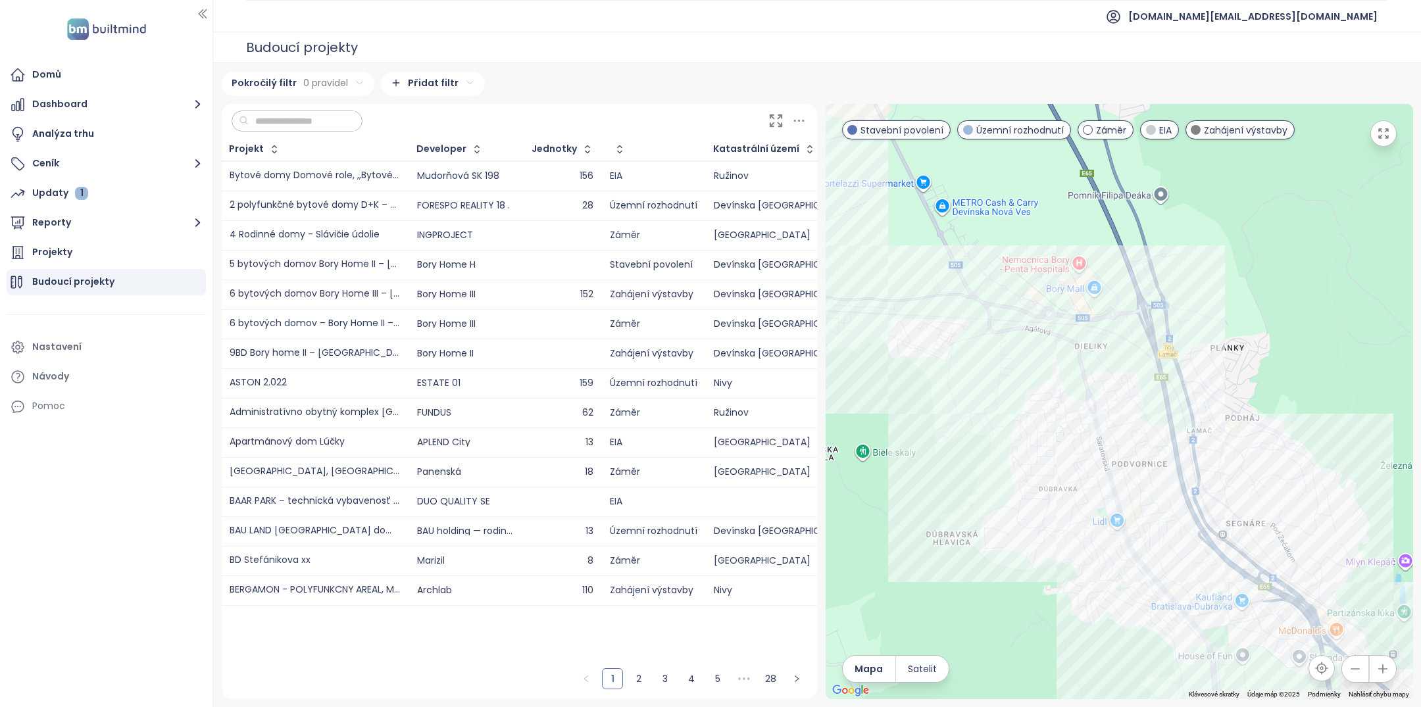
drag, startPoint x: 1125, startPoint y: 503, endPoint x: 1046, endPoint y: 482, distance: 81.9
click at [1046, 483] on div at bounding box center [1120, 402] width 588 height 596
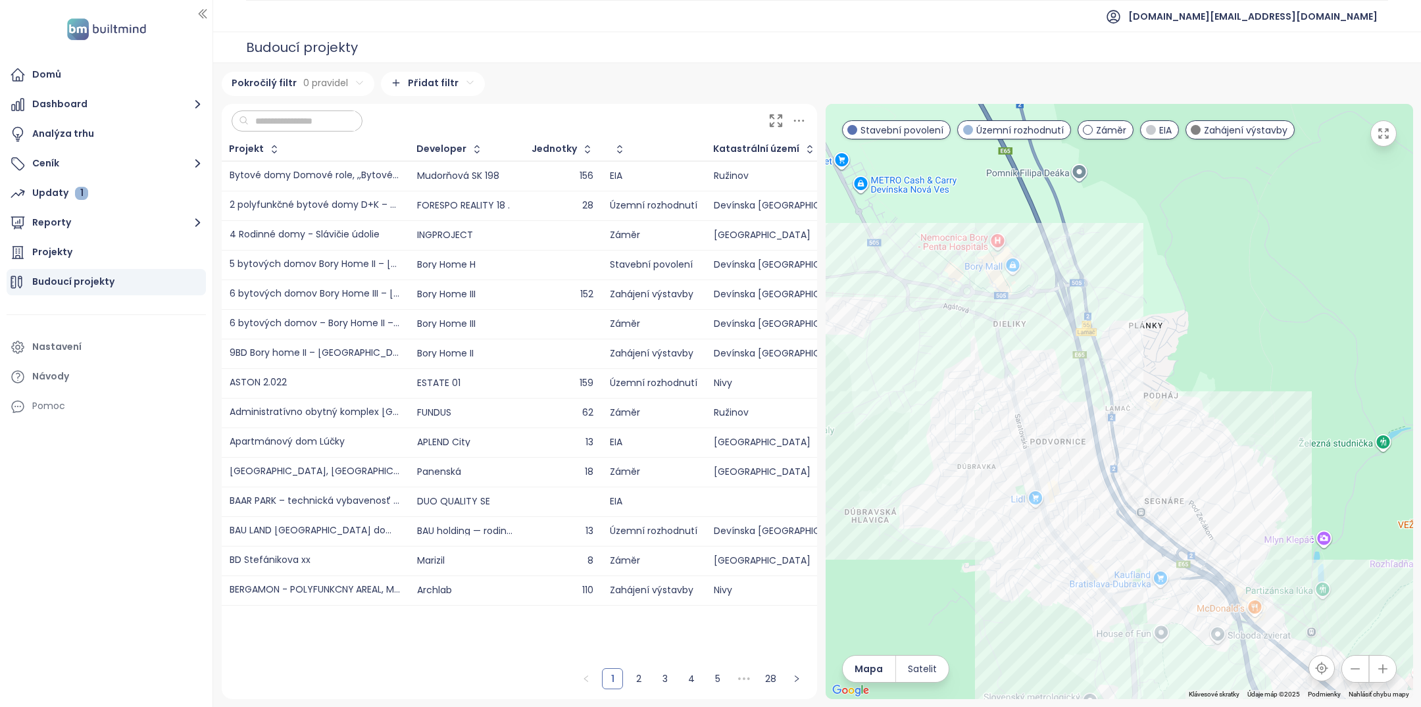
drag, startPoint x: 1227, startPoint y: 612, endPoint x: 932, endPoint y: 364, distance: 385.3
click at [933, 364] on div at bounding box center [1120, 402] width 588 height 596
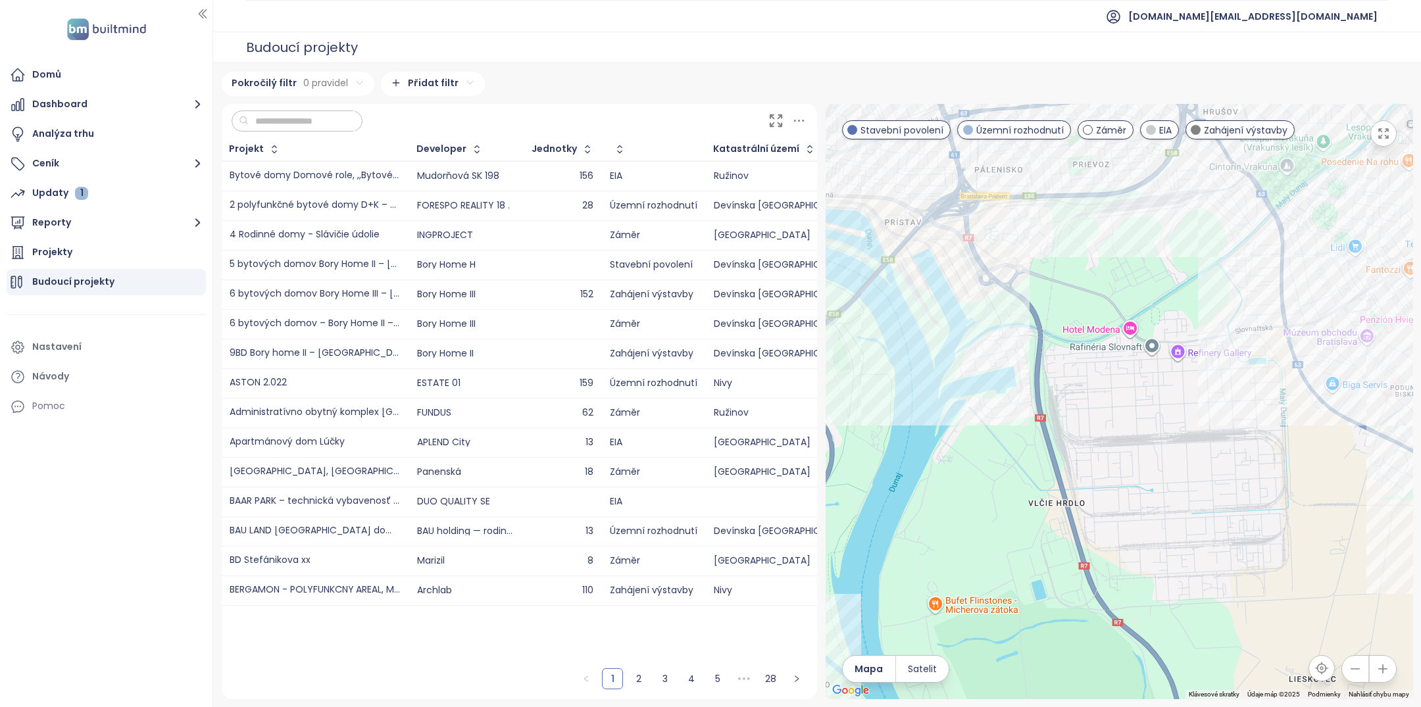
drag, startPoint x: 1141, startPoint y: 530, endPoint x: 1327, endPoint y: 536, distance: 185.7
click at [1325, 532] on div at bounding box center [1120, 402] width 588 height 596
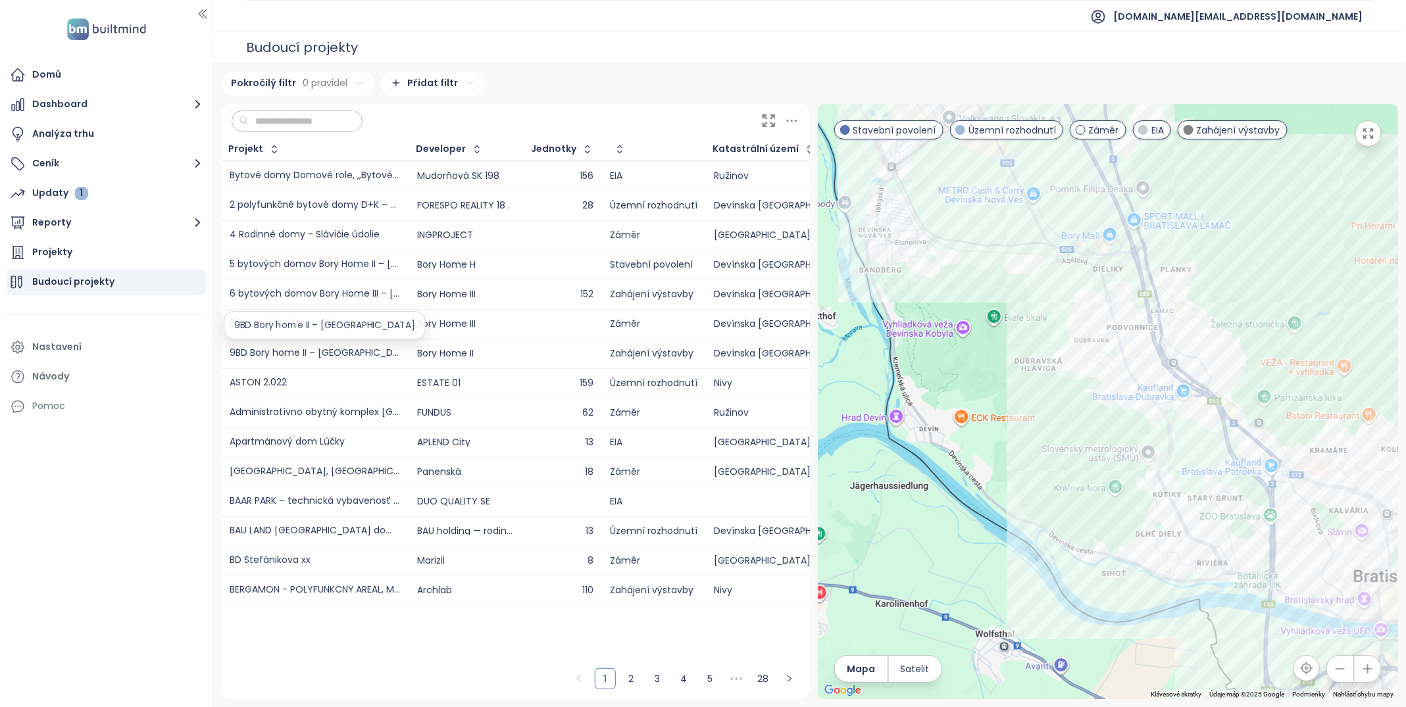
click at [318, 354] on div "9BD Bory home II – [GEOGRAPHIC_DATA]" at bounding box center [315, 354] width 171 height 10
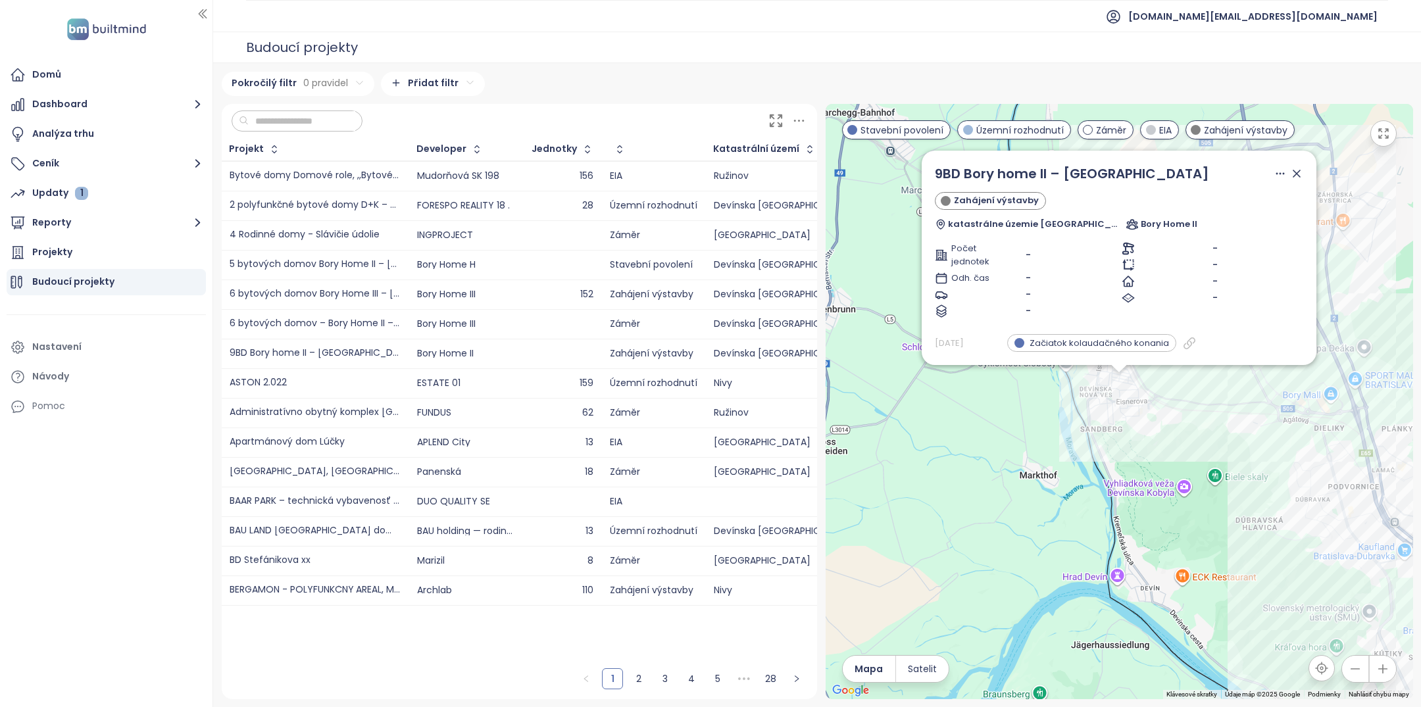
click at [330, 293] on div "6 bytových domov Bory Home III – [GEOGRAPHIC_DATA], časť: Komunikácie" at bounding box center [315, 295] width 171 height 10
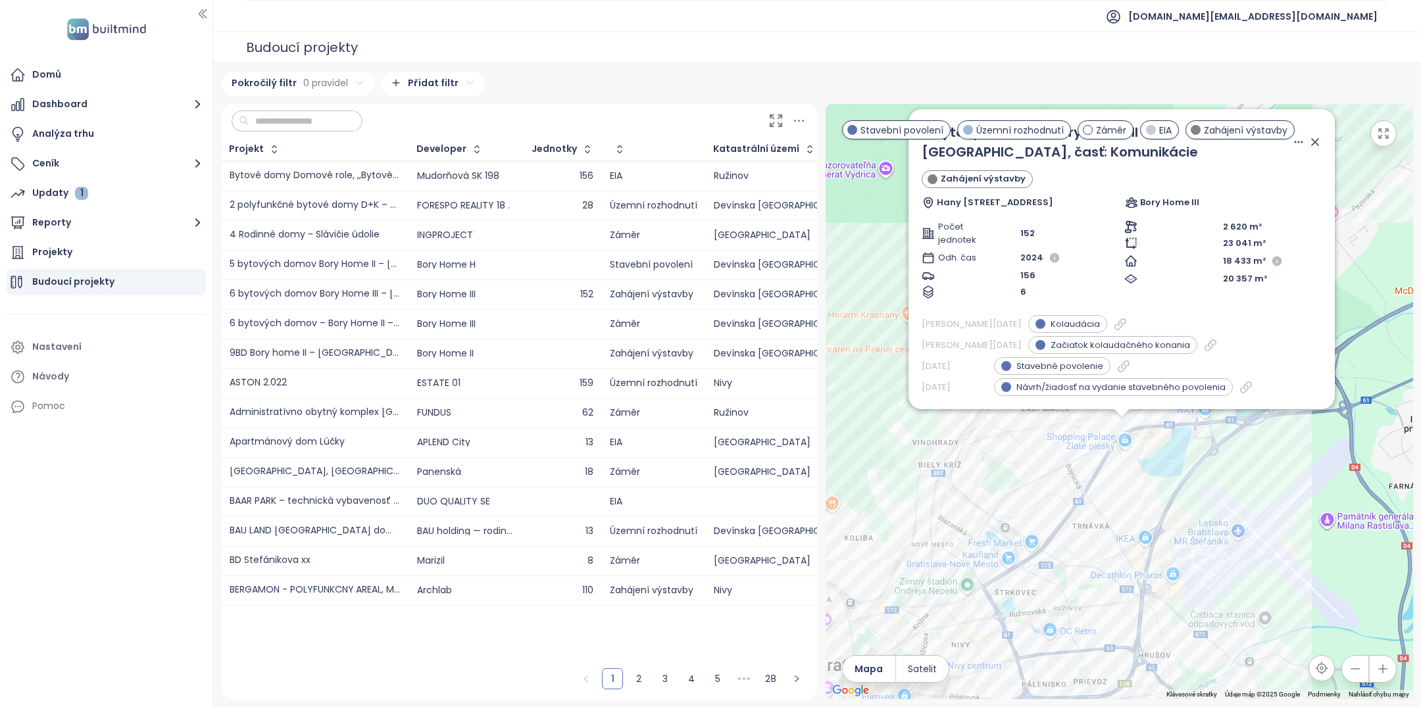
drag, startPoint x: 1122, startPoint y: 591, endPoint x: 1125, endPoint y: 636, distance: 45.5
click at [1125, 636] on div "6 bytových domov Bory Home III – [GEOGRAPHIC_DATA], časť: Komunikácie Zahájení …" at bounding box center [1120, 402] width 588 height 596
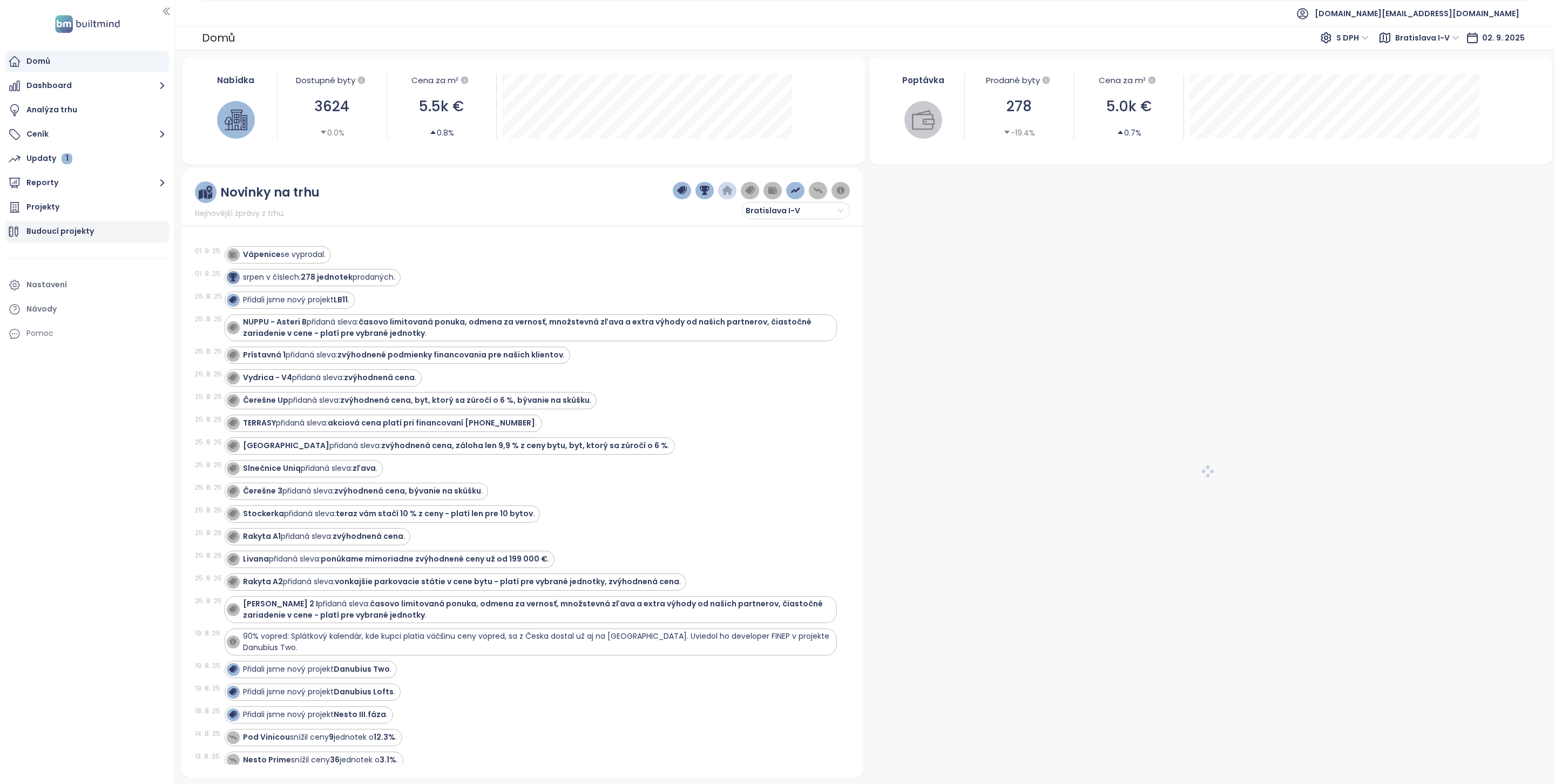
click at [37, 237] on div "Budoucí projekty" at bounding box center [60, 231] width 67 height 13
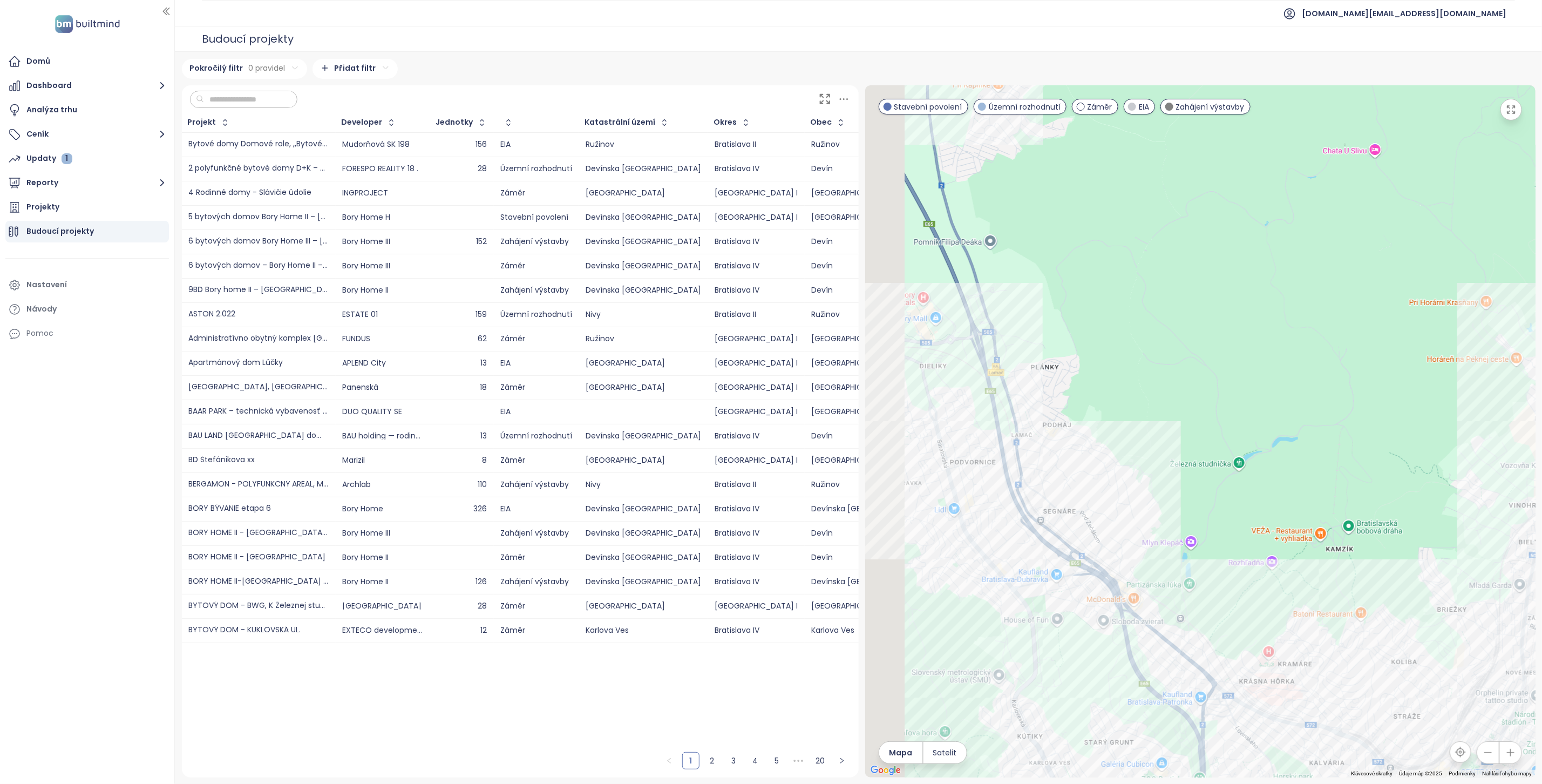
drag, startPoint x: 1056, startPoint y: 351, endPoint x: 1254, endPoint y: 351, distance: 198.0
click at [1252, 351] on div at bounding box center [1200, 431] width 670 height 692
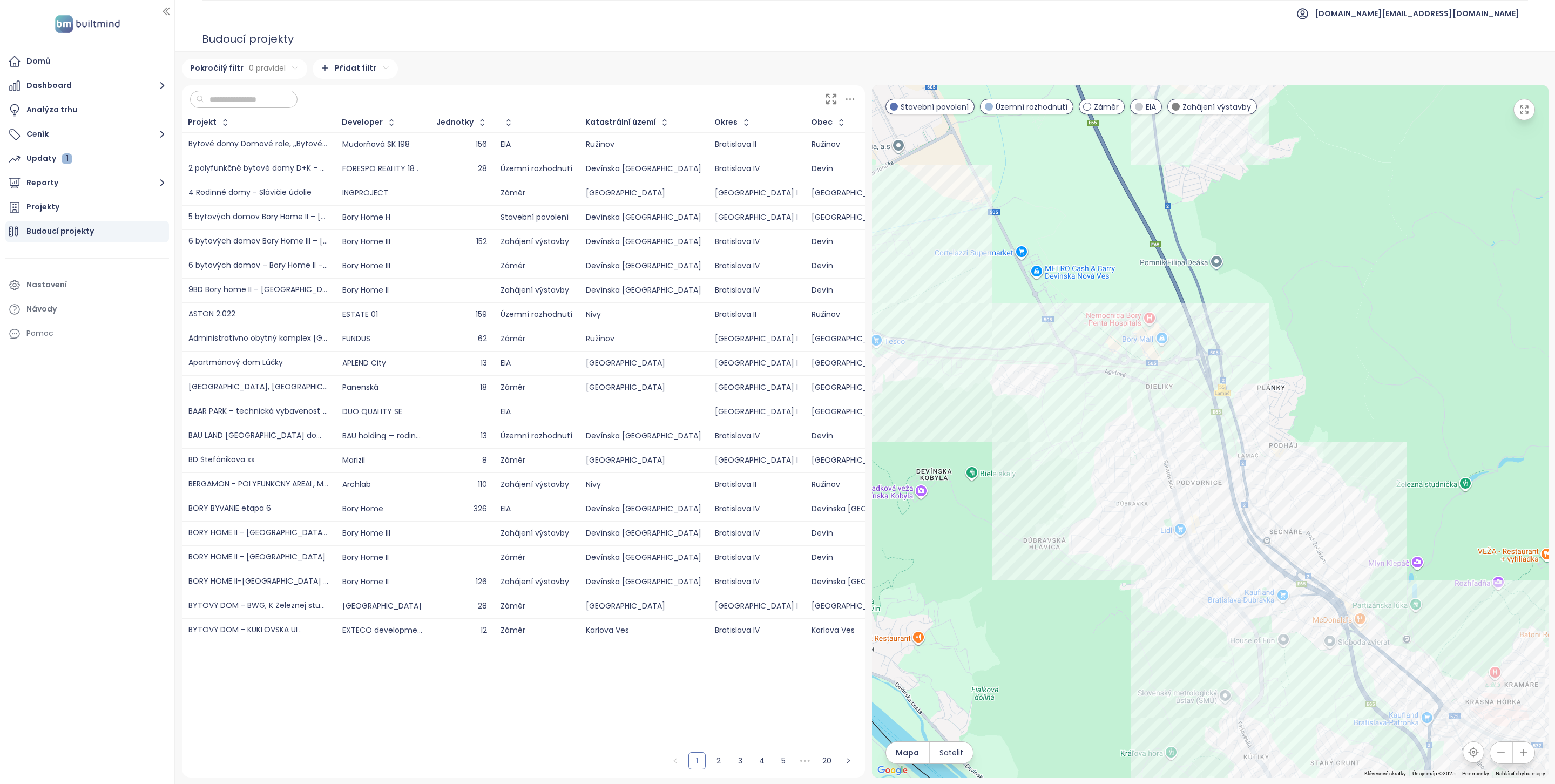
drag, startPoint x: 1123, startPoint y: 339, endPoint x: 1136, endPoint y: 371, distance: 34.5
click at [1136, 371] on div at bounding box center [1210, 431] width 677 height 692
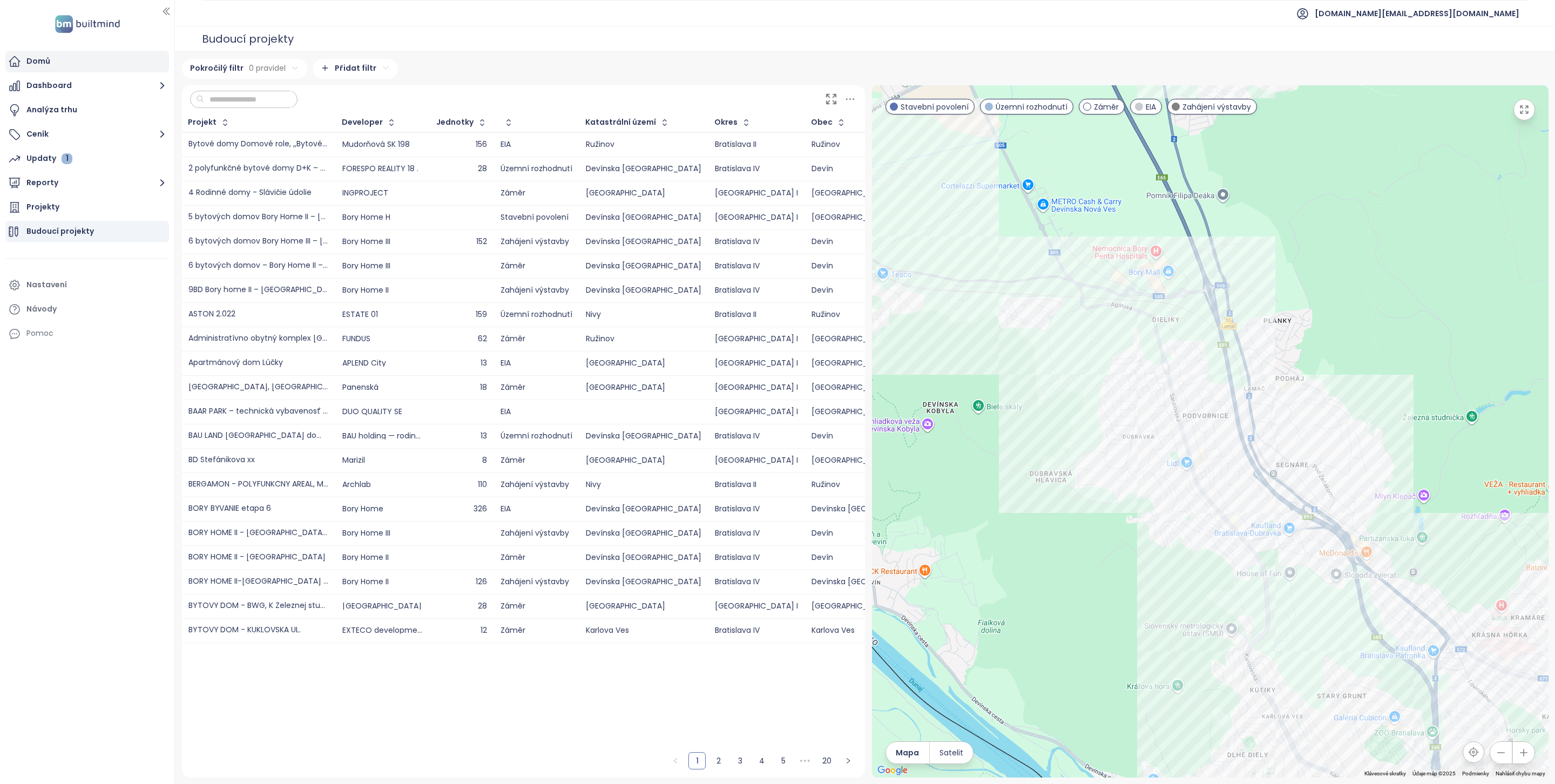
click at [39, 57] on div "Domů" at bounding box center [38, 61] width 24 height 13
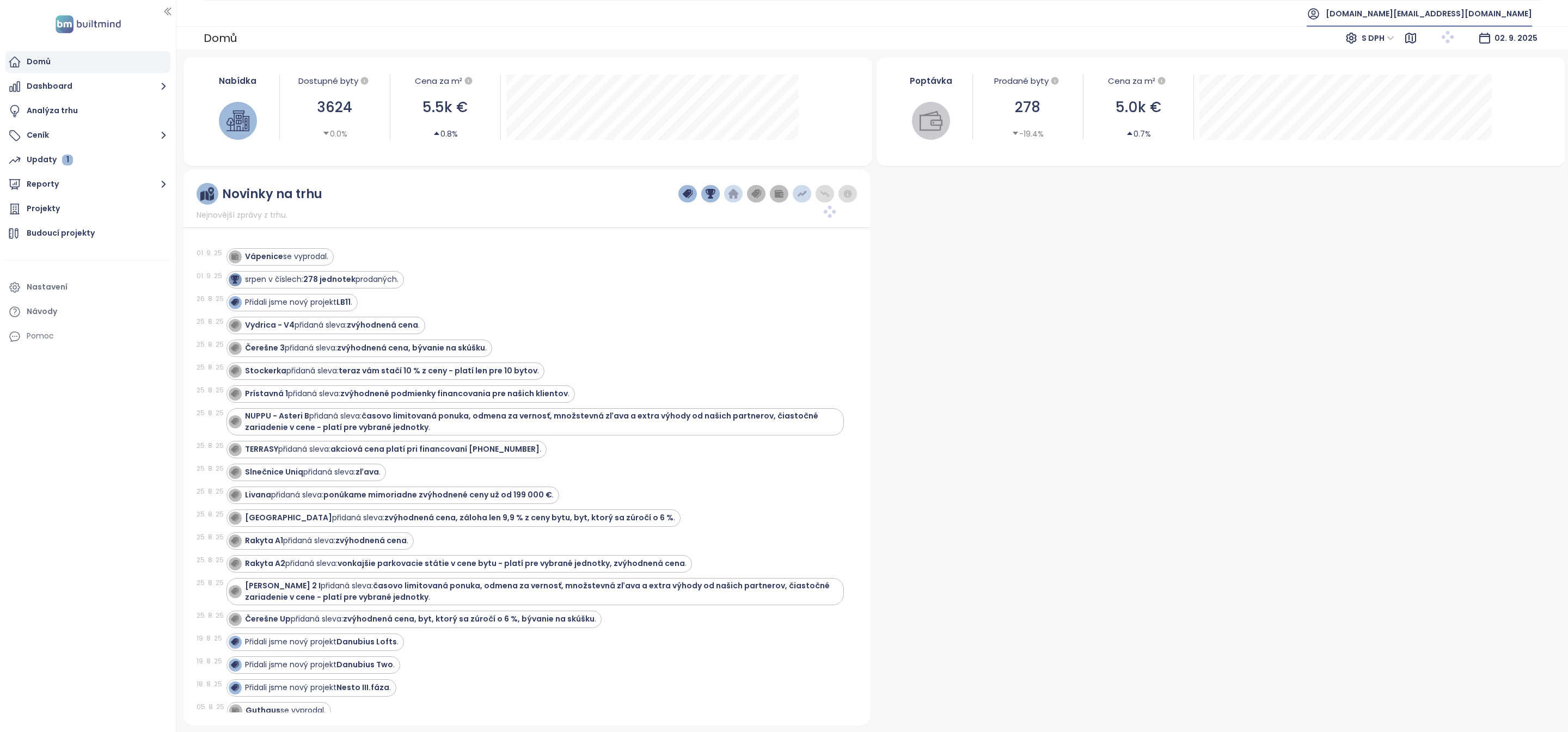
click at [1461, 13] on span "[DOMAIN_NAME][EMAIL_ADDRESS][DOMAIN_NAME]" at bounding box center [1428, 14] width 206 height 26
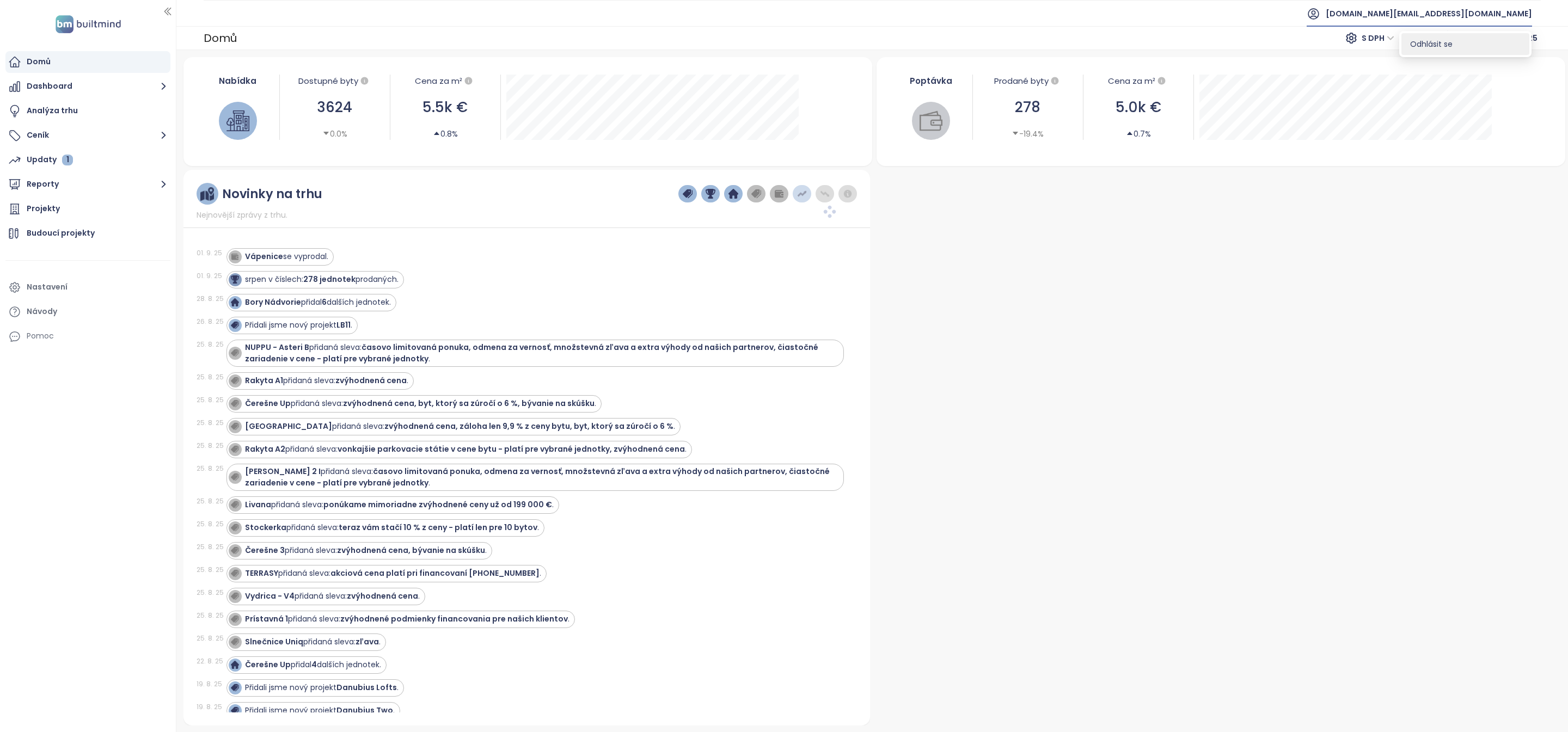
click at [1427, 45] on span "Odhlásit se" at bounding box center [1431, 44] width 42 height 11
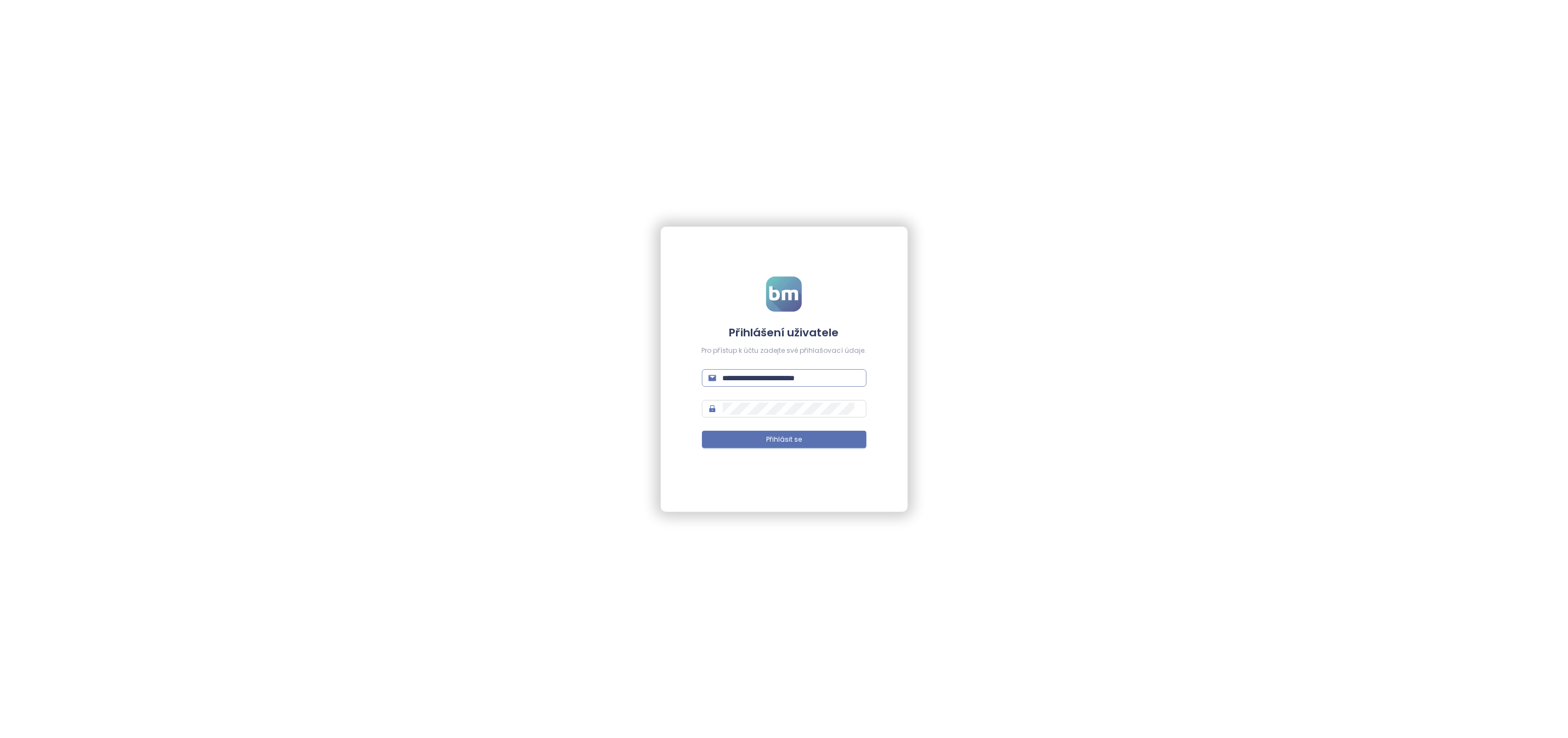
click at [759, 370] on span "**********" at bounding box center [784, 378] width 164 height 18
click at [758, 378] on input "**********" at bounding box center [792, 378] width 138 height 12
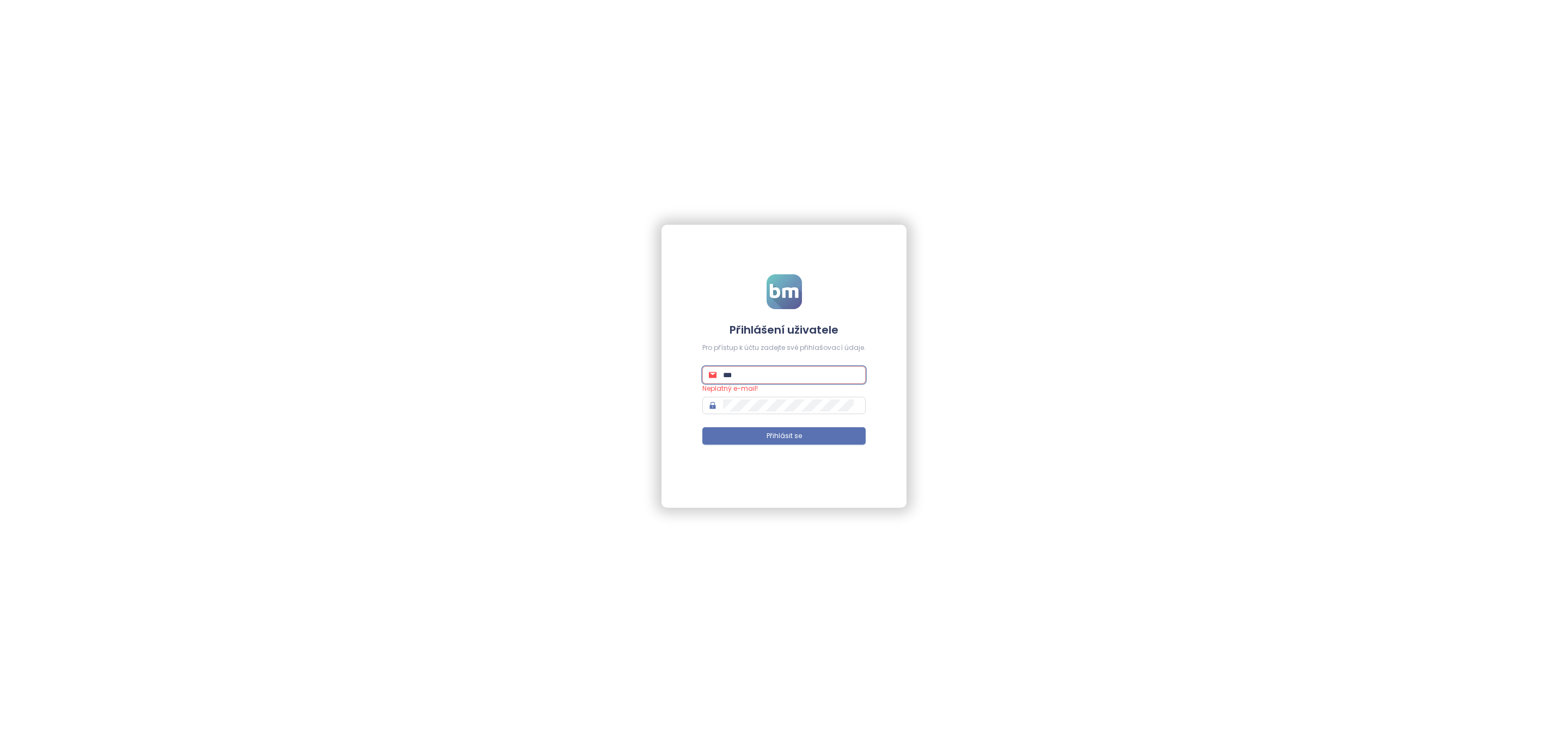
type input "**********"
click at [757, 450] on form "**********" at bounding box center [784, 366] width 163 height 184
click at [757, 442] on button "Přihlásit se" at bounding box center [784, 436] width 163 height 17
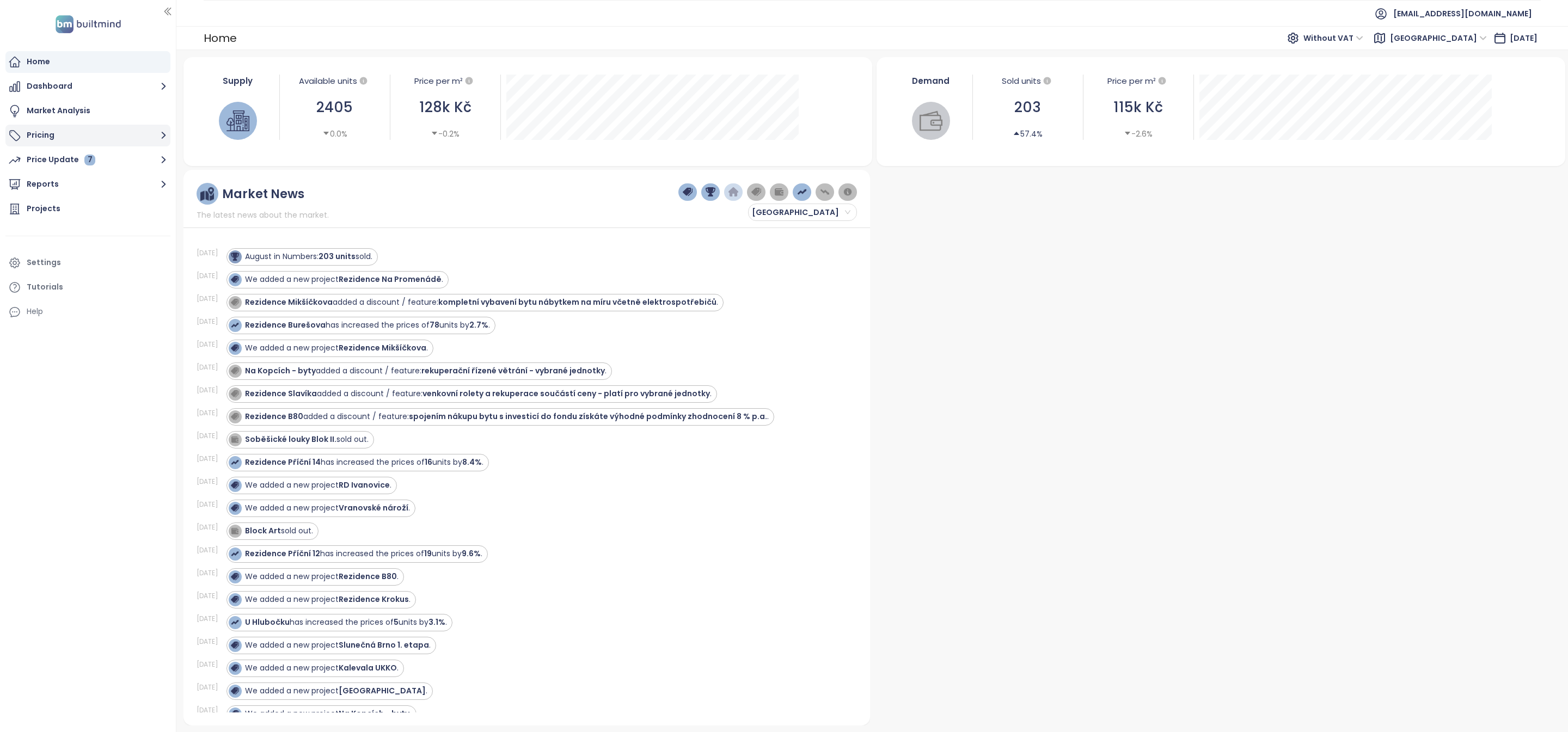
click at [98, 132] on button "Pricing" at bounding box center [88, 136] width 165 height 22
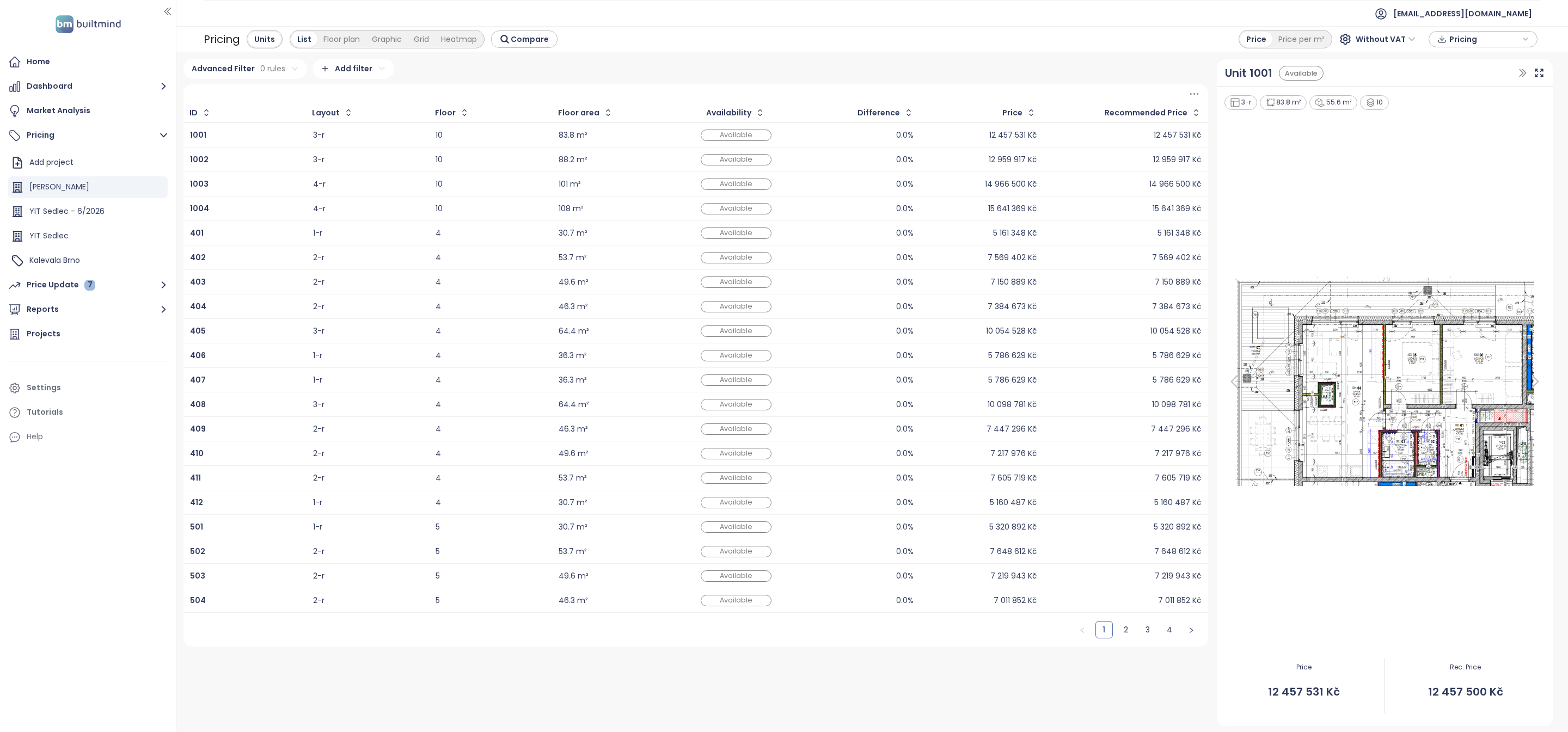
click at [1477, 40] on span "Pricing" at bounding box center [1484, 40] width 70 height 17
click at [1479, 61] on span "XLSX" at bounding box center [1466, 60] width 30 height 17
click at [1480, 103] on div "CSV" at bounding box center [1489, 99] width 65 height 12
click at [1473, 92] on span "Download" at bounding box center [1472, 93] width 41 height 12
